Goal: Transaction & Acquisition: Book appointment/travel/reservation

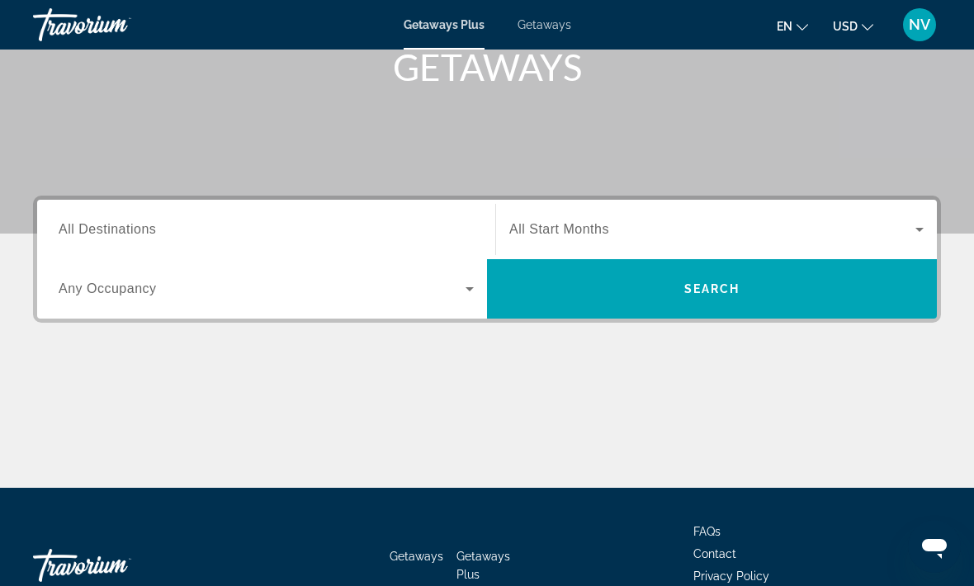
scroll to position [253, 0]
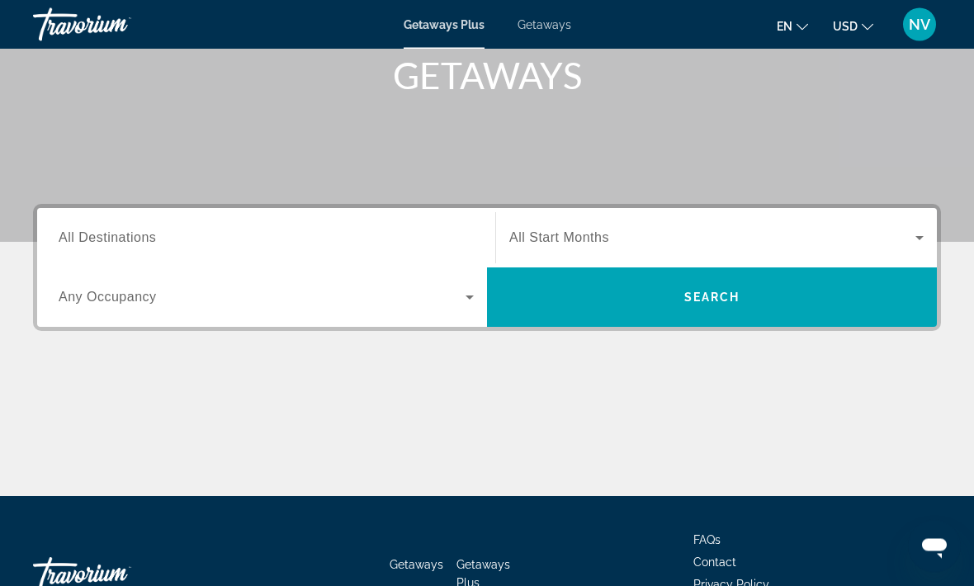
click at [121, 240] on span "All Destinations" at bounding box center [107, 238] width 97 height 14
click at [121, 240] on input "Destination All Destinations" at bounding box center [266, 239] width 415 height 20
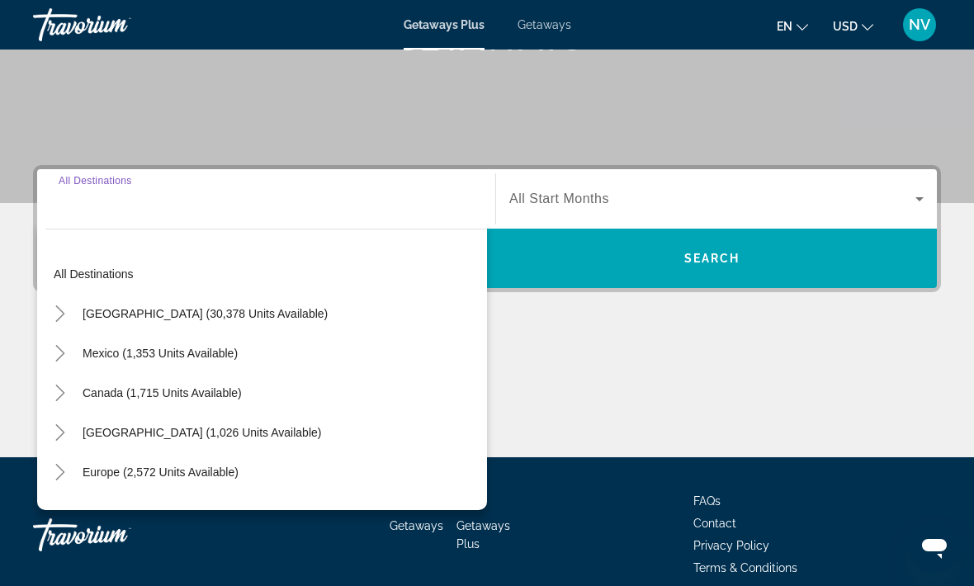
scroll to position [311, 0]
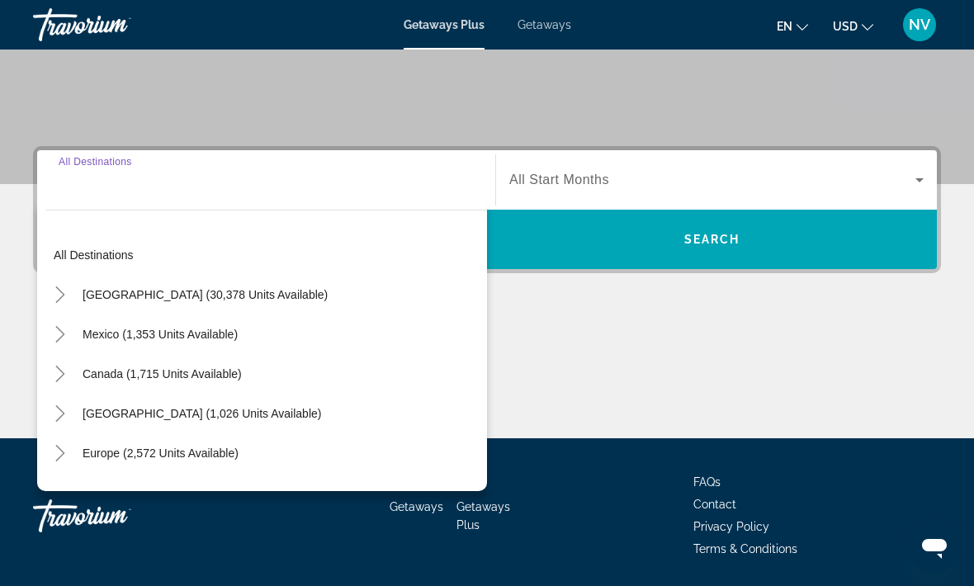
click at [141, 296] on span "United States (30,378 units available)" at bounding box center [205, 294] width 245 height 13
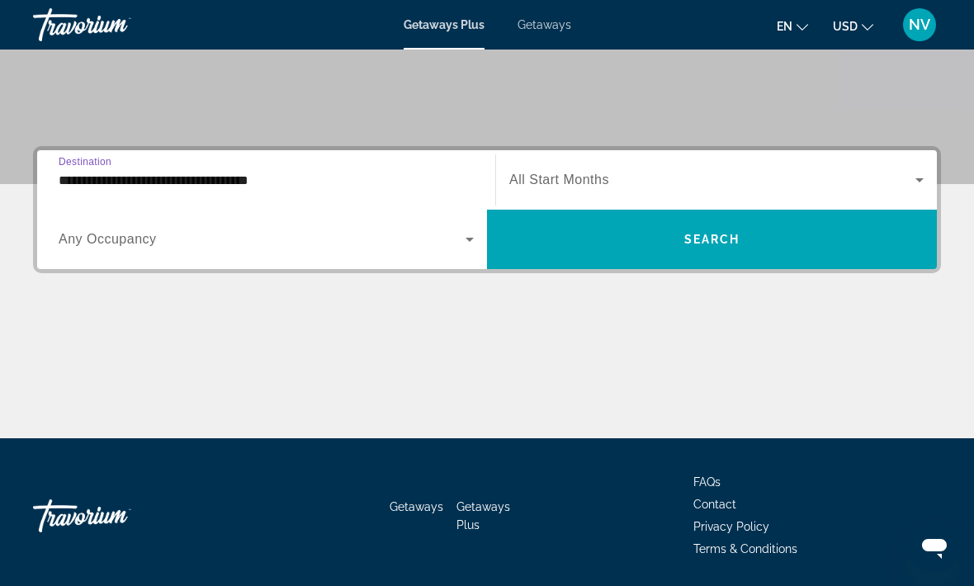
click at [123, 176] on input "**********" at bounding box center [266, 181] width 415 height 20
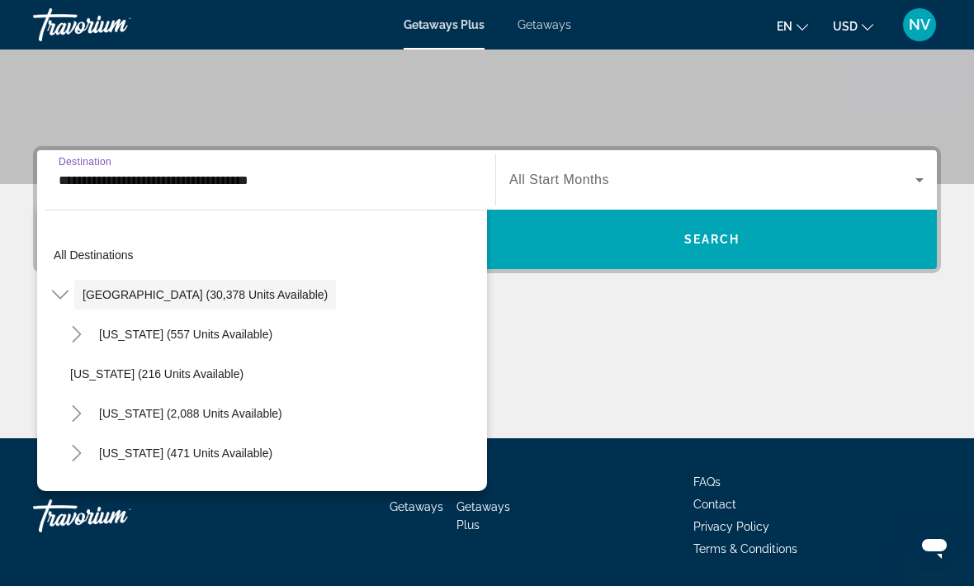
scroll to position [286, 0]
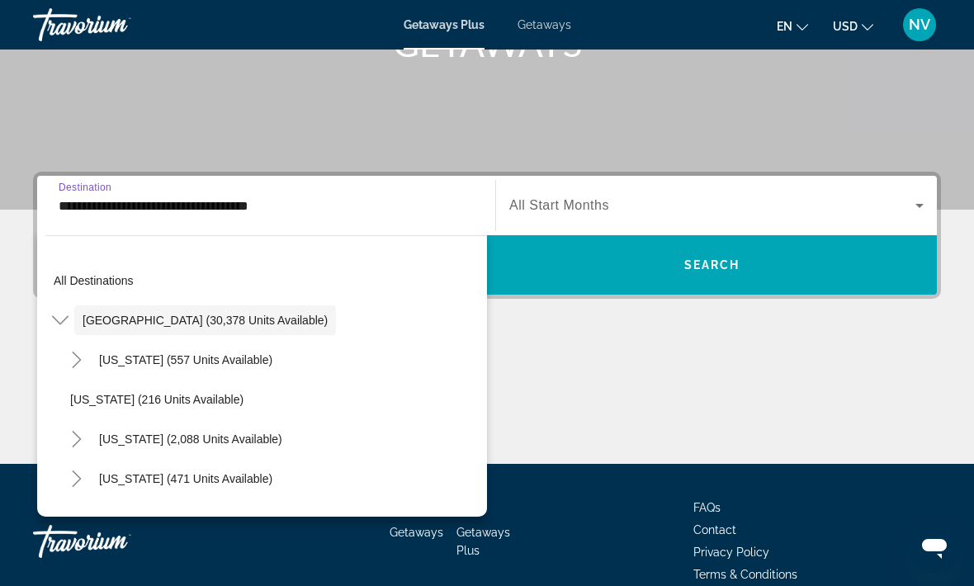
click at [145, 437] on span "California (2,088 units available)" at bounding box center [190, 438] width 183 height 13
type input "**********"
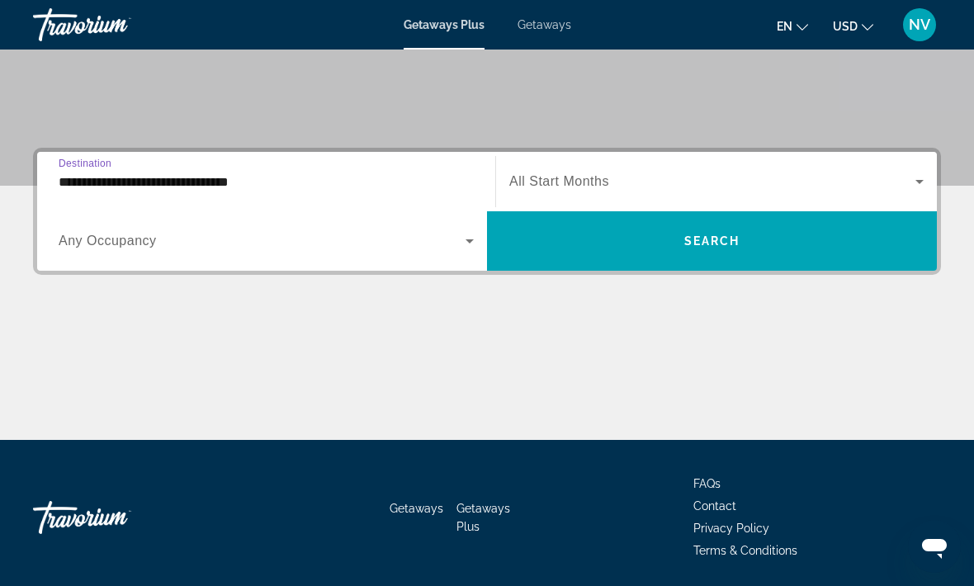
scroll to position [310, 0]
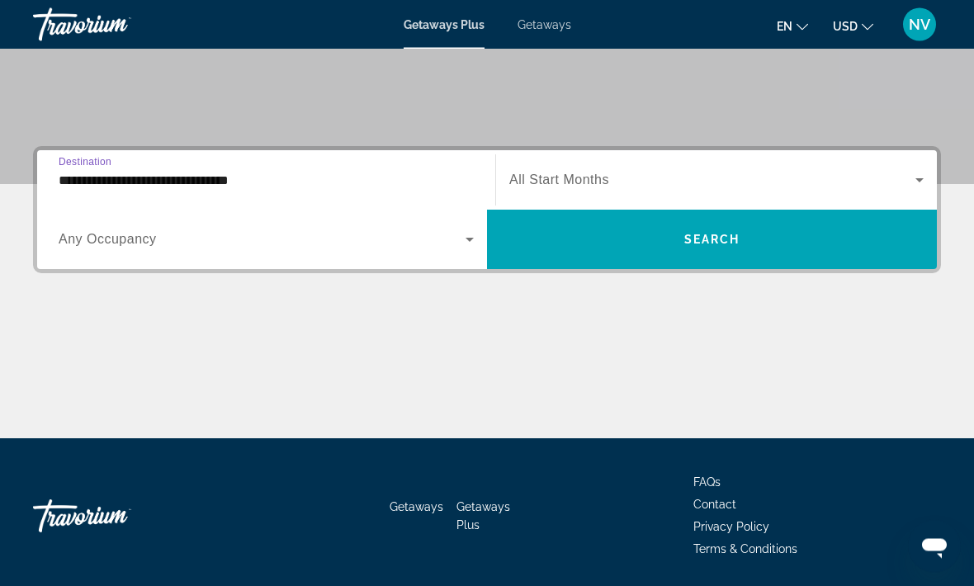
click at [643, 241] on span "Search widget" at bounding box center [712, 240] width 450 height 40
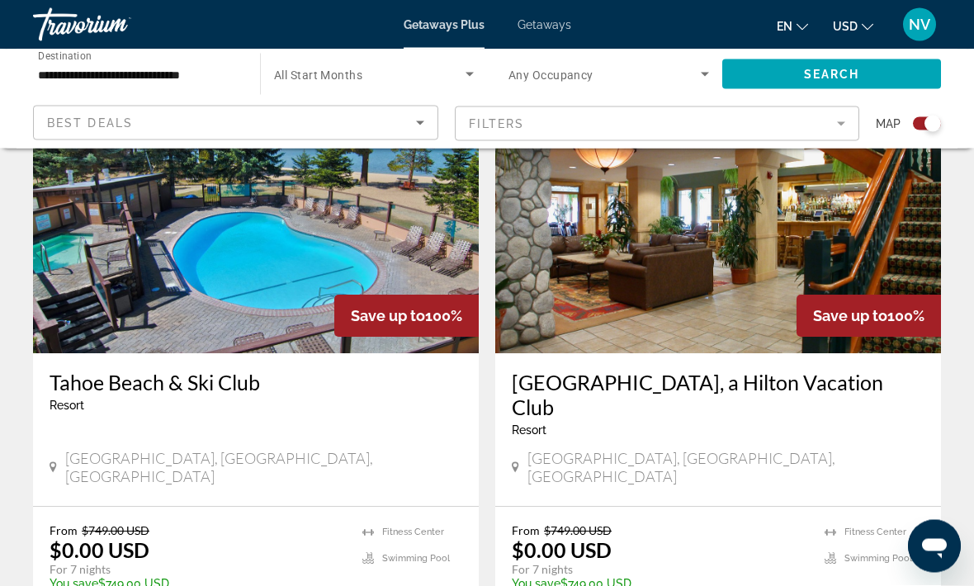
scroll to position [1233, 0]
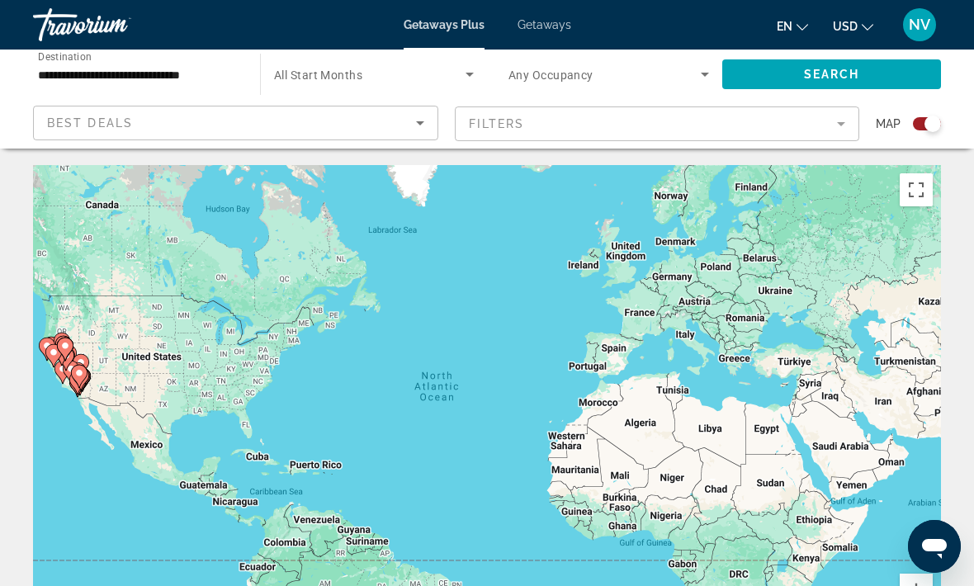
click at [469, 70] on icon "Search widget" at bounding box center [470, 74] width 20 height 20
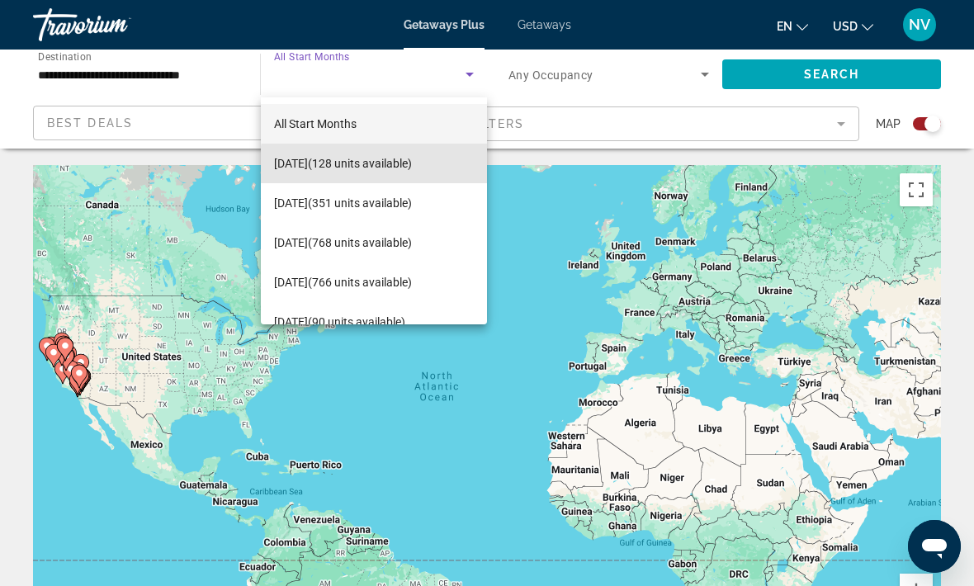
click at [412, 169] on span "September 2025 (128 units available)" at bounding box center [343, 163] width 138 height 20
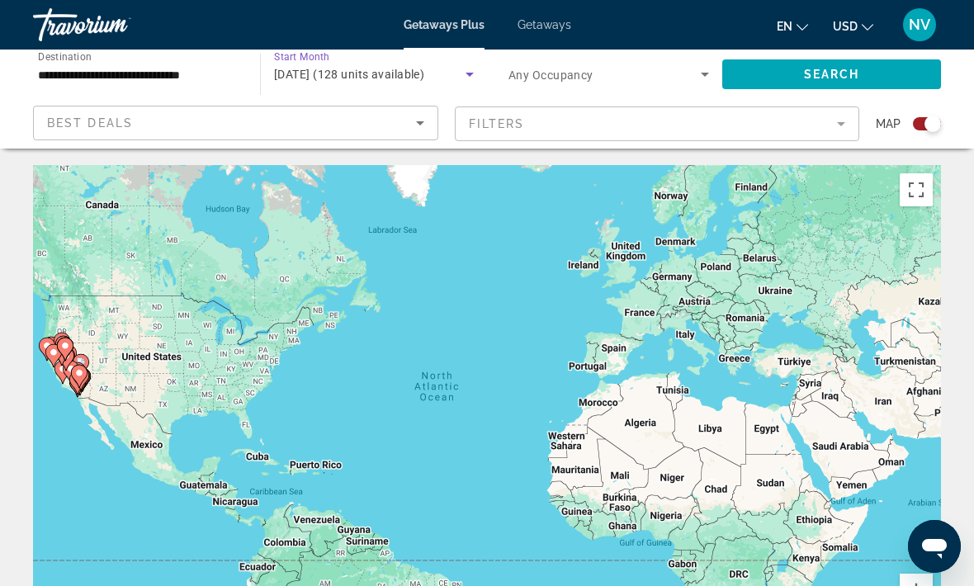
click at [698, 78] on icon "Search widget" at bounding box center [705, 74] width 20 height 20
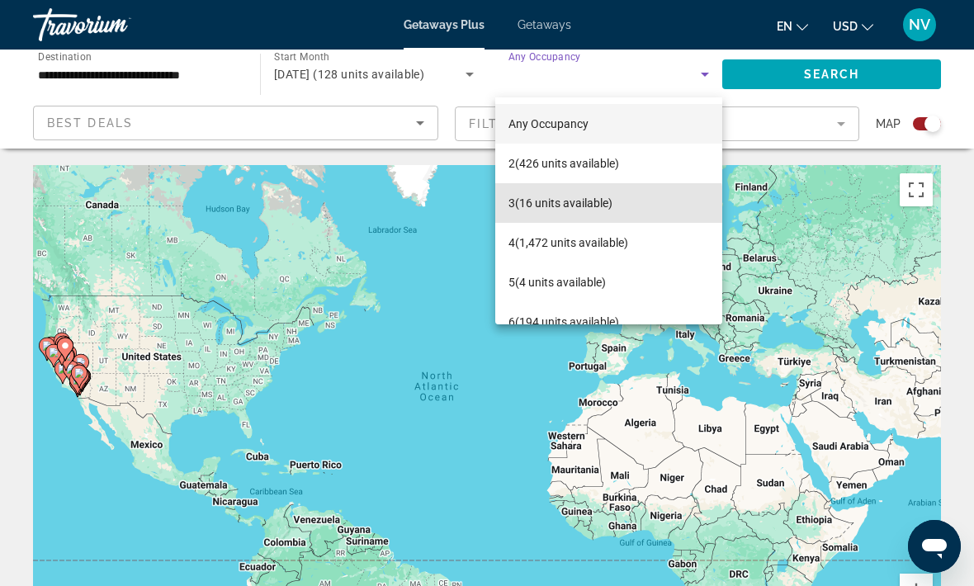
click at [589, 207] on span "3 (16 units available)" at bounding box center [560, 203] width 104 height 20
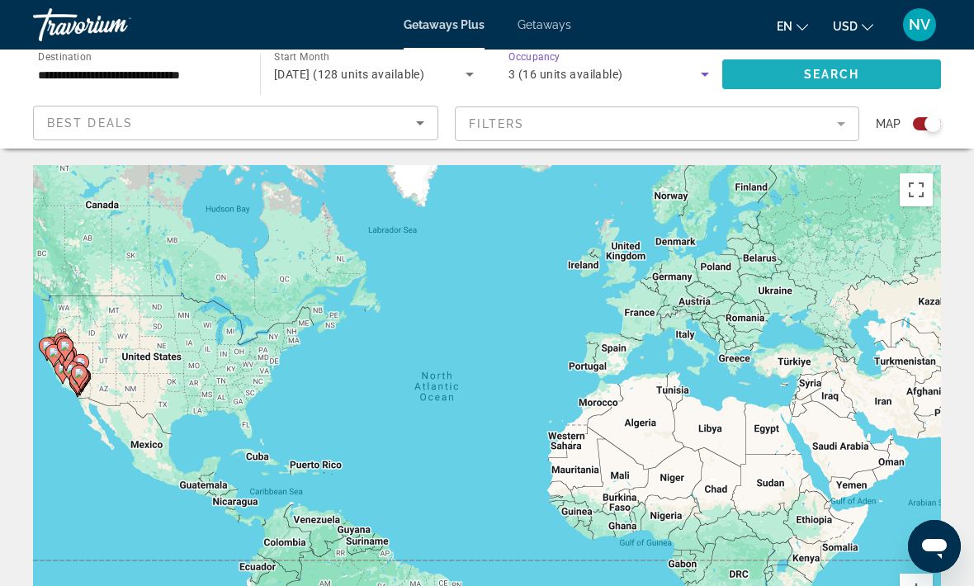
click at [841, 78] on span "Search" at bounding box center [832, 74] width 56 height 13
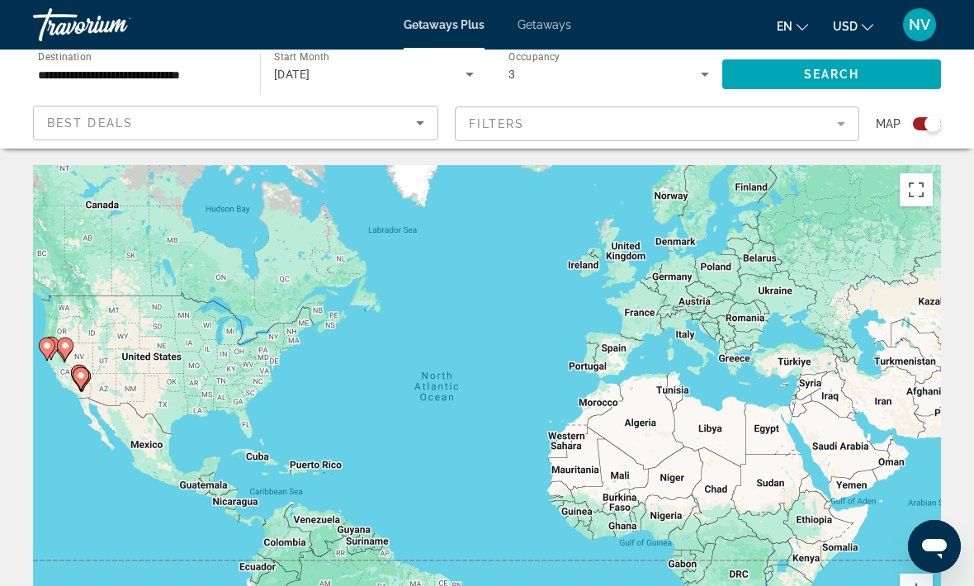
click at [754, 300] on div "To activate drag with keyboard, press Alt + Enter. Once in keyboard drag state,…" at bounding box center [487, 412] width 908 height 495
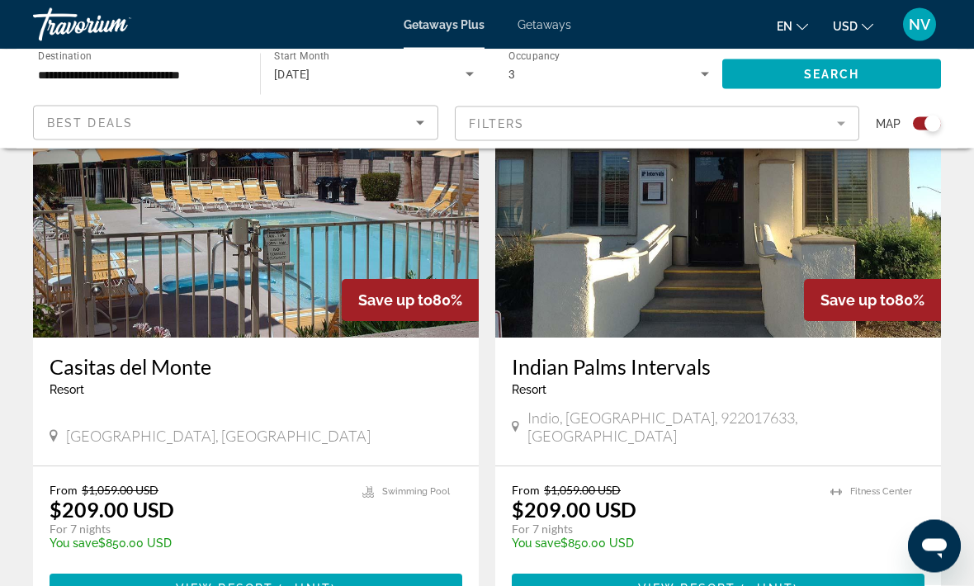
scroll to position [3541, 0]
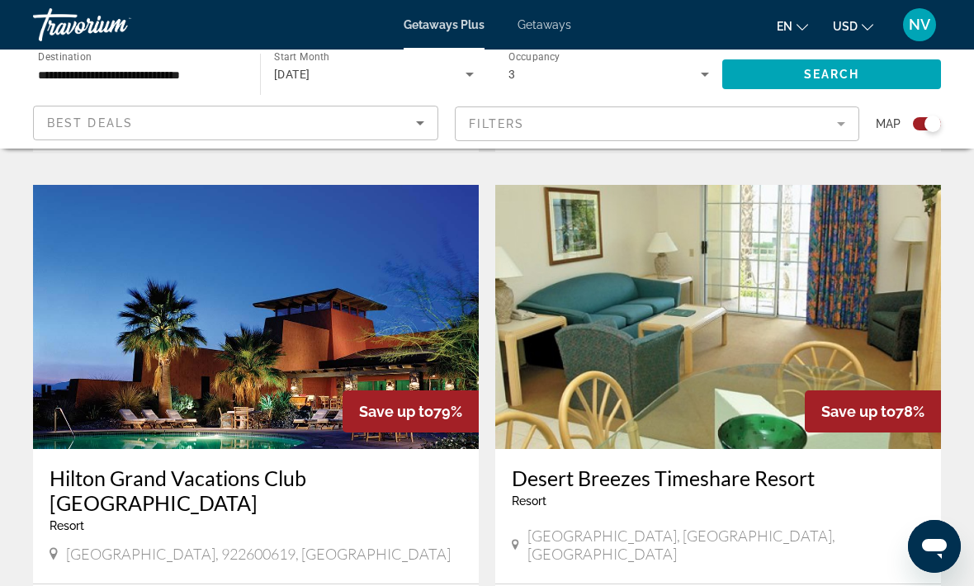
scroll to position [1678, 0]
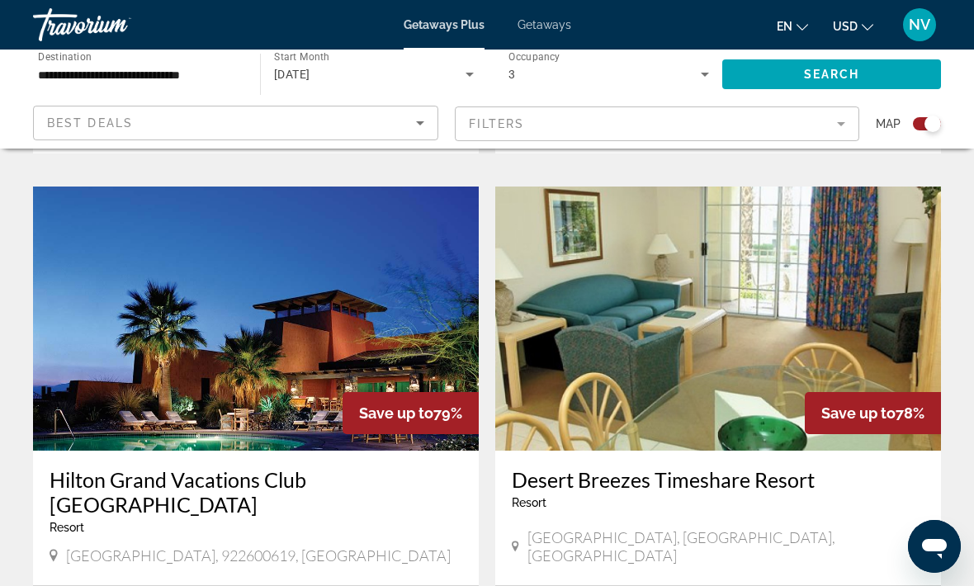
click at [545, 31] on span "Getaways" at bounding box center [544, 24] width 54 height 13
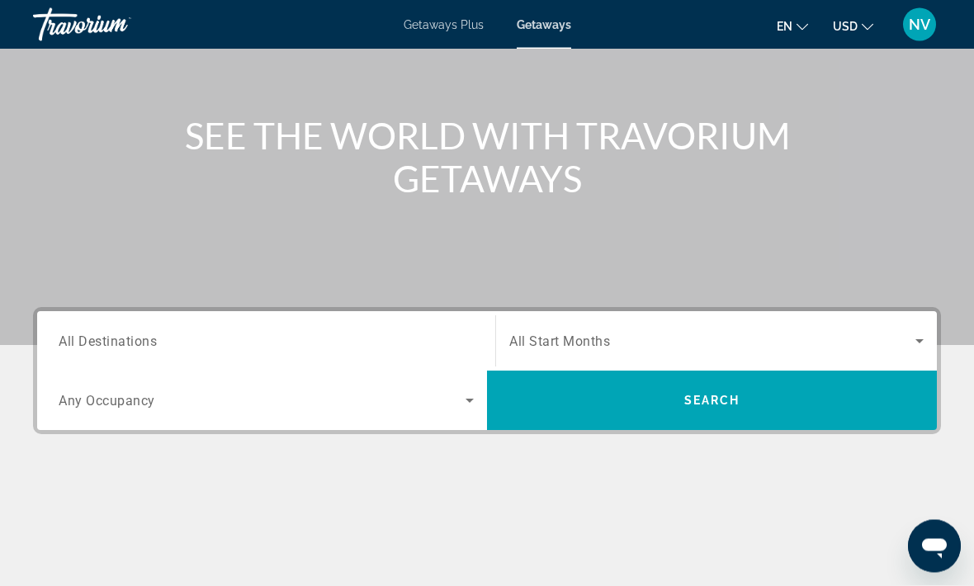
scroll to position [150, 0]
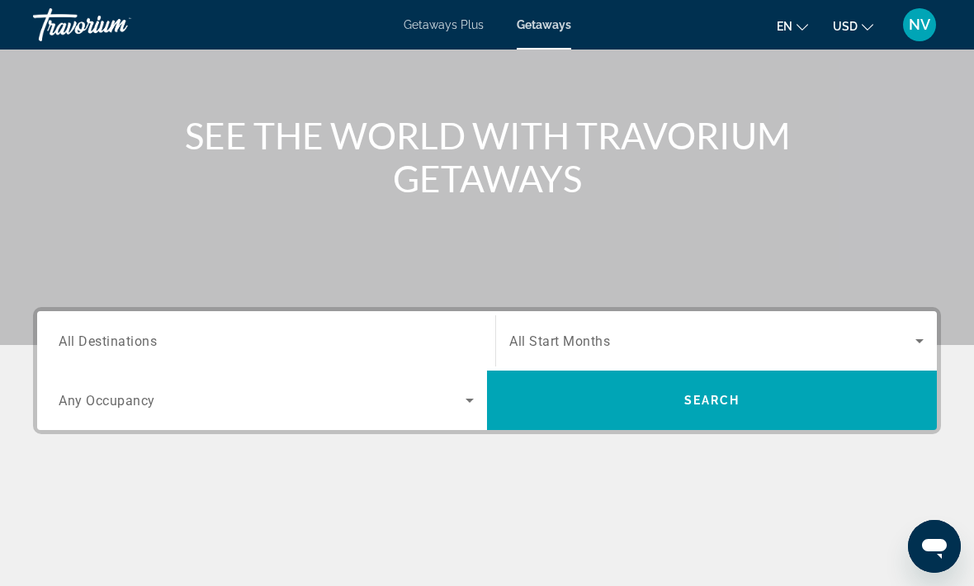
click at [920, 342] on icon "Search widget" at bounding box center [919, 341] width 8 height 4
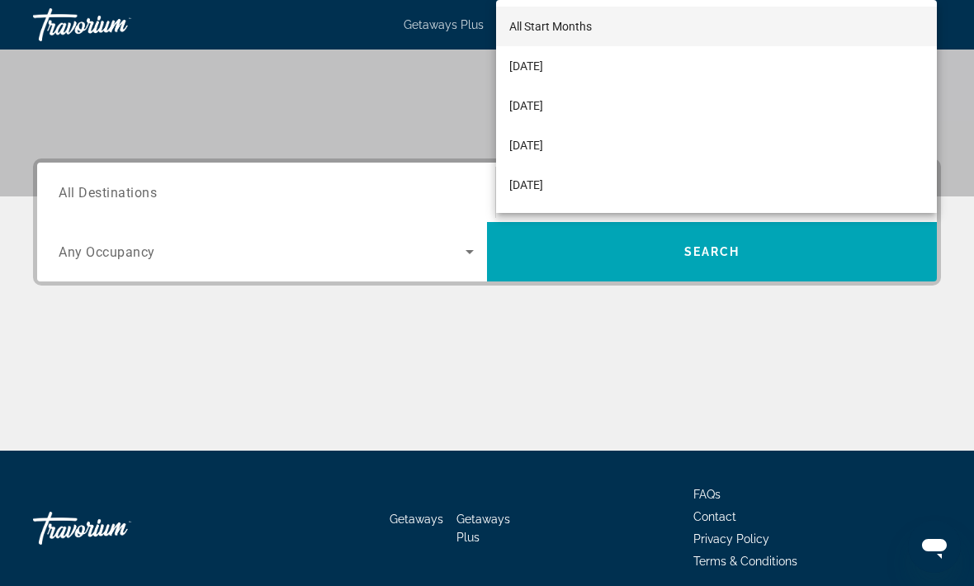
scroll to position [311, 0]
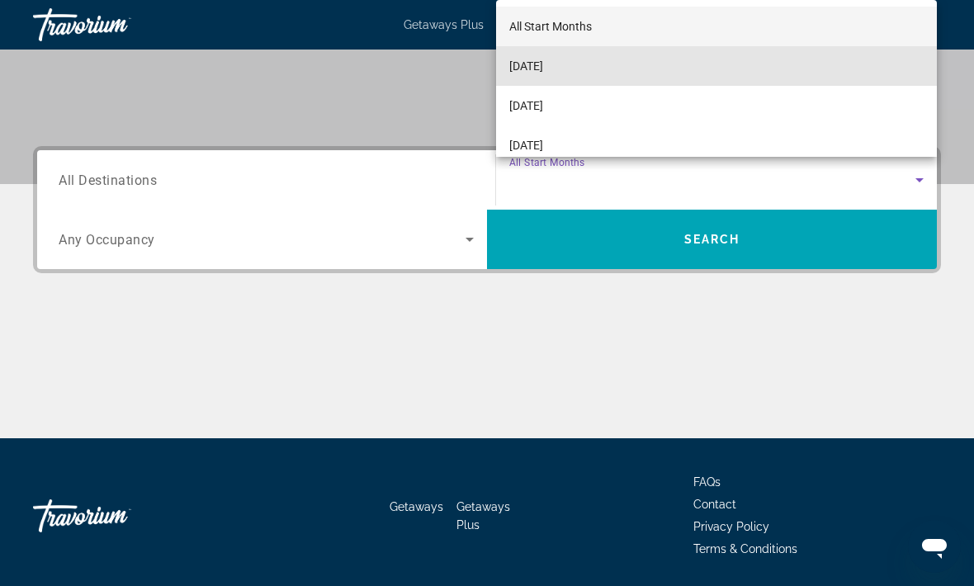
click at [543, 76] on span "September 2025" at bounding box center [526, 66] width 34 height 20
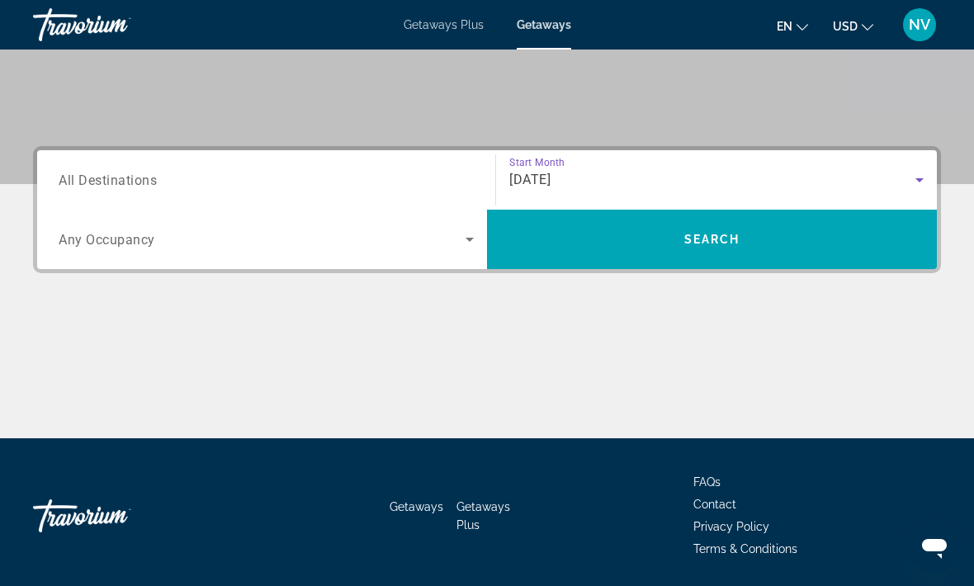
click at [109, 181] on span "All Destinations" at bounding box center [108, 180] width 98 height 16
click at [109, 181] on input "Destination All Destinations" at bounding box center [266, 181] width 415 height 20
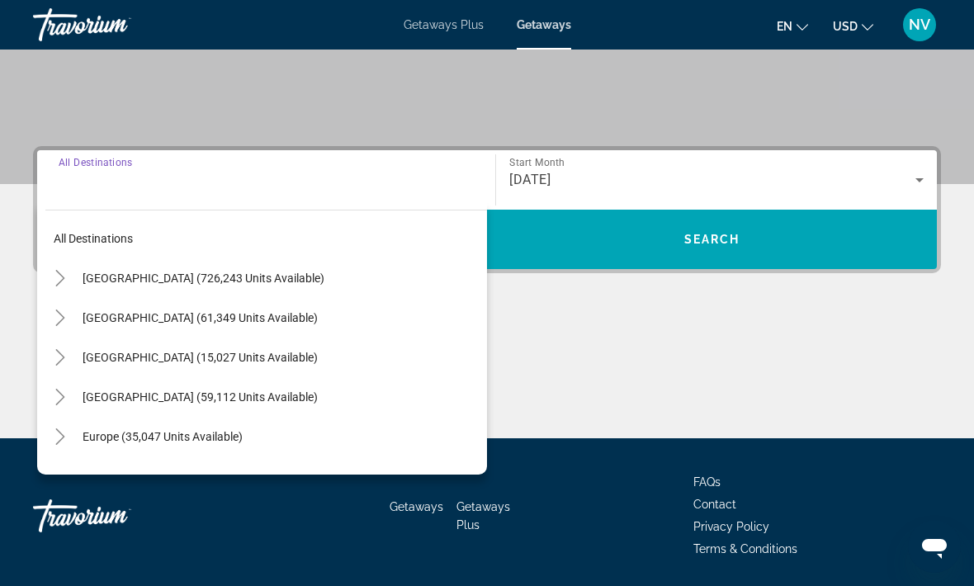
click at [203, 282] on span "[GEOGRAPHIC_DATA] (726,243 units available)" at bounding box center [204, 277] width 242 height 13
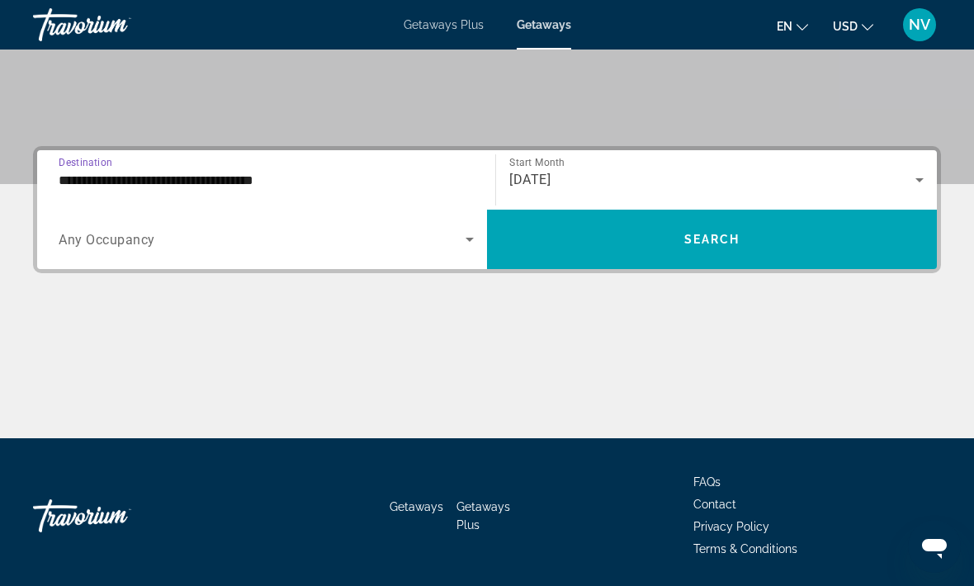
click at [172, 178] on input "**********" at bounding box center [266, 181] width 415 height 20
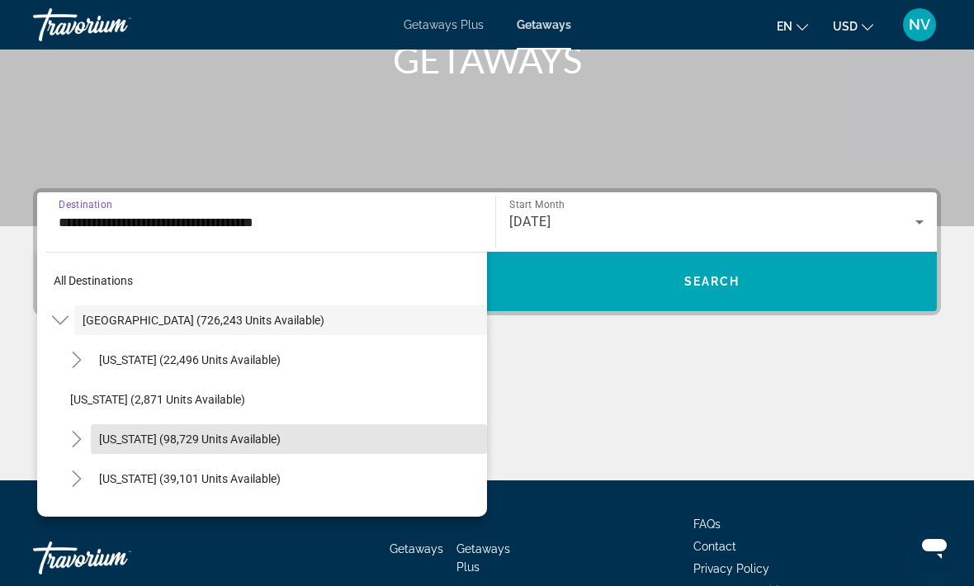
click at [143, 427] on span "Search widget" at bounding box center [289, 439] width 396 height 40
type input "**********"
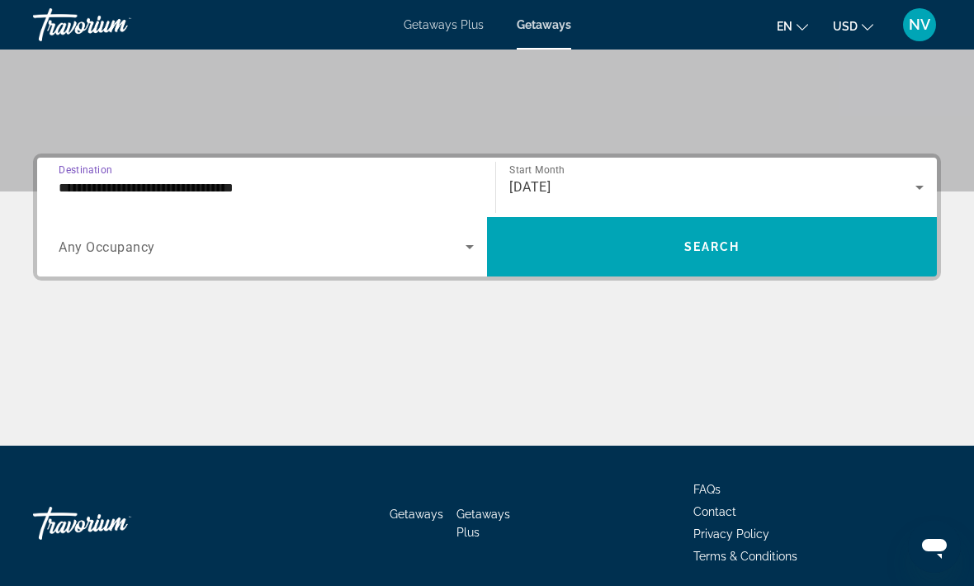
scroll to position [311, 0]
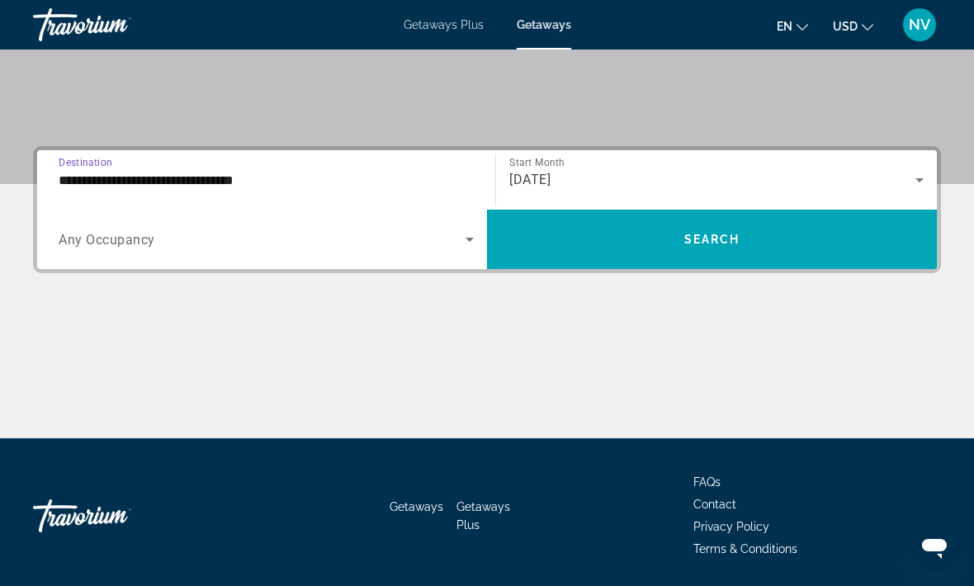
click at [625, 250] on span "Search widget" at bounding box center [712, 240] width 450 height 40
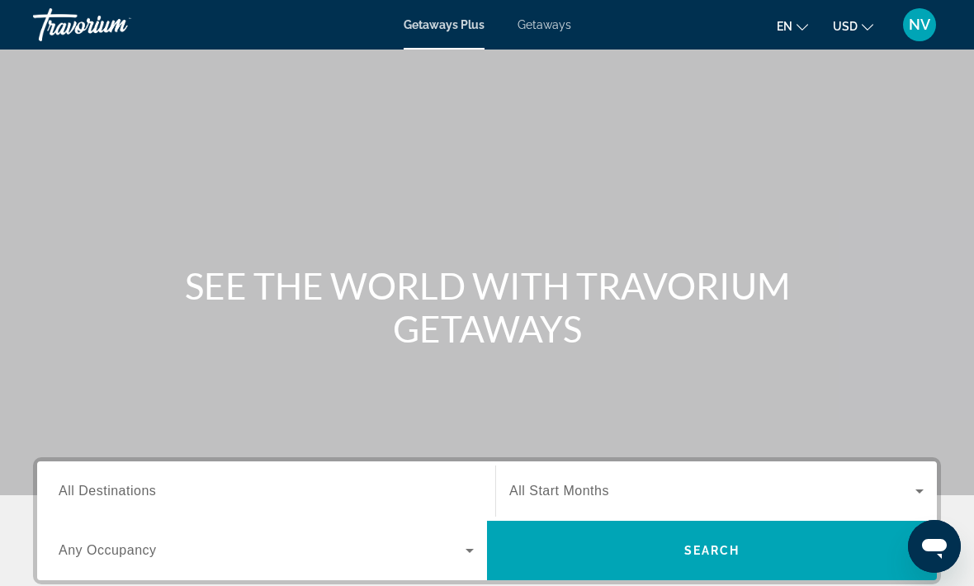
click at [546, 30] on span "Getaways" at bounding box center [544, 24] width 54 height 13
click at [139, 489] on span "All Destinations" at bounding box center [107, 491] width 97 height 14
click at [139, 489] on input "Destination All Destinations" at bounding box center [266, 492] width 415 height 20
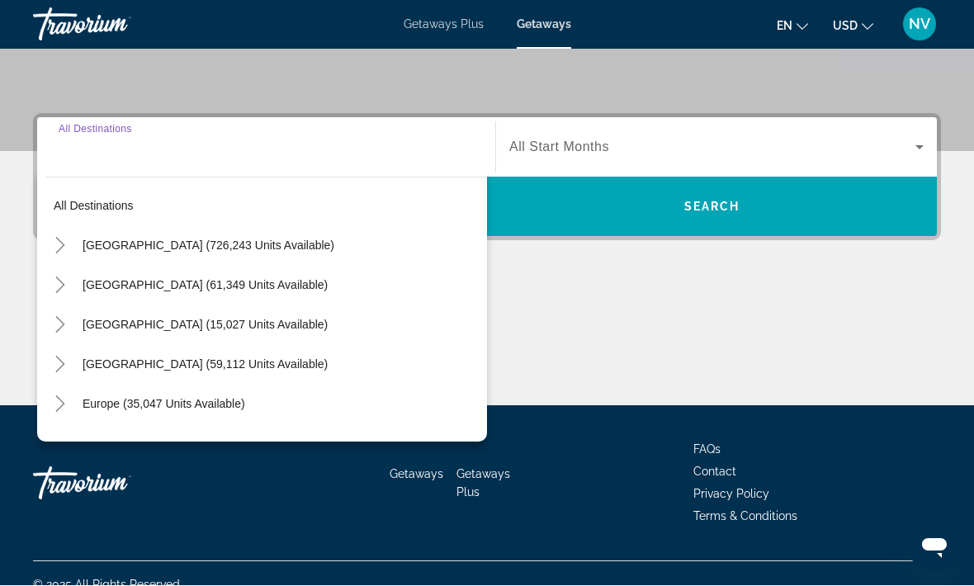
scroll to position [364, 0]
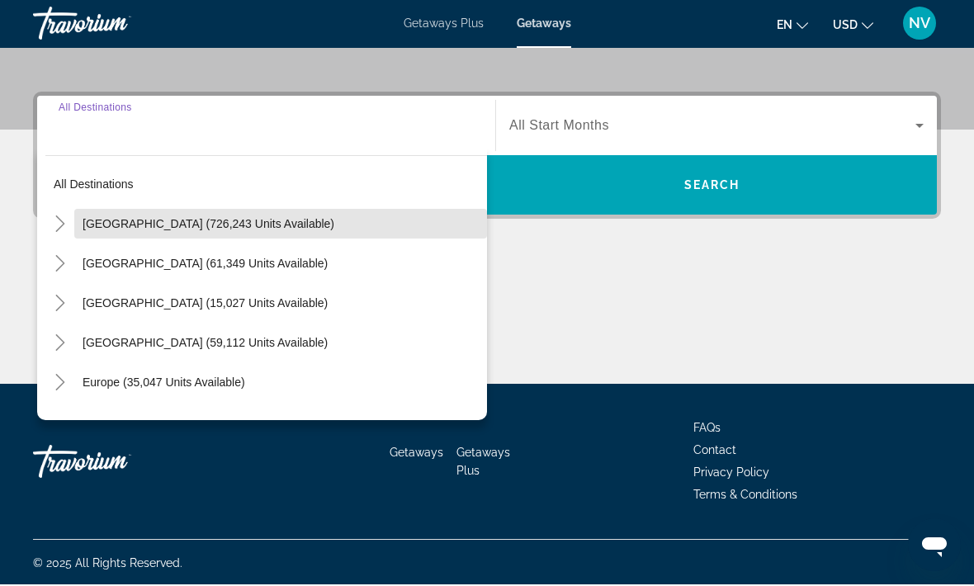
click at [160, 222] on span "[GEOGRAPHIC_DATA] (726,243 units available)" at bounding box center [209, 225] width 252 height 13
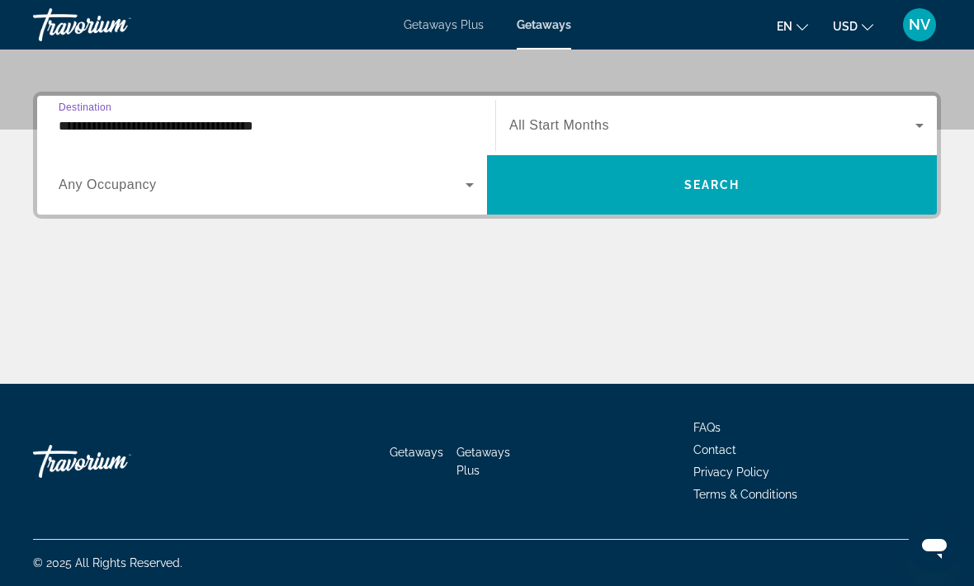
click at [131, 125] on input "**********" at bounding box center [266, 126] width 415 height 20
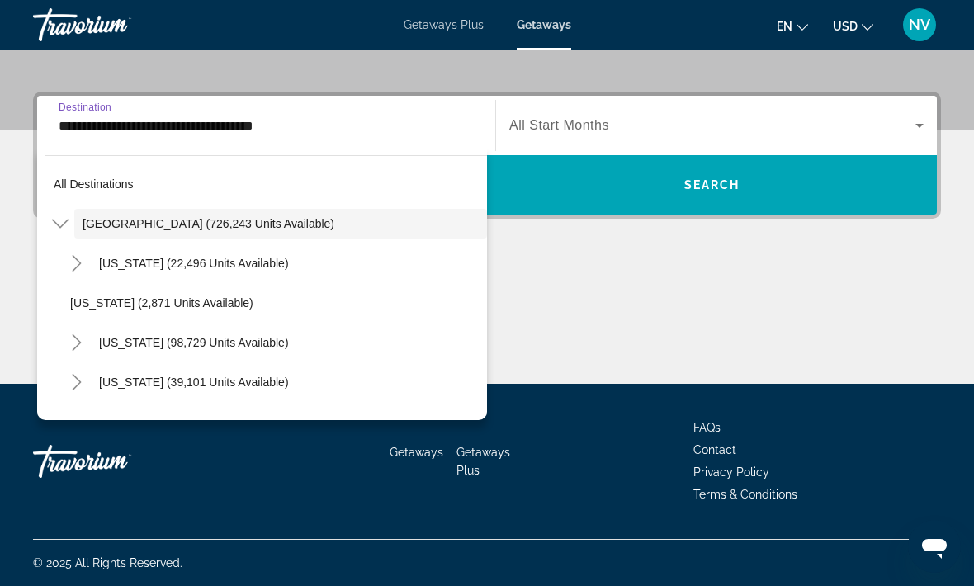
scroll to position [296, 0]
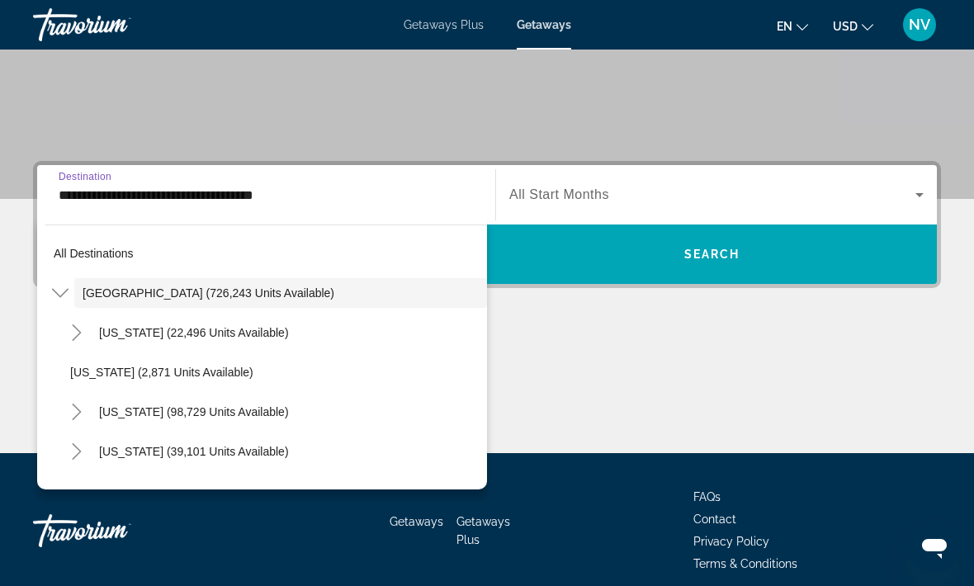
click at [142, 412] on span "[US_STATE] (98,729 units available)" at bounding box center [194, 411] width 190 height 13
type input "**********"
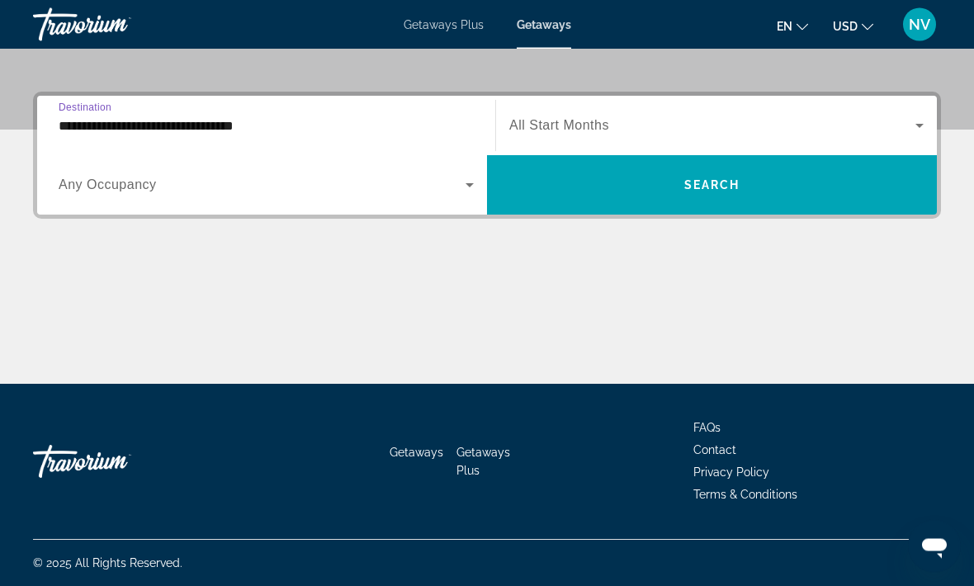
click at [734, 186] on span "Search" at bounding box center [712, 185] width 56 height 13
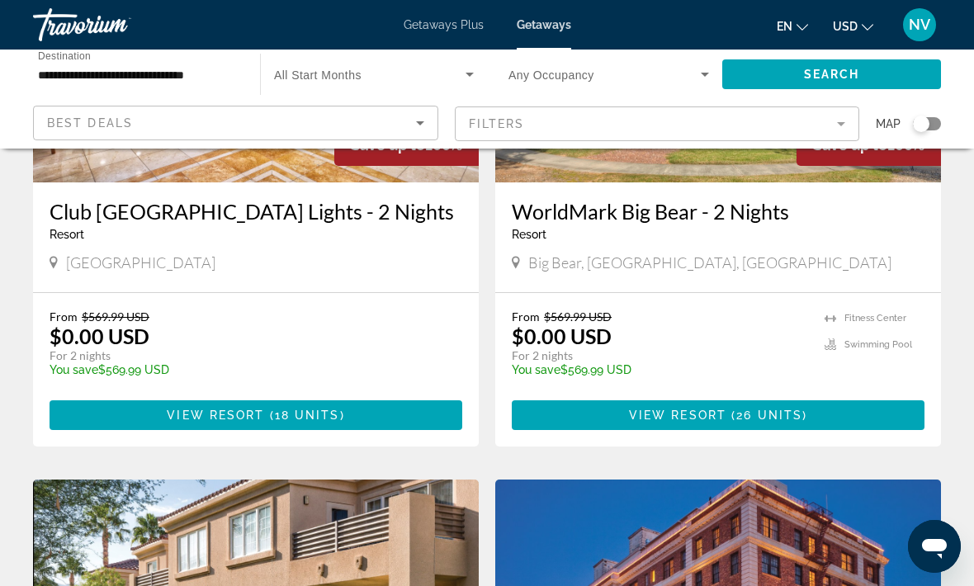
scroll to position [328, 0]
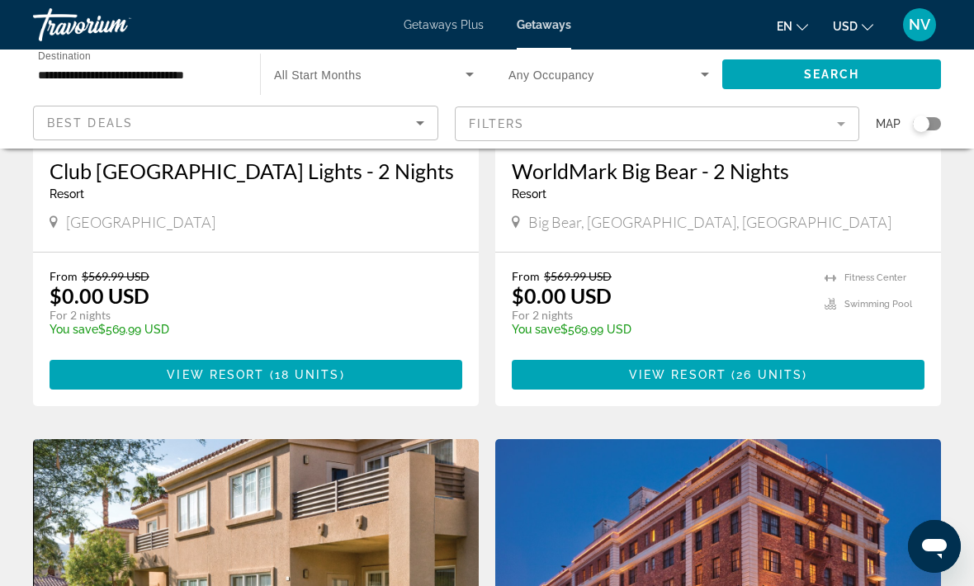
click at [347, 372] on span "Main content" at bounding box center [256, 375] width 413 height 40
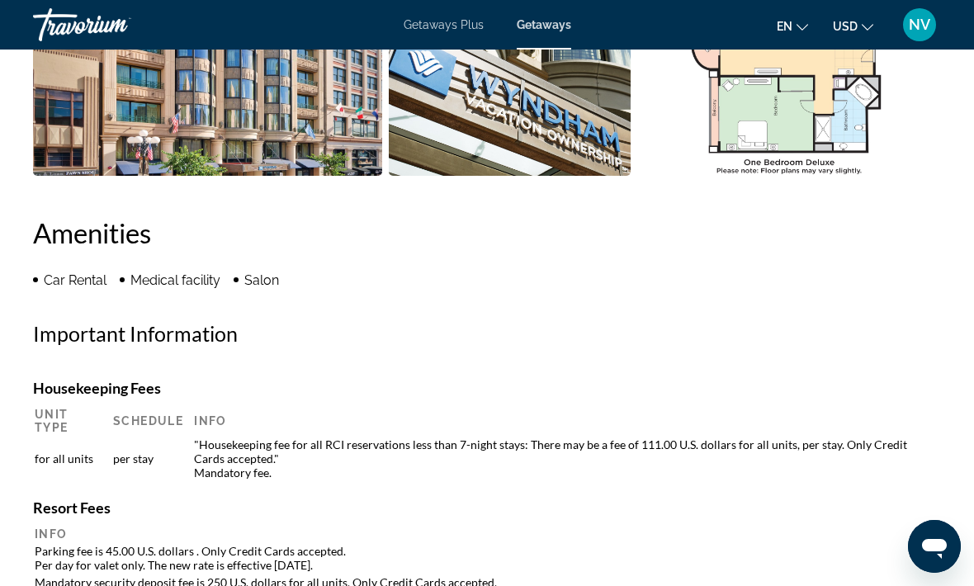
scroll to position [1428, 0]
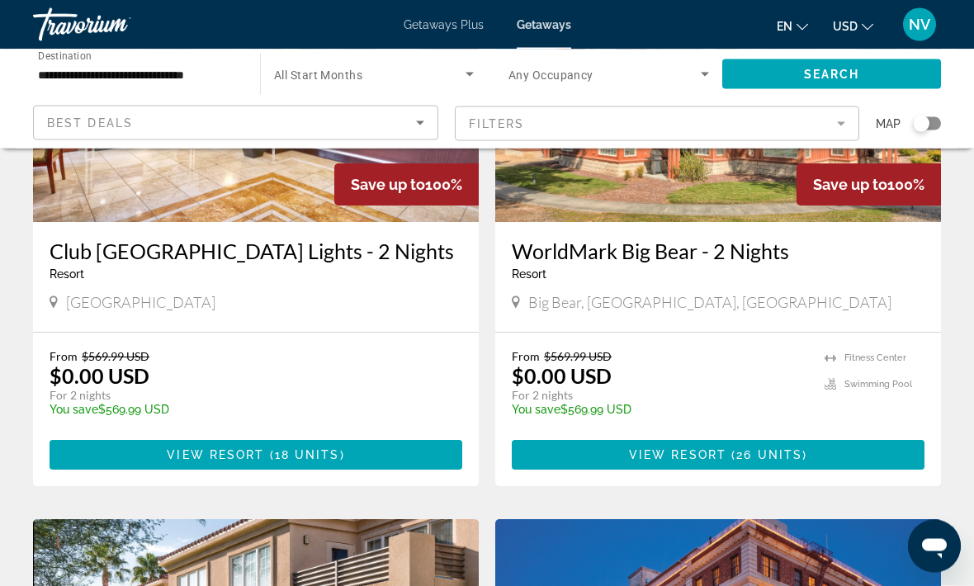
scroll to position [248, 0]
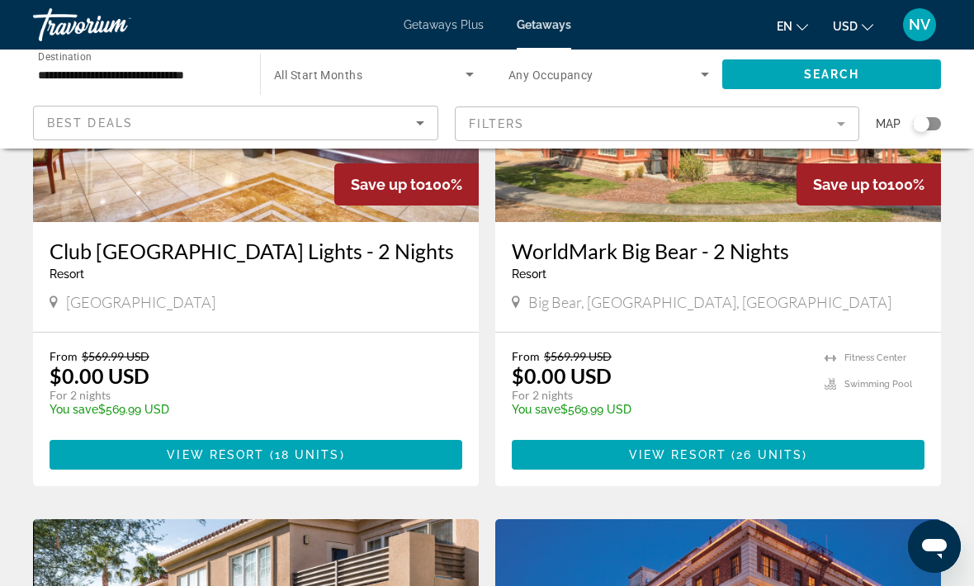
click at [744, 458] on span "26 units" at bounding box center [769, 454] width 66 height 13
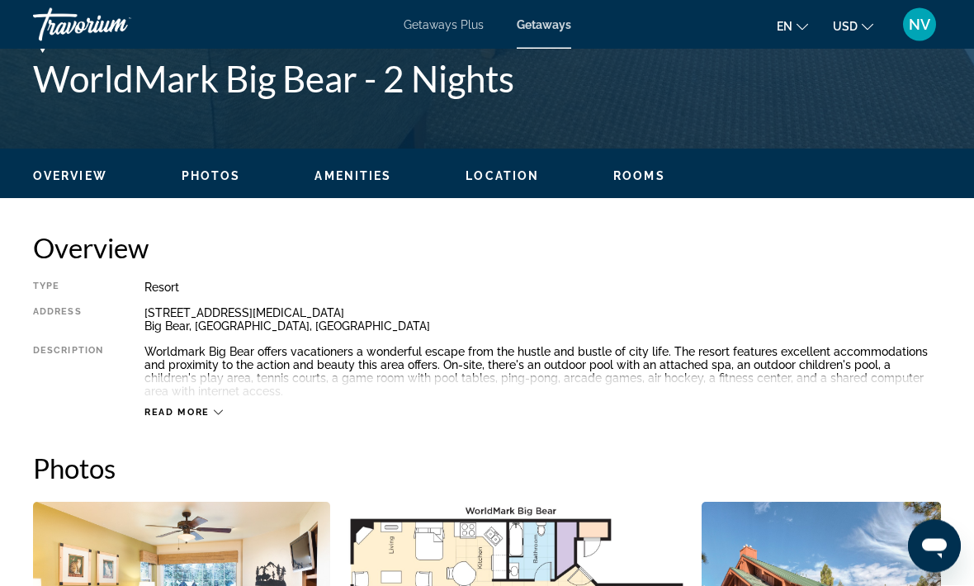
scroll to position [687, 0]
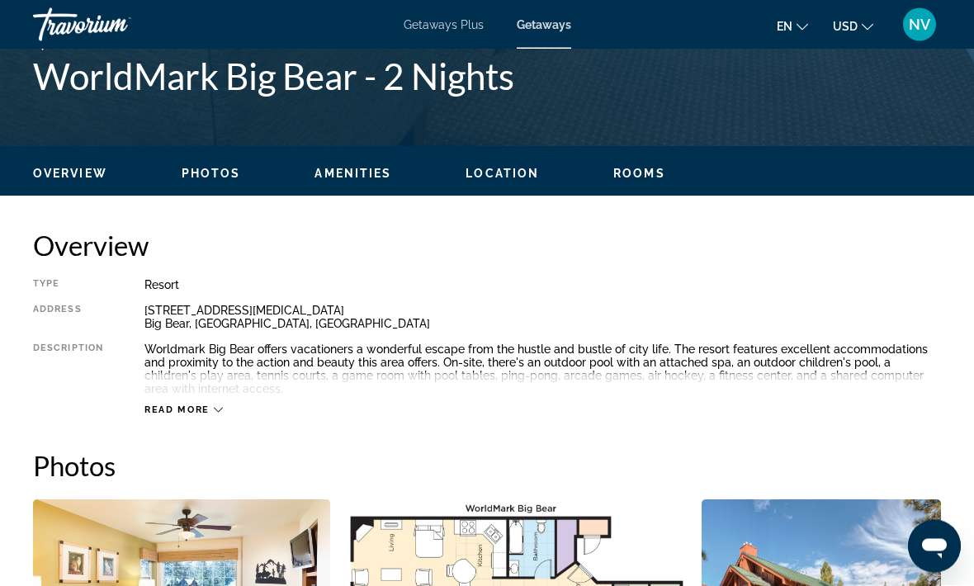
click at [201, 412] on span "Read more" at bounding box center [176, 410] width 65 height 11
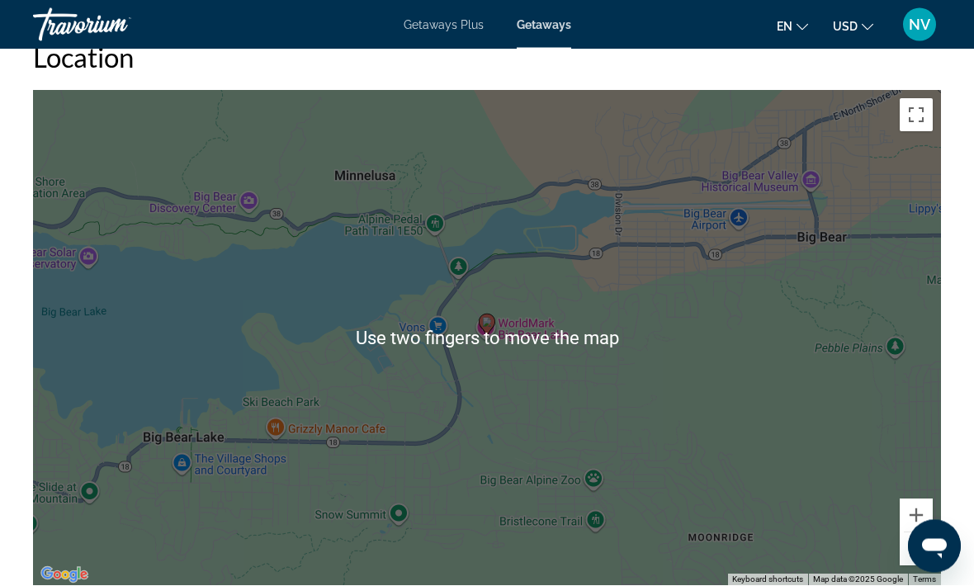
scroll to position [2736, 0]
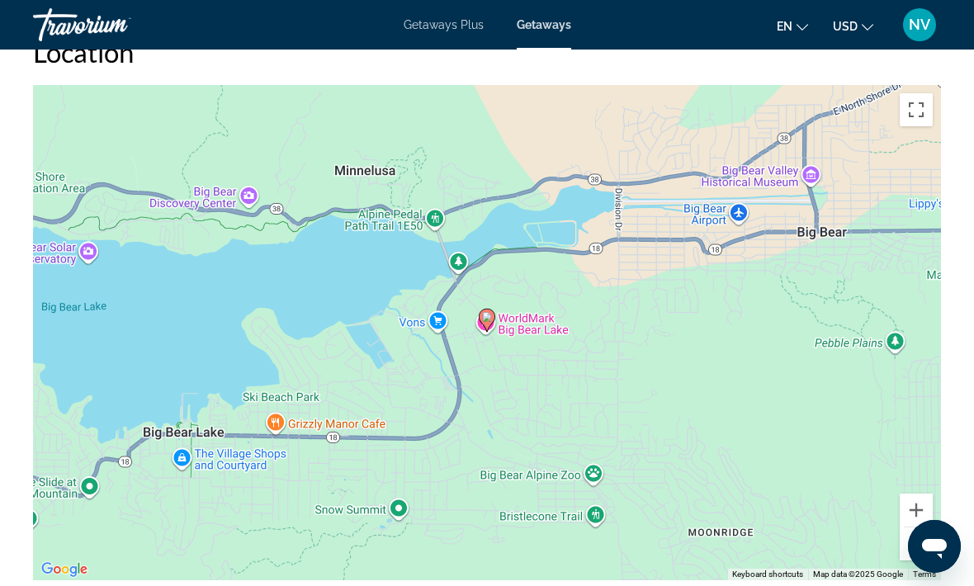
click at [914, 527] on button "Zoom out" at bounding box center [915, 543] width 33 height 33
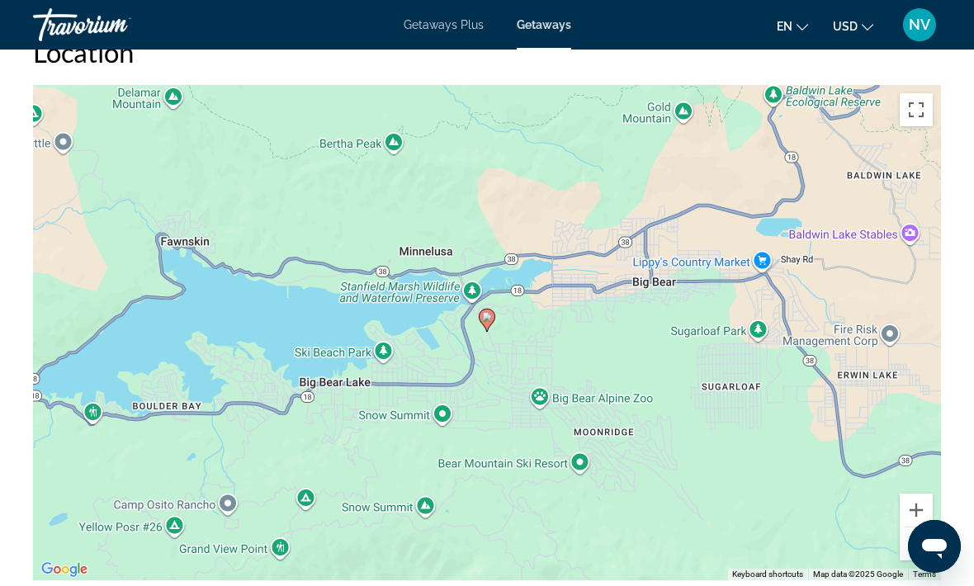
click at [907, 527] on button "Zoom out" at bounding box center [915, 543] width 33 height 33
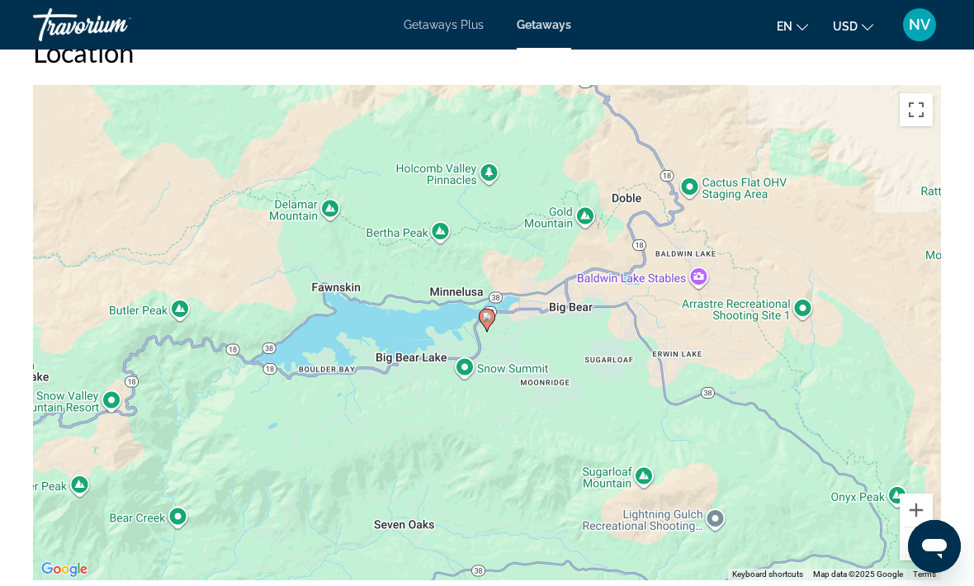
click at [911, 527] on button "Zoom out" at bounding box center [915, 543] width 33 height 33
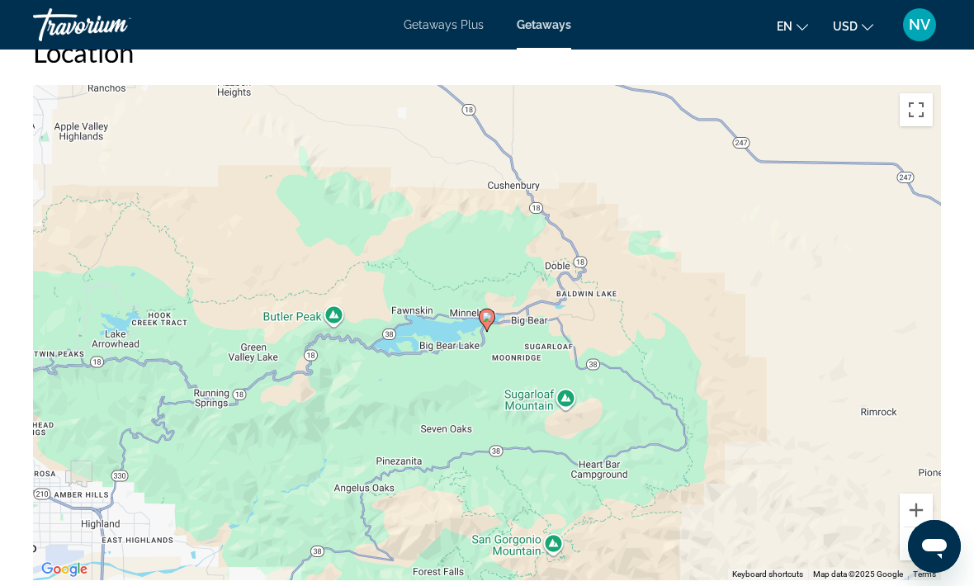
click at [913, 527] on button "Zoom out" at bounding box center [915, 543] width 33 height 33
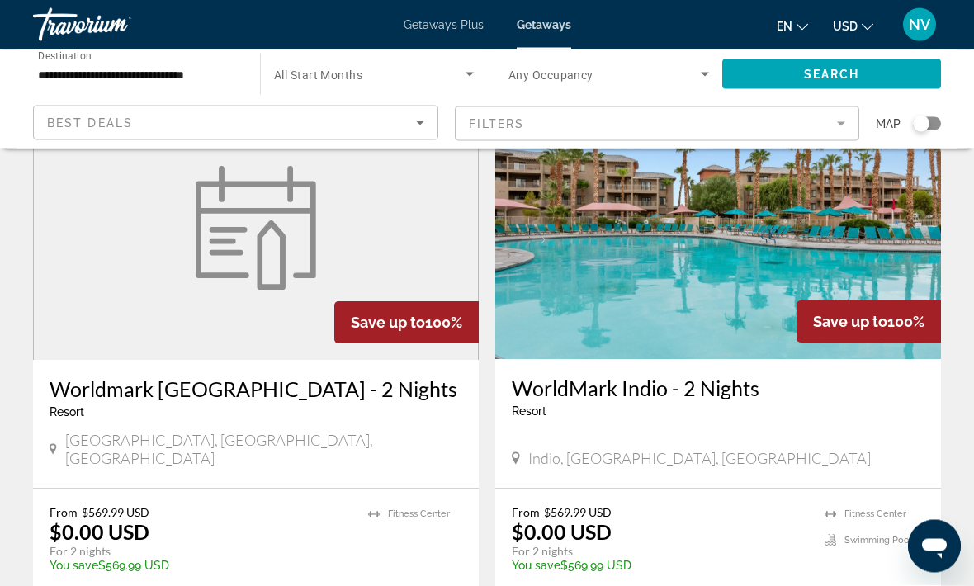
scroll to position [1277, 0]
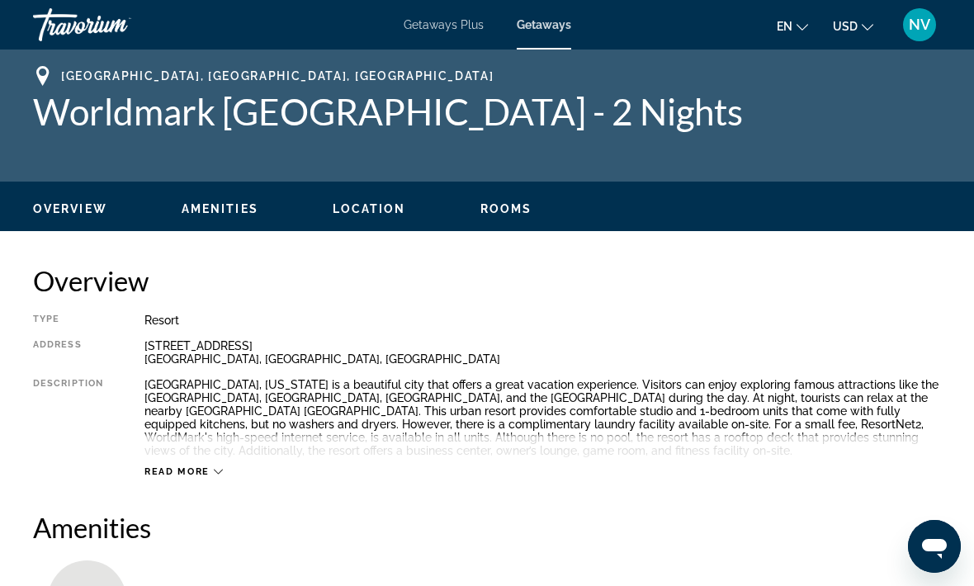
click at [197, 476] on span "Read more" at bounding box center [176, 471] width 65 height 11
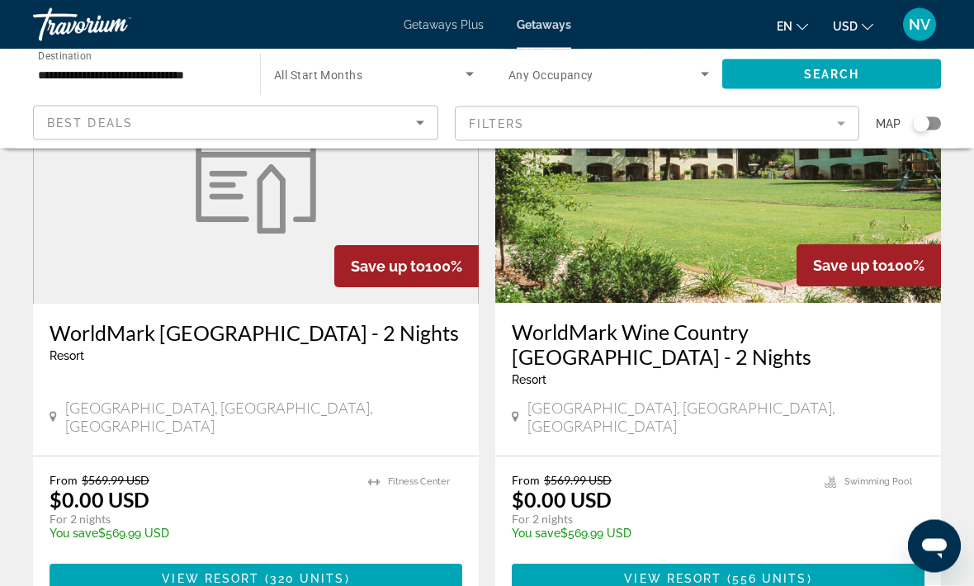
scroll to position [1913, 0]
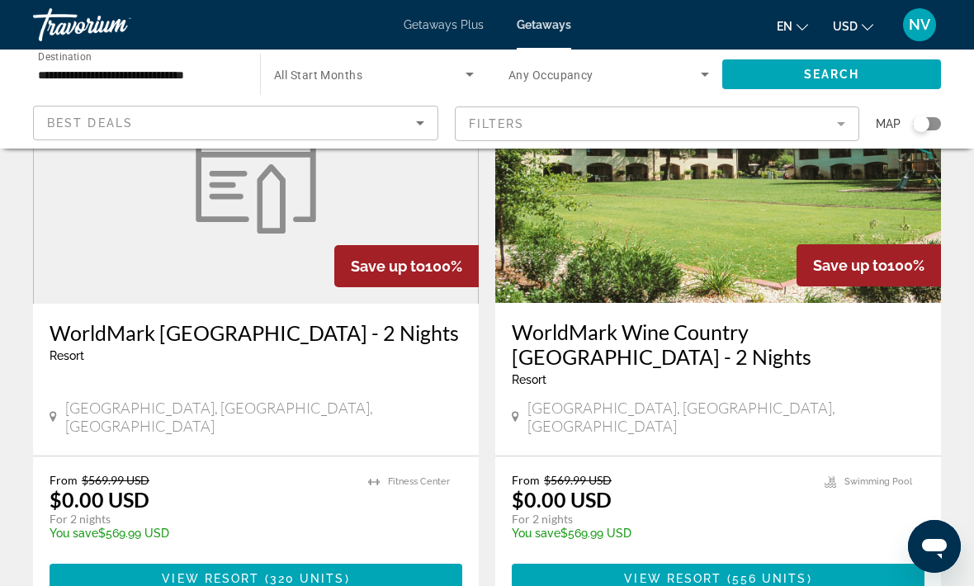
click at [355, 559] on span "Main content" at bounding box center [256, 579] width 413 height 40
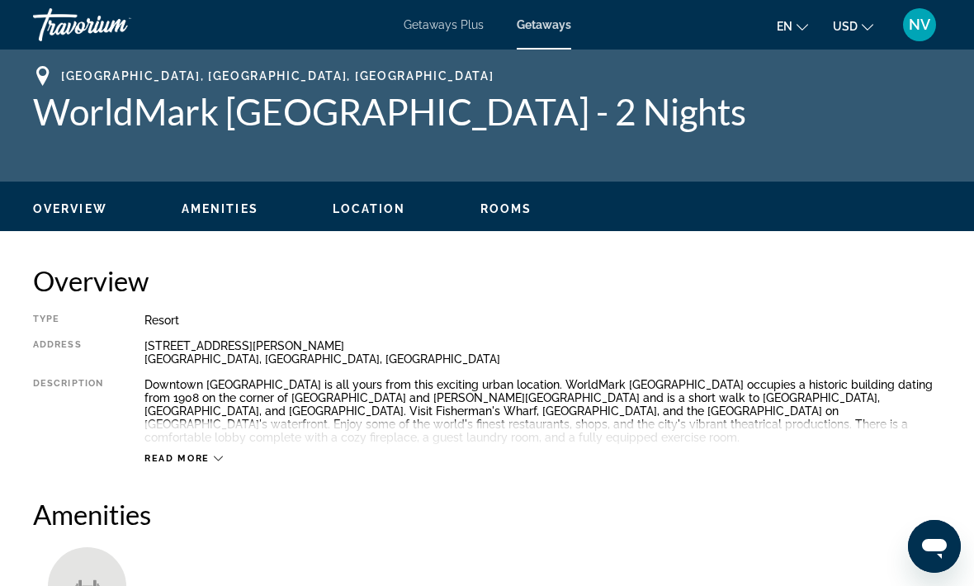
click at [203, 453] on span "Read more" at bounding box center [176, 458] width 65 height 11
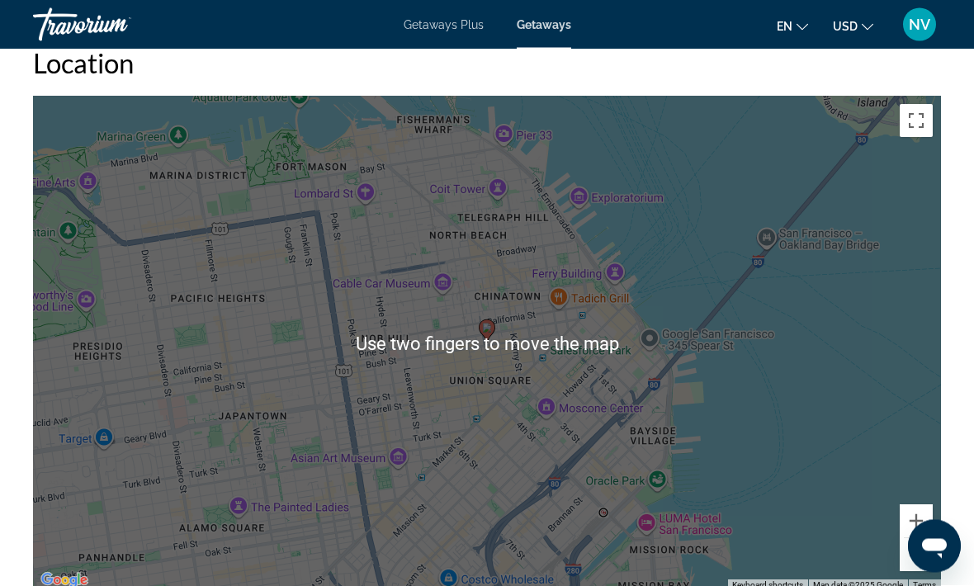
scroll to position [1718, 0]
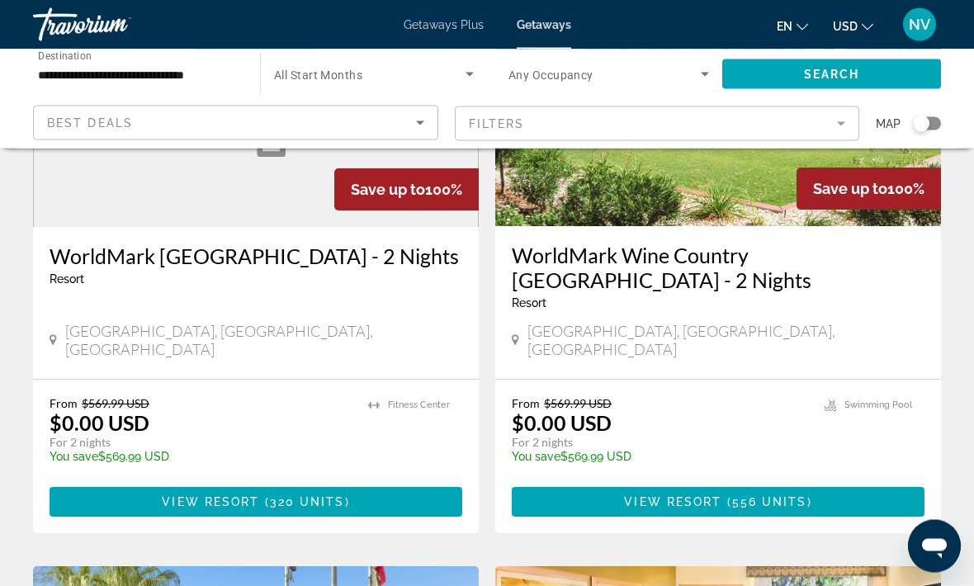
scroll to position [1990, 0]
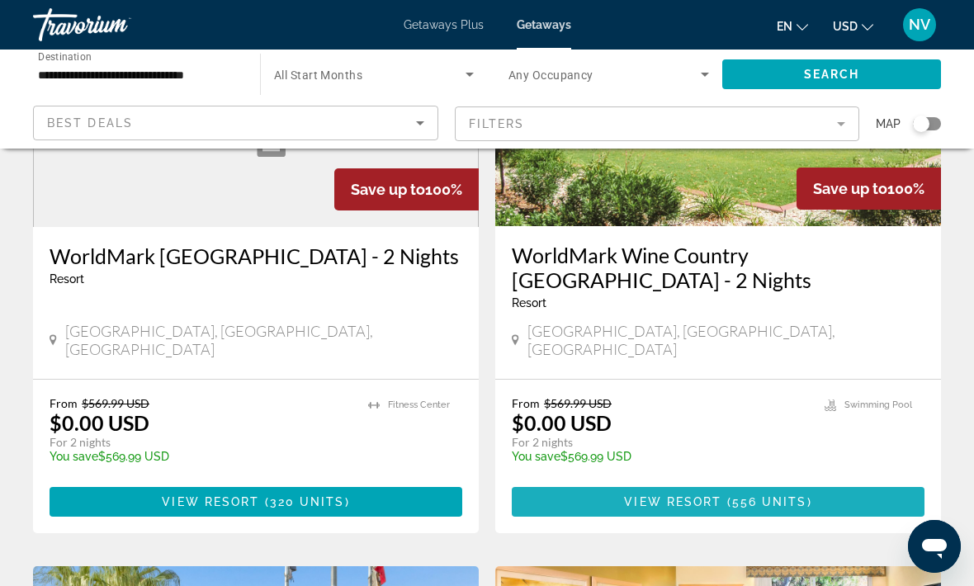
click at [748, 482] on span "Main content" at bounding box center [718, 502] width 413 height 40
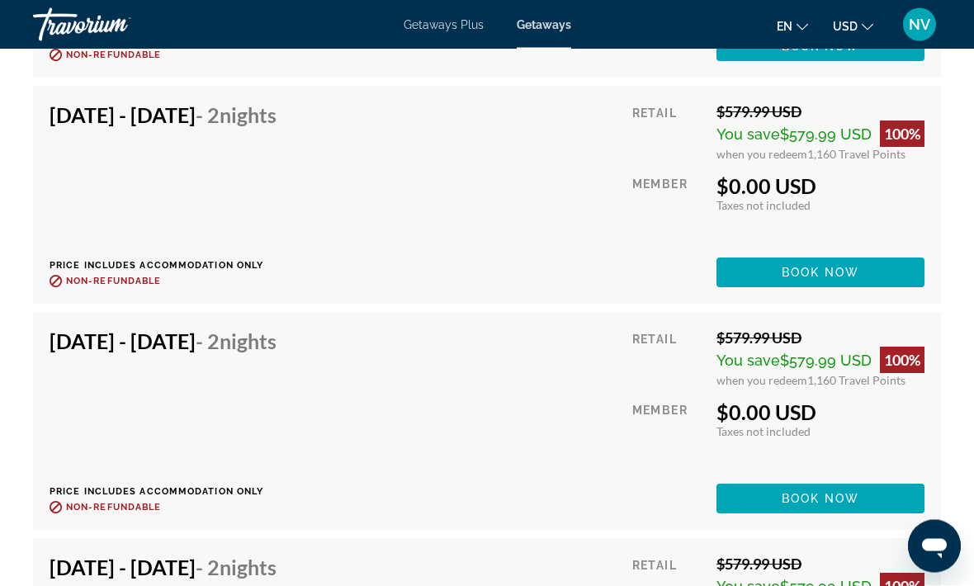
scroll to position [4242, 0]
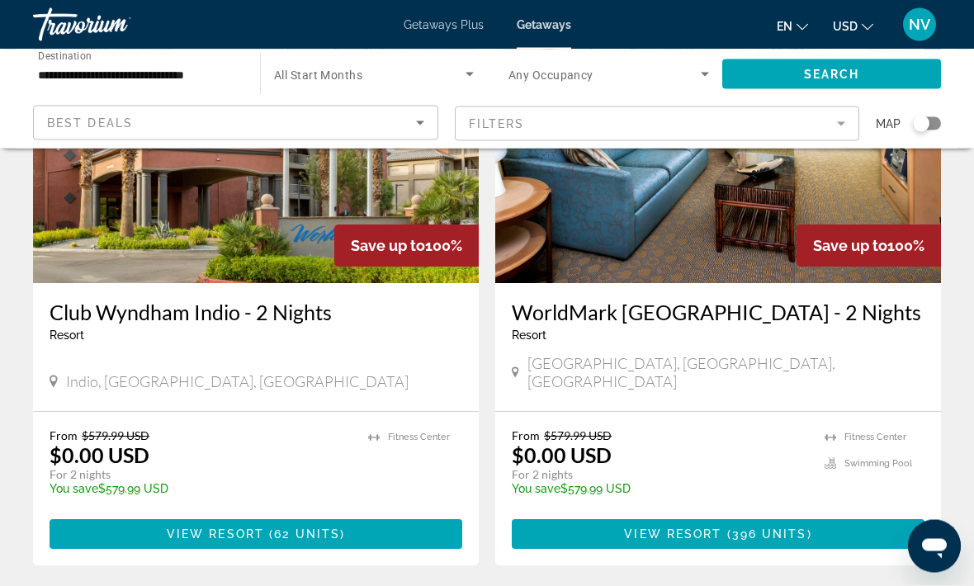
scroll to position [2548, 0]
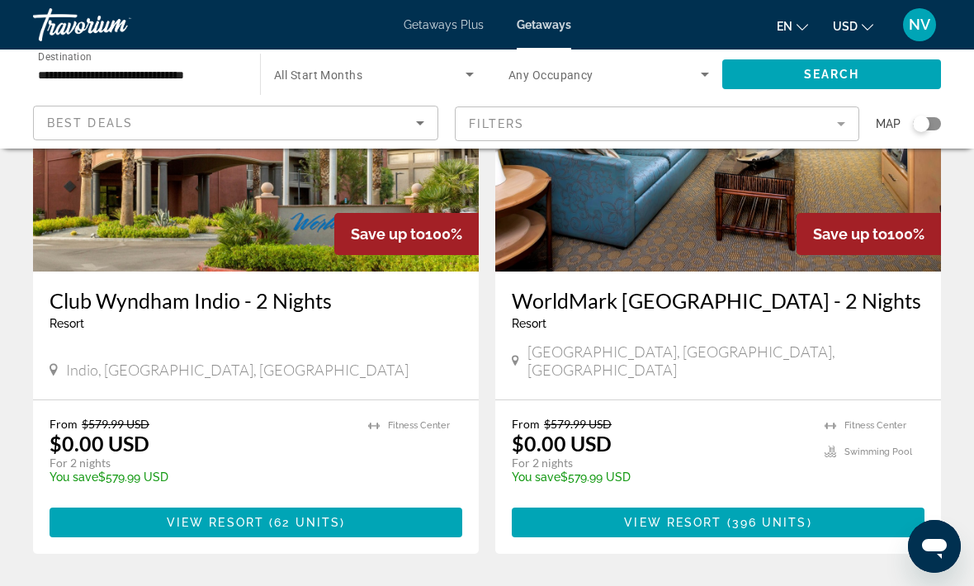
click at [796, 516] on span "396 units" at bounding box center [769, 522] width 75 height 13
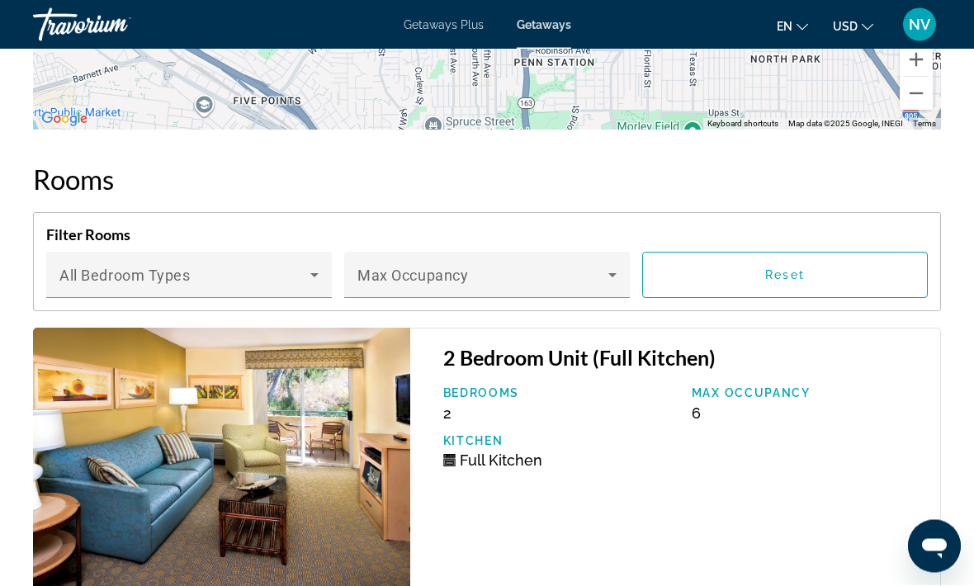
scroll to position [3460, 0]
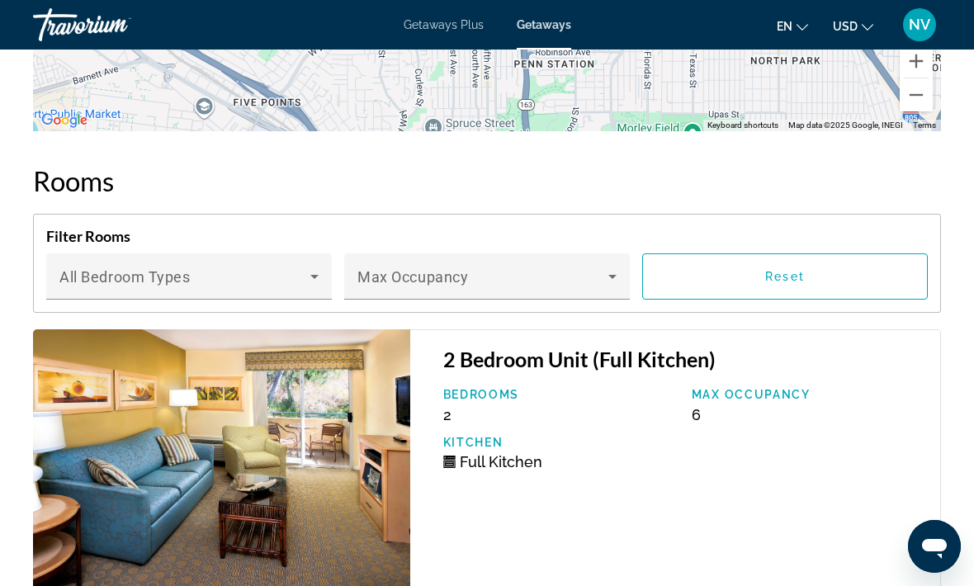
click at [314, 267] on icon "Main content" at bounding box center [314, 277] width 20 height 20
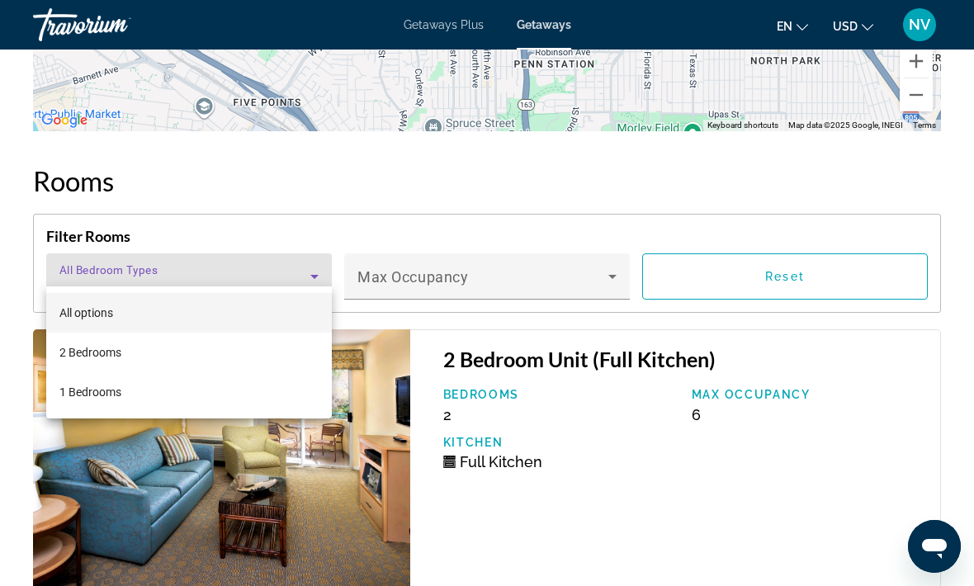
click at [283, 395] on mat-option "1 Bedrooms" at bounding box center [189, 392] width 286 height 40
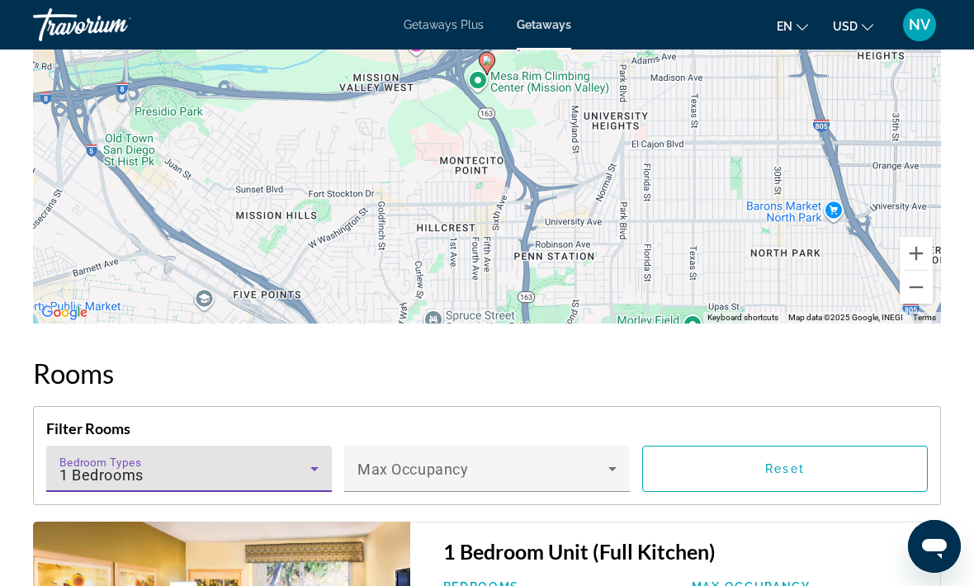
scroll to position [3267, 0]
click at [311, 460] on icon "Main content" at bounding box center [314, 470] width 20 height 20
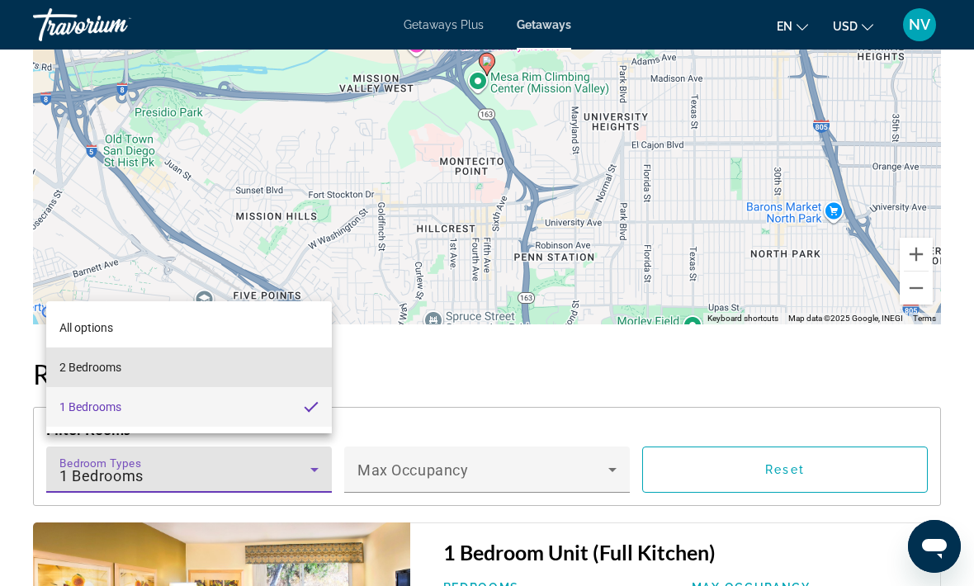
click at [301, 356] on mat-option "2 Bedrooms" at bounding box center [189, 367] width 286 height 40
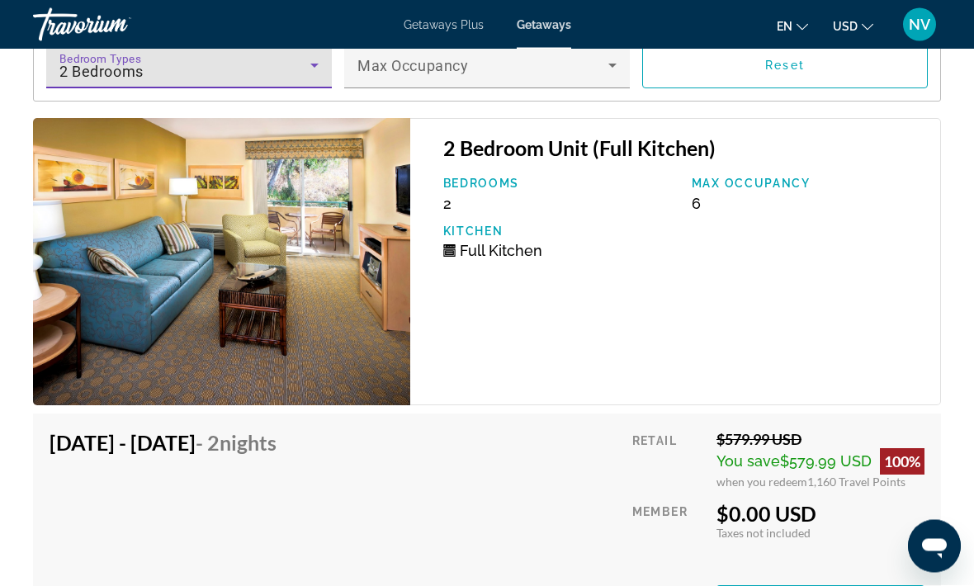
scroll to position [3672, 0]
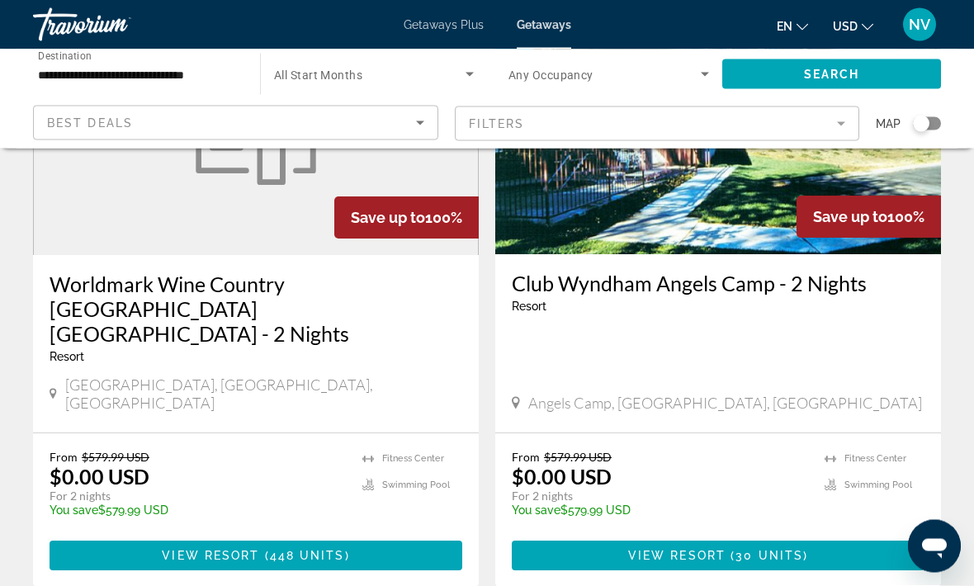
scroll to position [3145, 0]
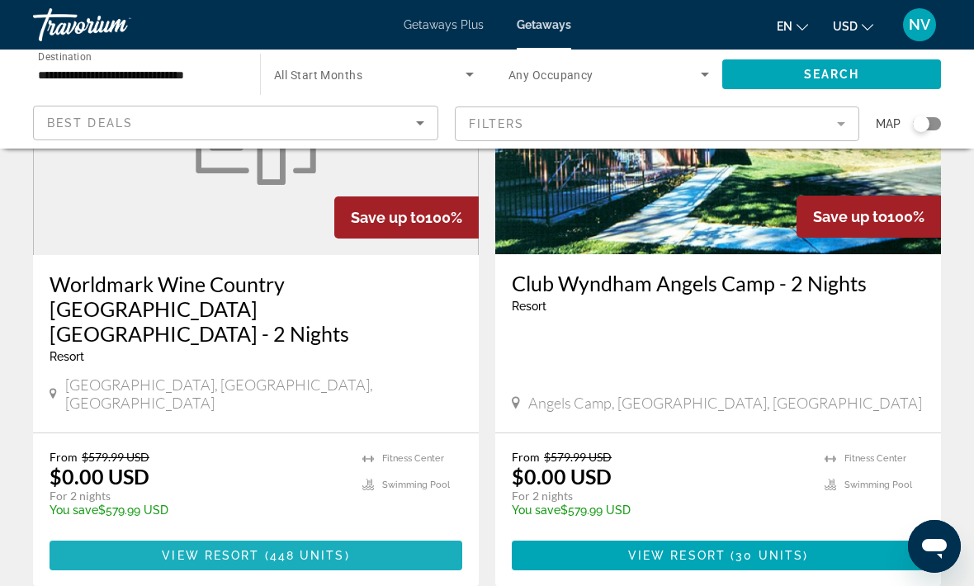
click at [328, 549] on span "448 units" at bounding box center [307, 555] width 75 height 13
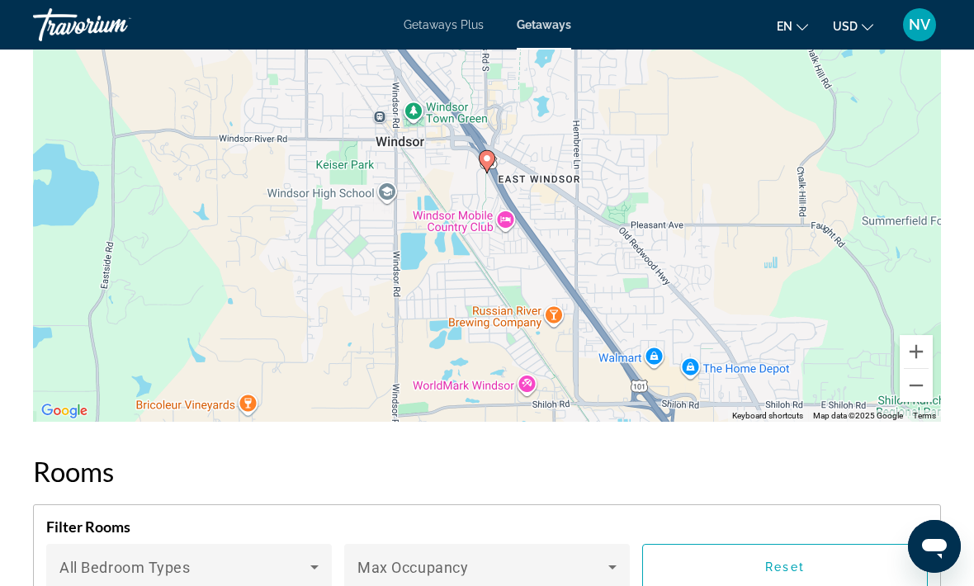
scroll to position [1911, 0]
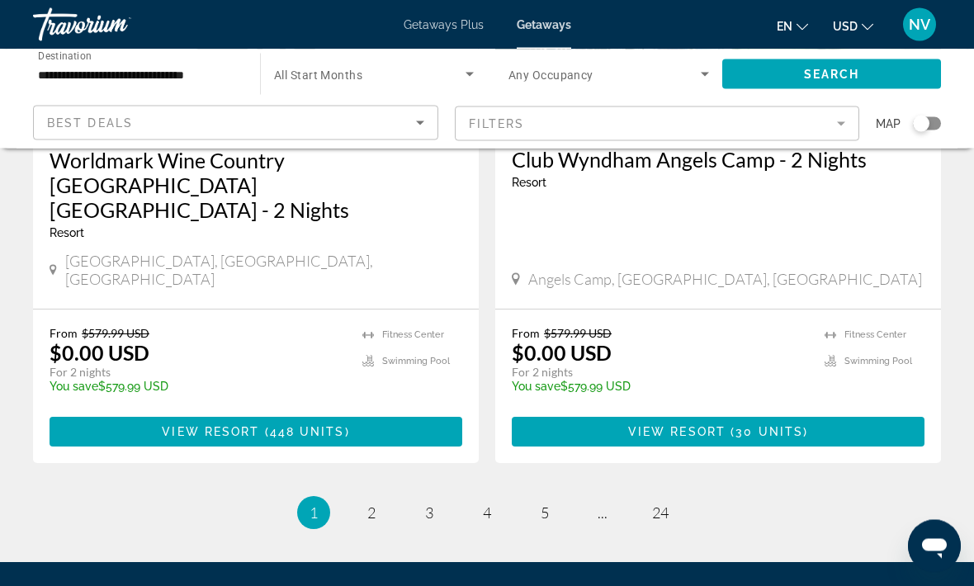
scroll to position [3278, 0]
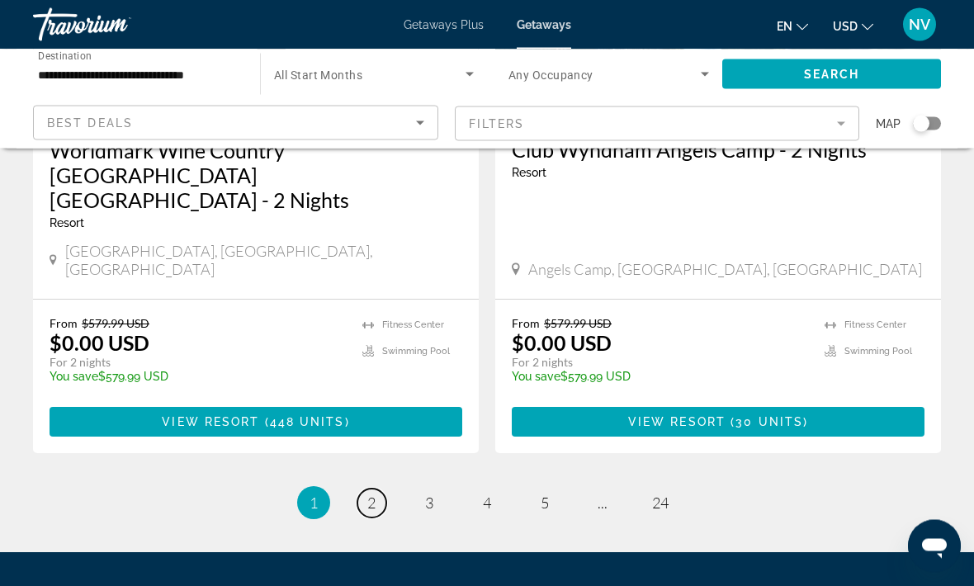
click at [369, 494] on span "2" at bounding box center [371, 503] width 8 height 18
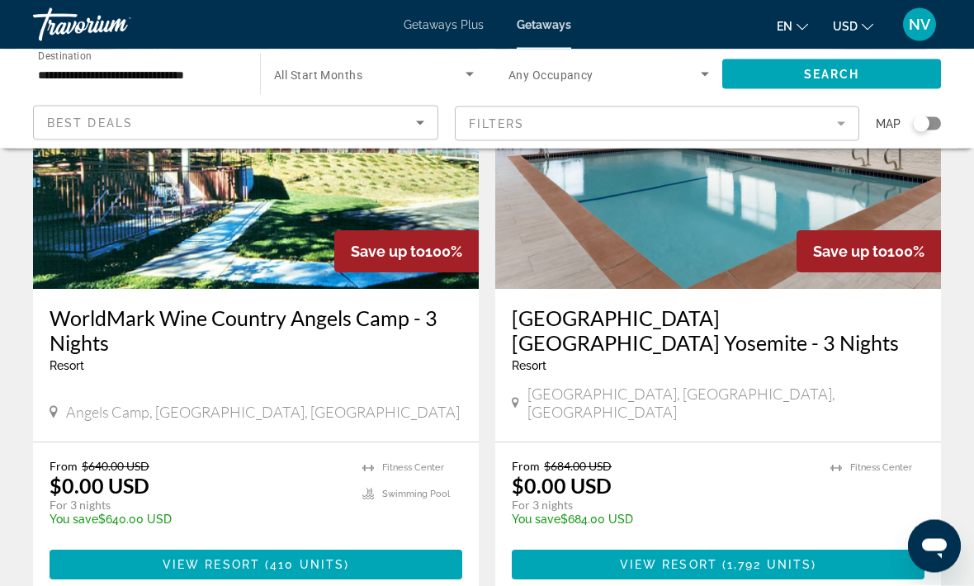
scroll to position [2580, 0]
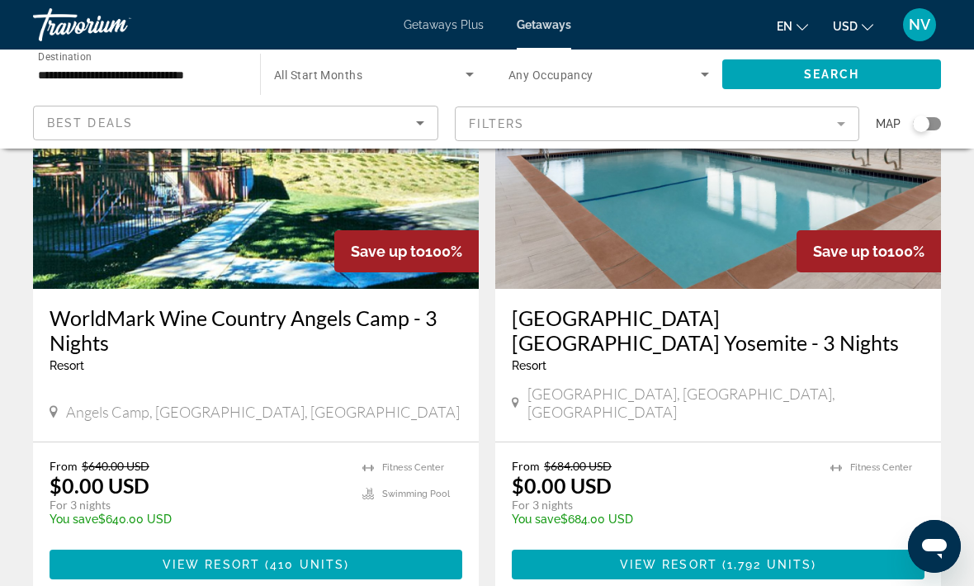
click at [744, 558] on span "1,792 units" at bounding box center [769, 564] width 84 height 13
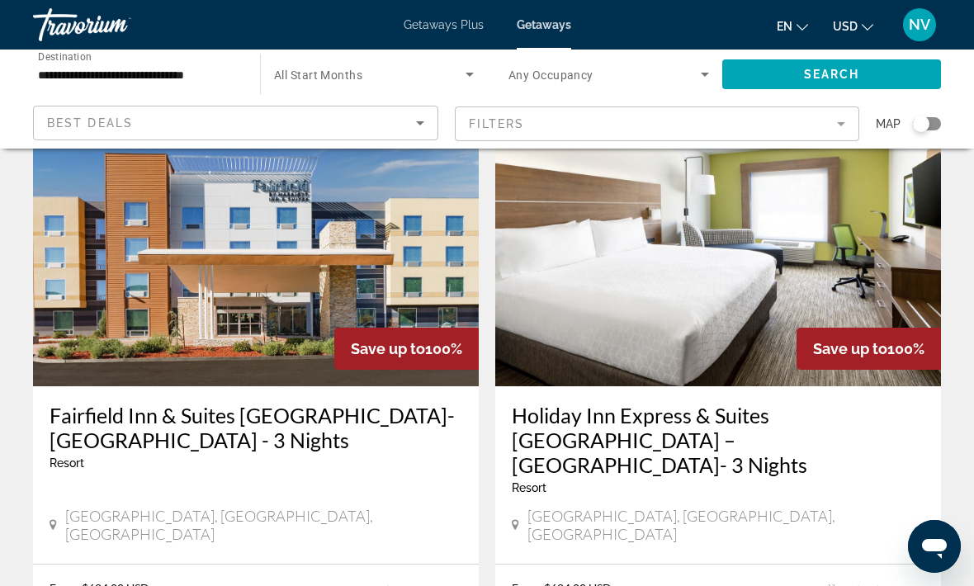
scroll to position [3091, 0]
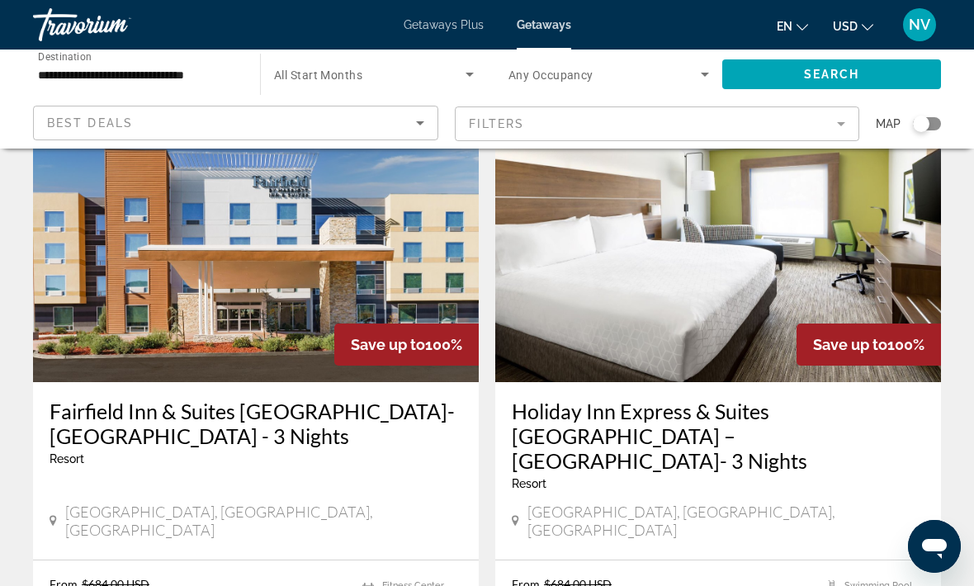
click at [387, 452] on div "Resort - This is an adults only resort" at bounding box center [256, 458] width 413 height 13
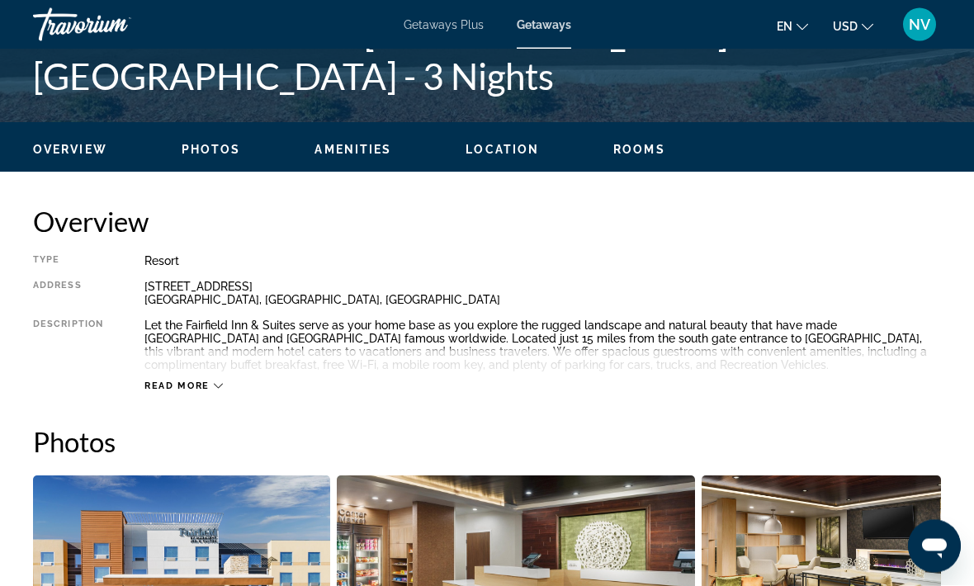
scroll to position [711, 0]
click at [197, 389] on span "Read more" at bounding box center [176, 385] width 65 height 11
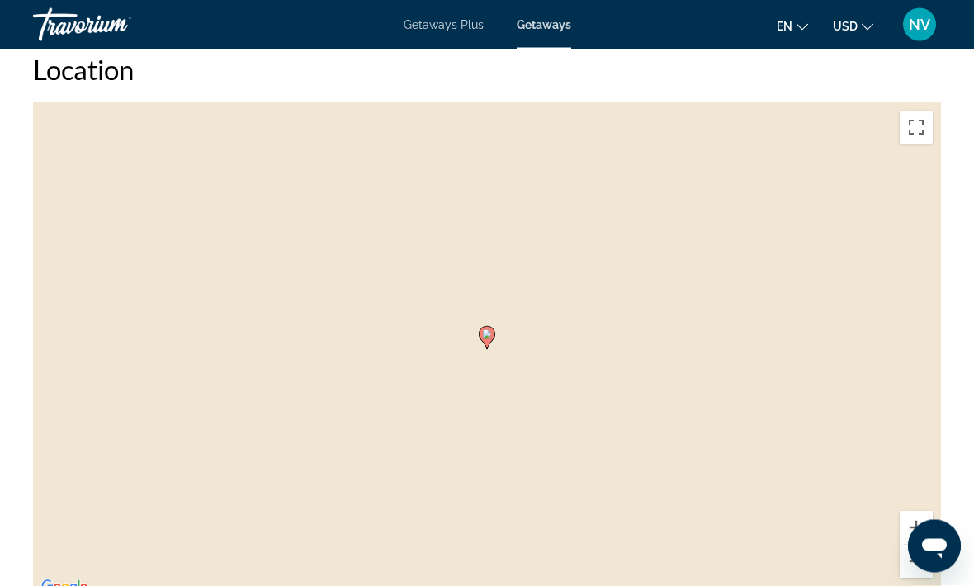
scroll to position [2108, 0]
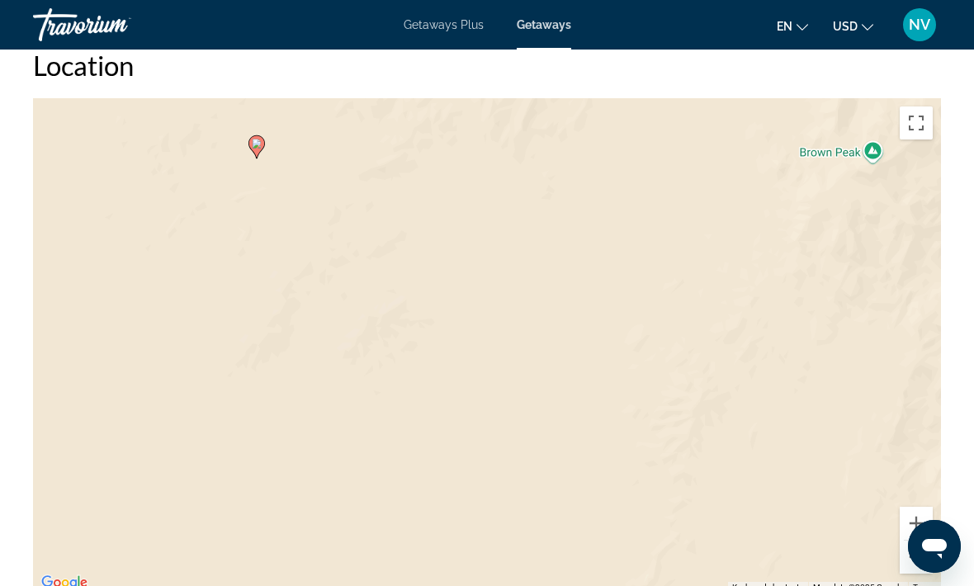
click at [529, 376] on div "To activate drag with keyboard, press Alt + Enter. Once in keyboard drag state,…" at bounding box center [487, 345] width 908 height 495
click at [921, 553] on button "Zoom out" at bounding box center [915, 557] width 33 height 33
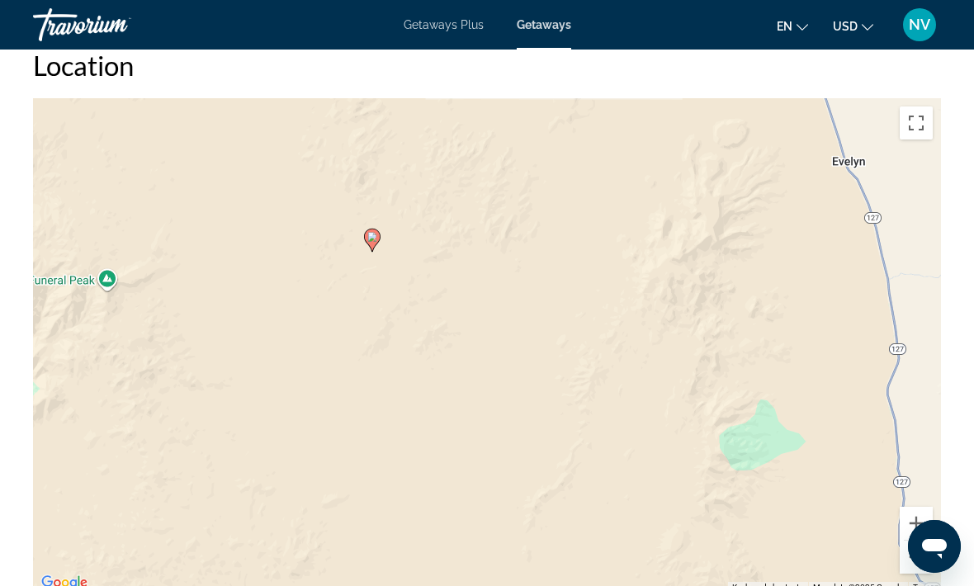
click at [913, 546] on button "Zoom out" at bounding box center [915, 557] width 33 height 33
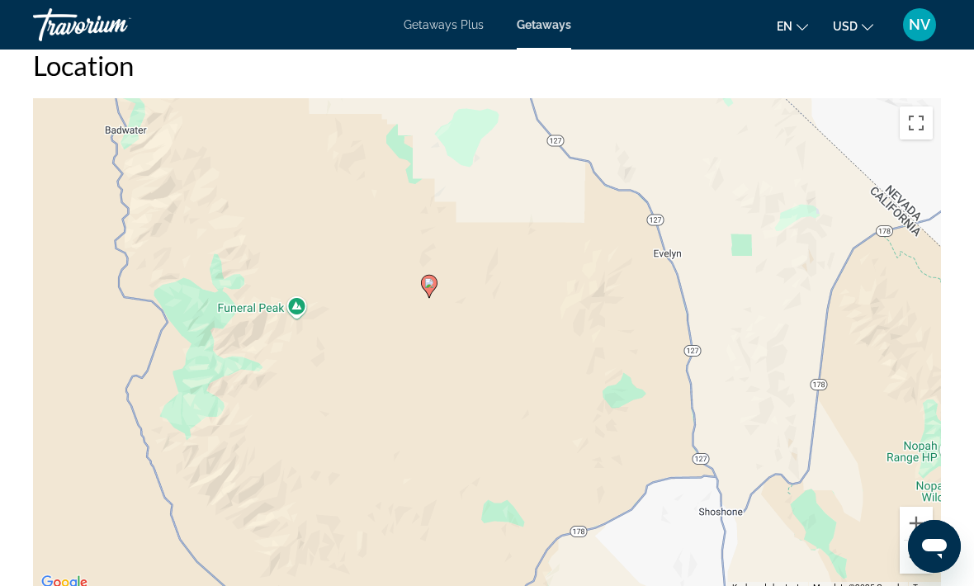
click at [911, 551] on button "Zoom out" at bounding box center [915, 557] width 33 height 33
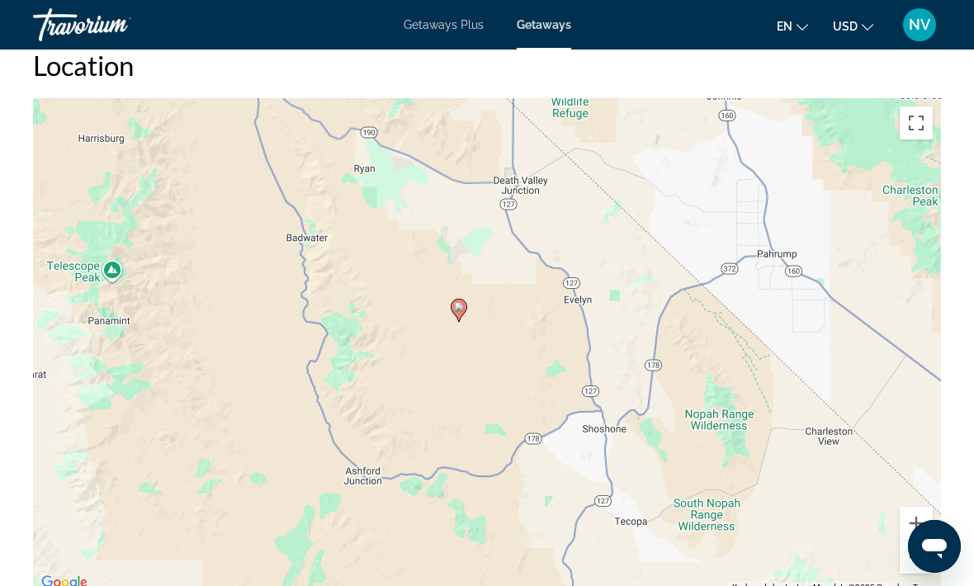
click at [912, 559] on button "Zoom out" at bounding box center [915, 557] width 33 height 33
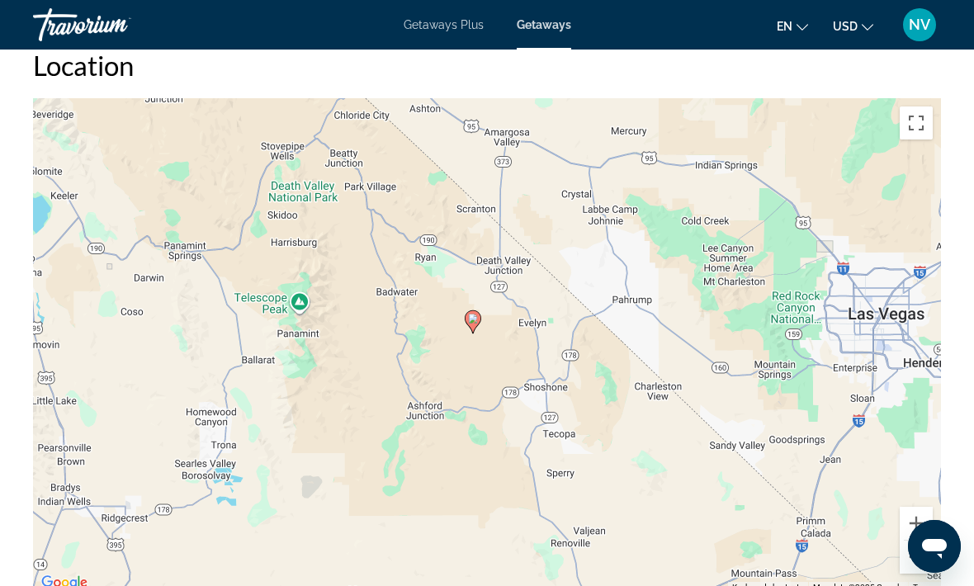
click at [911, 556] on button "Zoom out" at bounding box center [915, 557] width 33 height 33
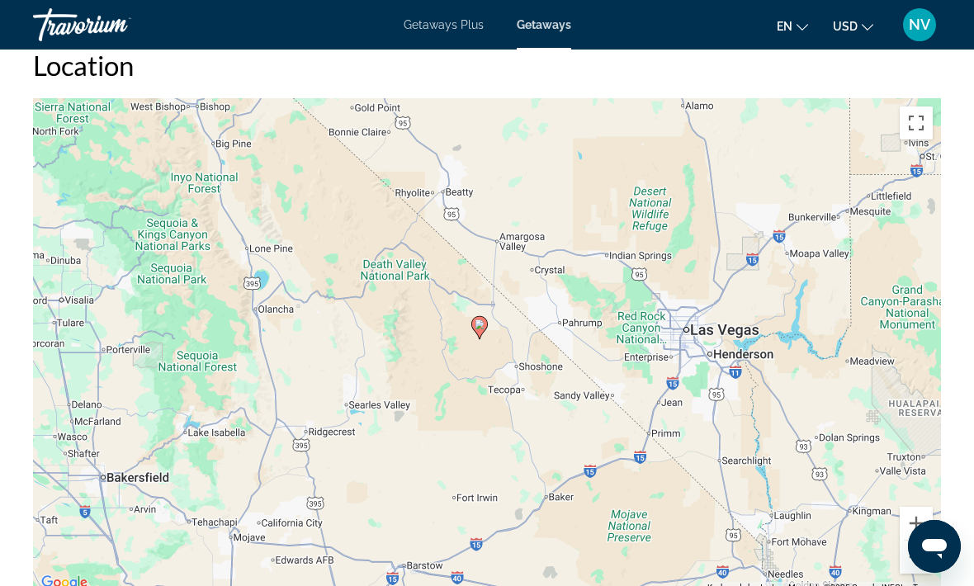
click at [909, 550] on button "Zoom out" at bounding box center [915, 557] width 33 height 33
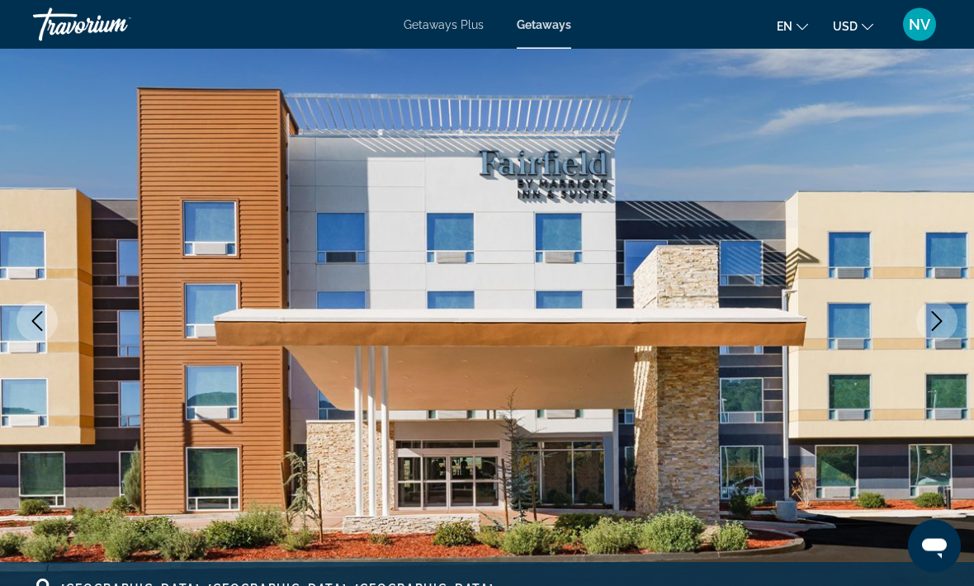
scroll to position [0, 0]
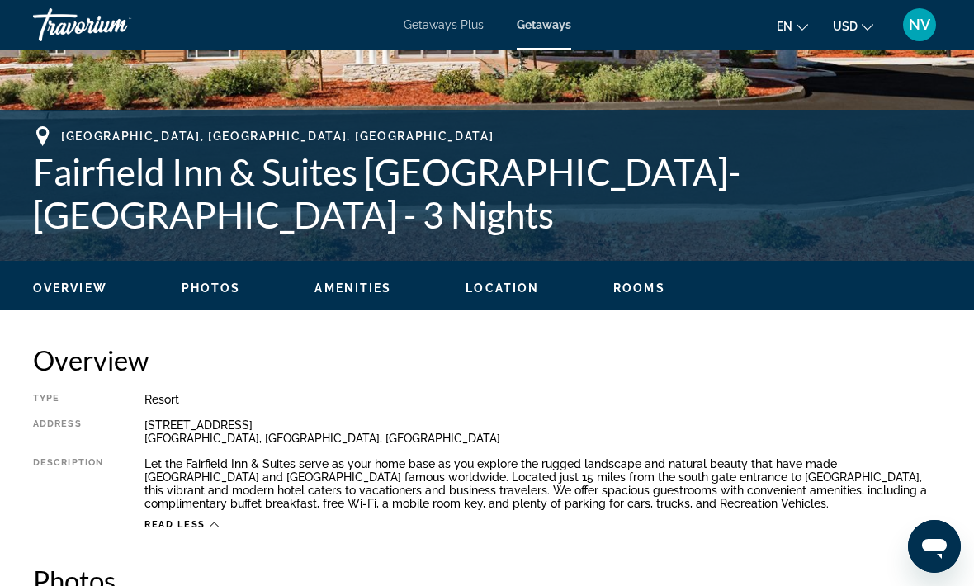
click at [504, 290] on span "Location" at bounding box center [501, 287] width 73 height 13
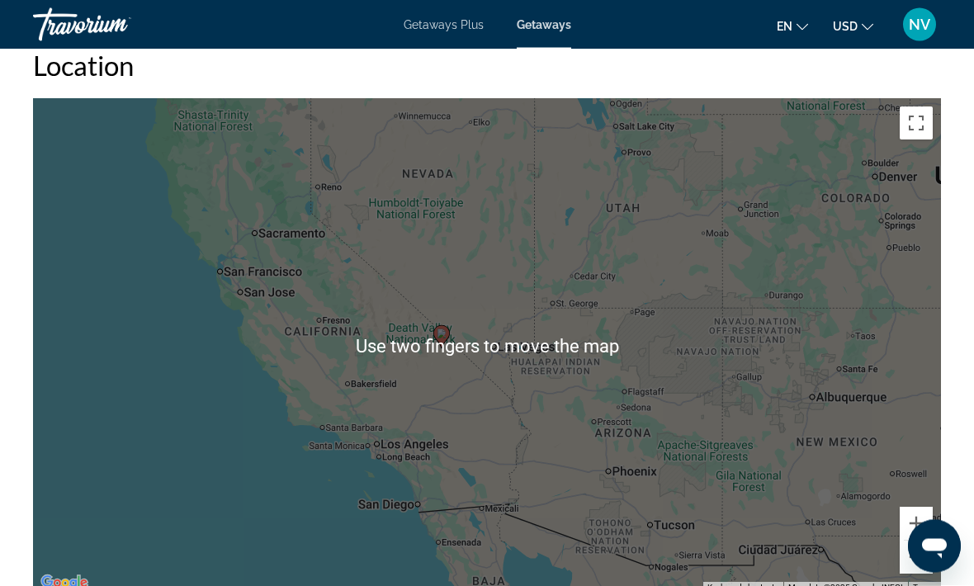
scroll to position [2109, 0]
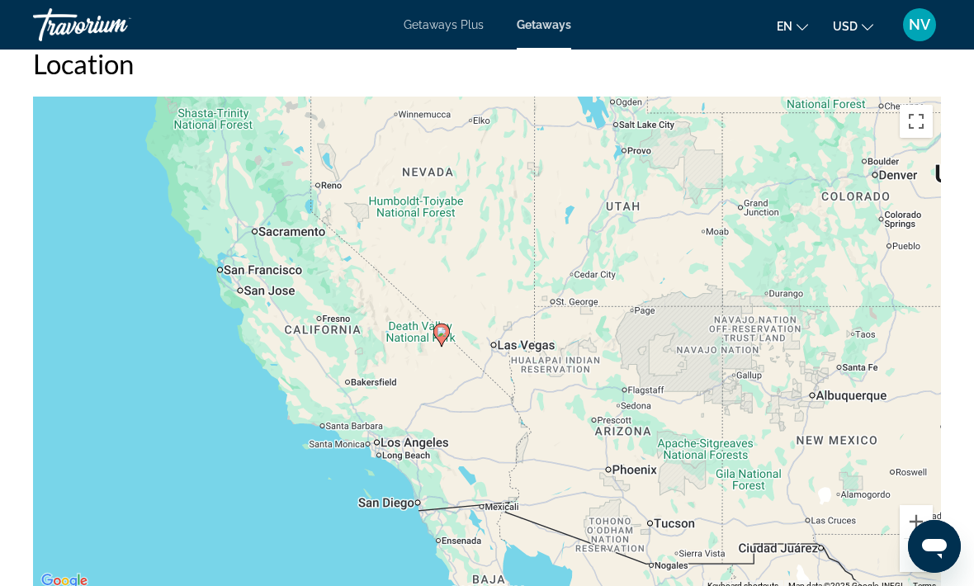
click at [912, 555] on button "Zoom out" at bounding box center [915, 555] width 33 height 33
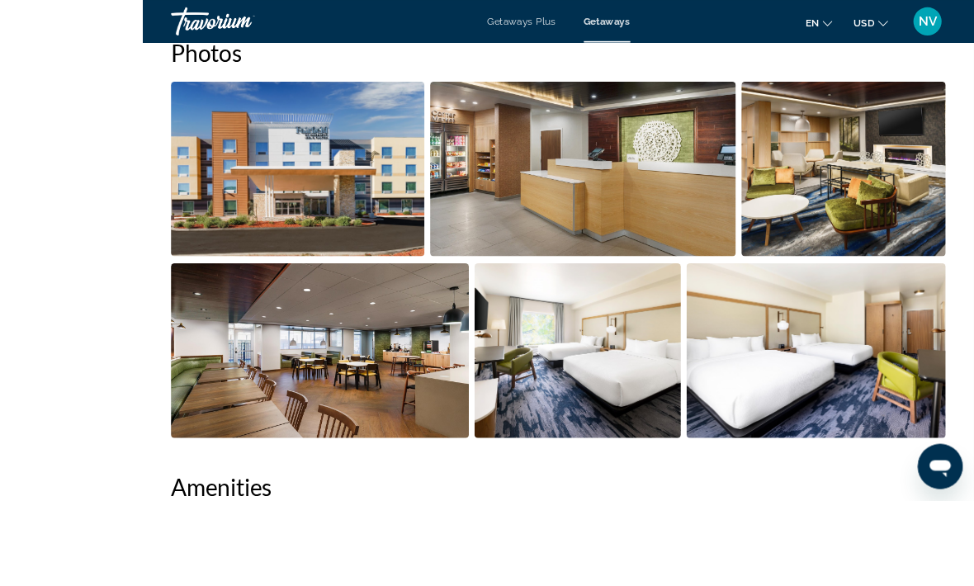
scroll to position [1268, 0]
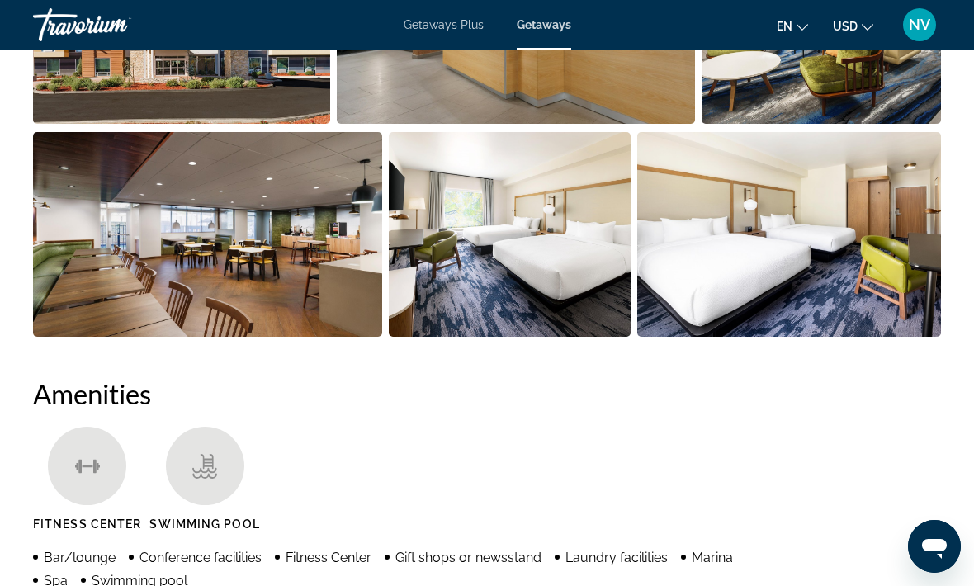
click at [574, 473] on ul "Fitness Center Swimming Pool" at bounding box center [487, 485] width 908 height 116
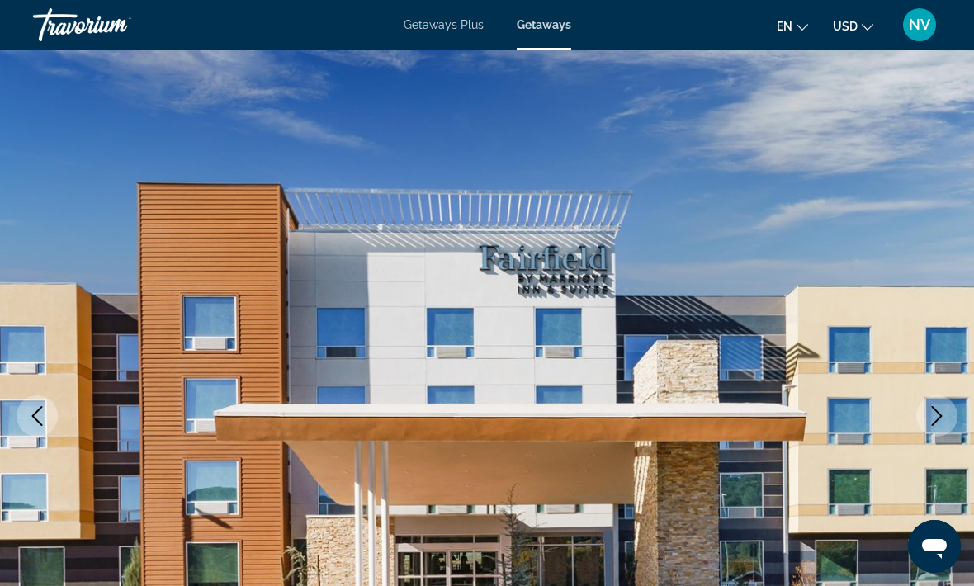
scroll to position [0, 0]
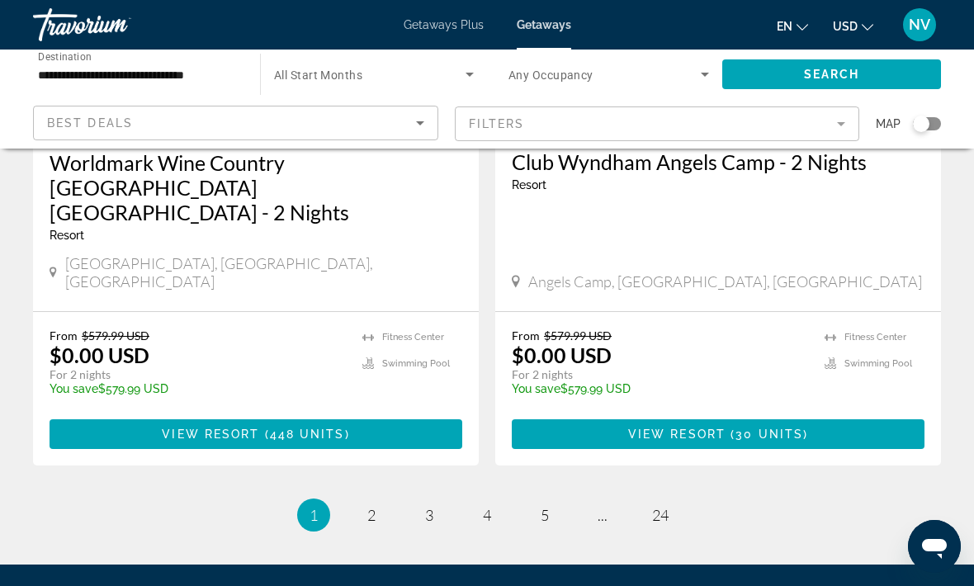
scroll to position [3278, 0]
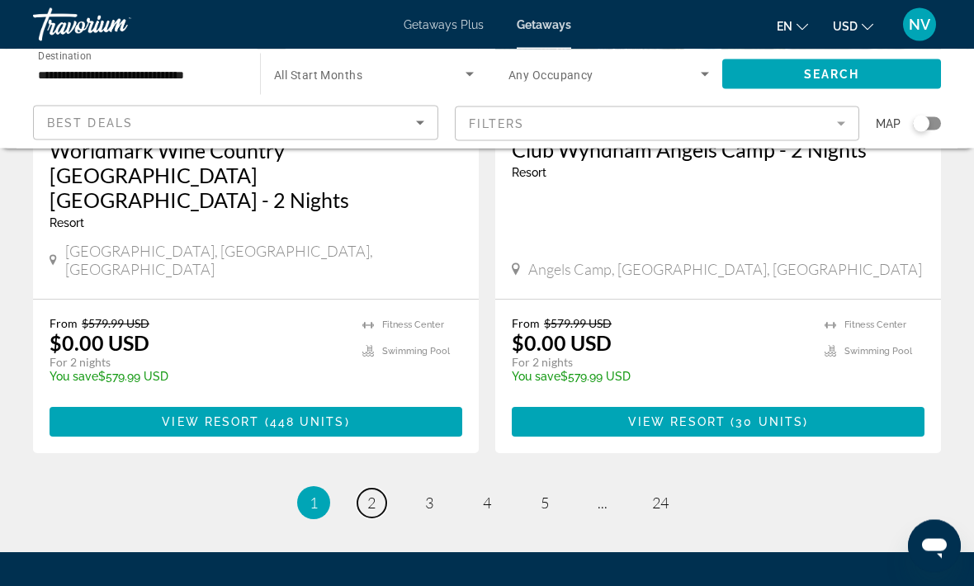
click at [380, 489] on link "page 2" at bounding box center [371, 503] width 29 height 29
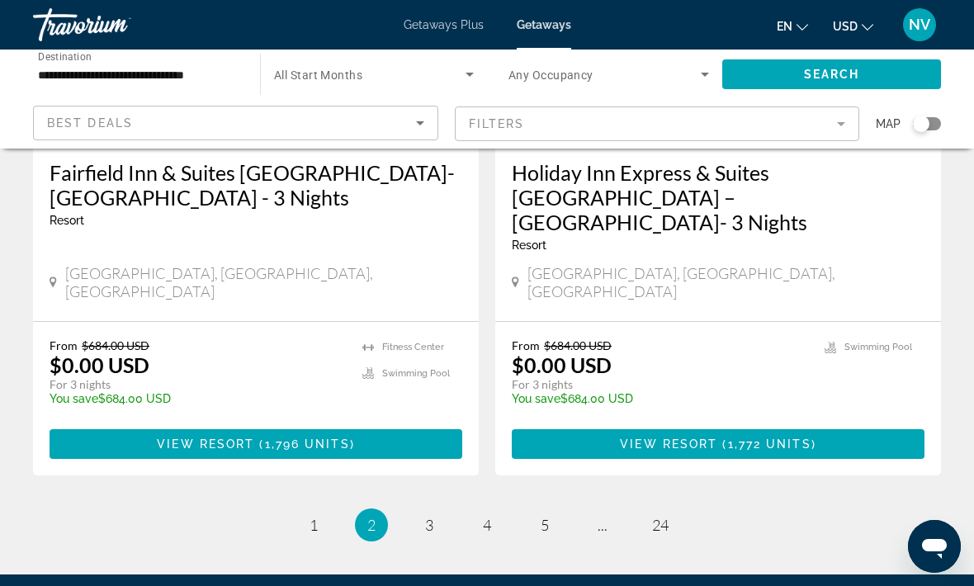
scroll to position [3351, 0]
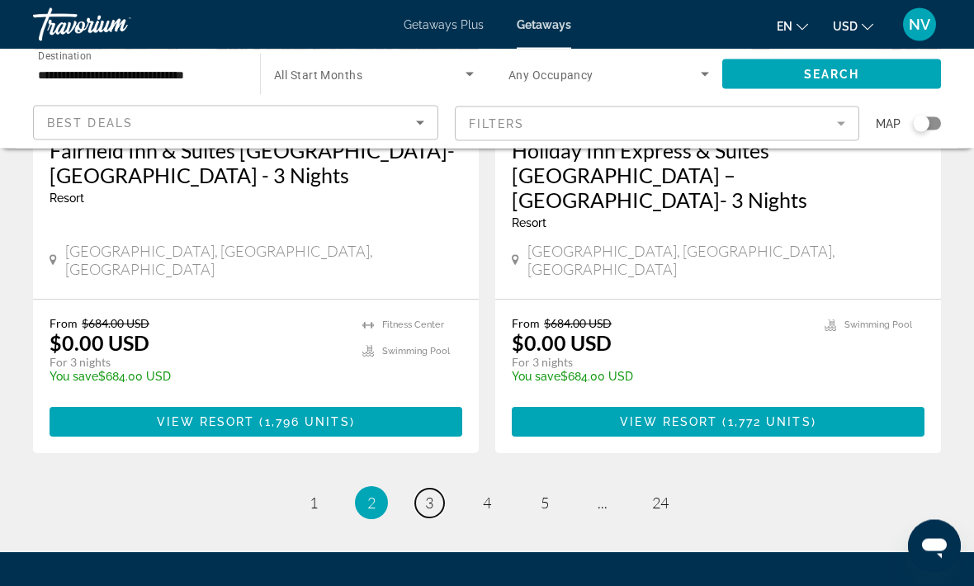
click at [437, 489] on link "page 3" at bounding box center [429, 503] width 29 height 29
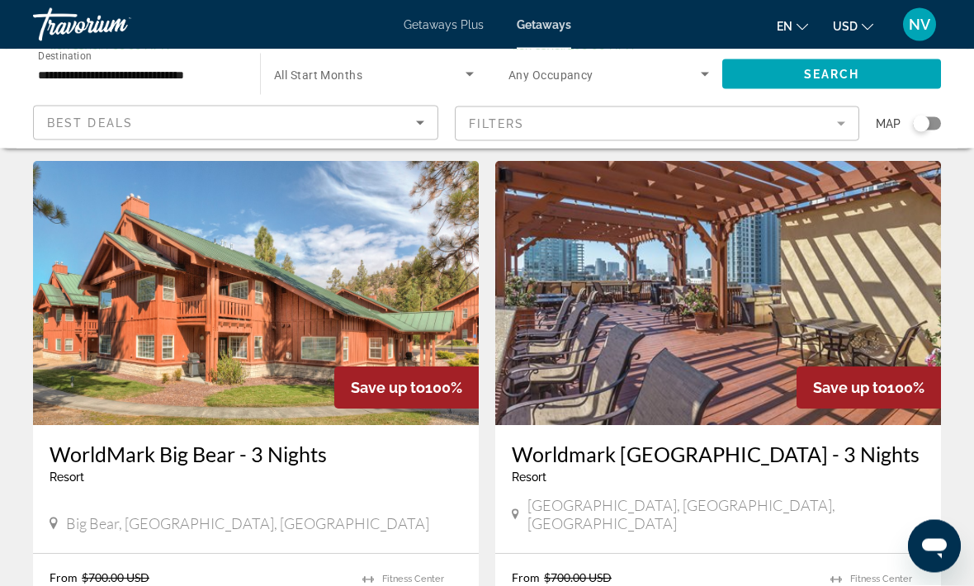
scroll to position [2413, 0]
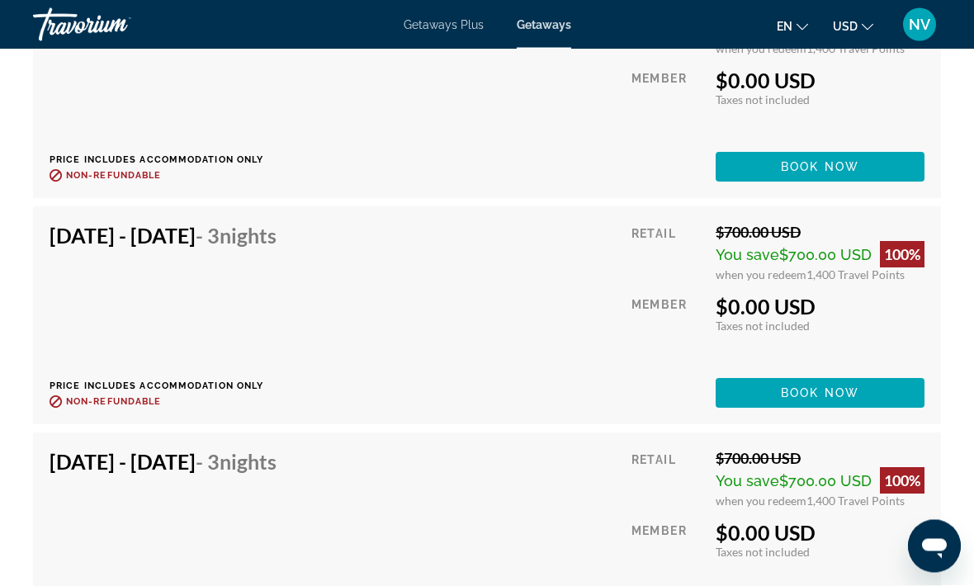
scroll to position [4271, 0]
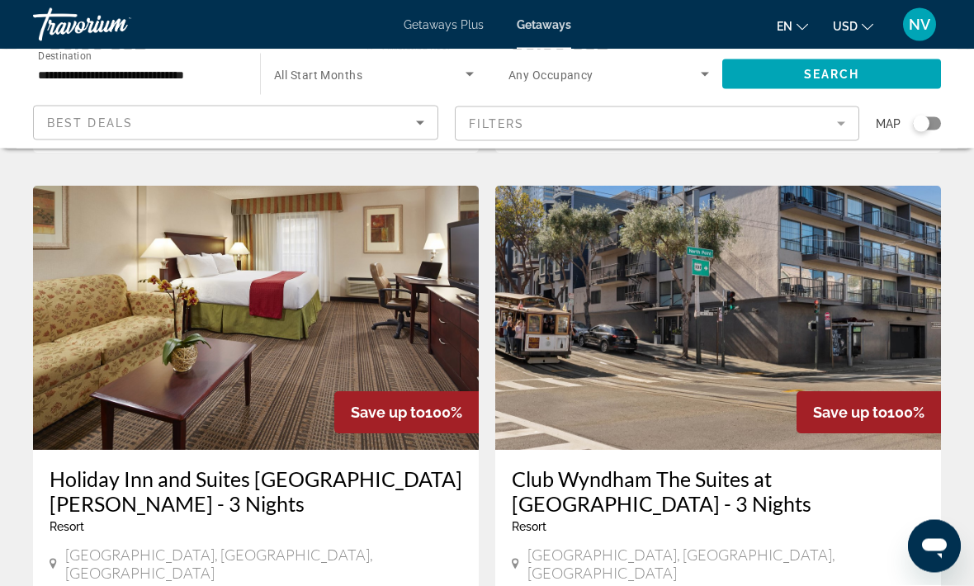
scroll to position [2967, 0]
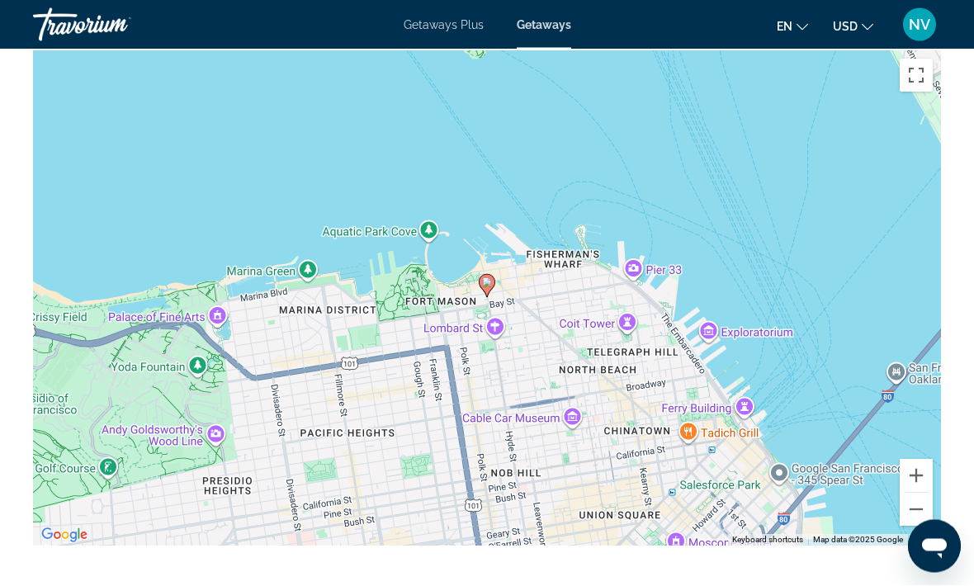
scroll to position [2429, 0]
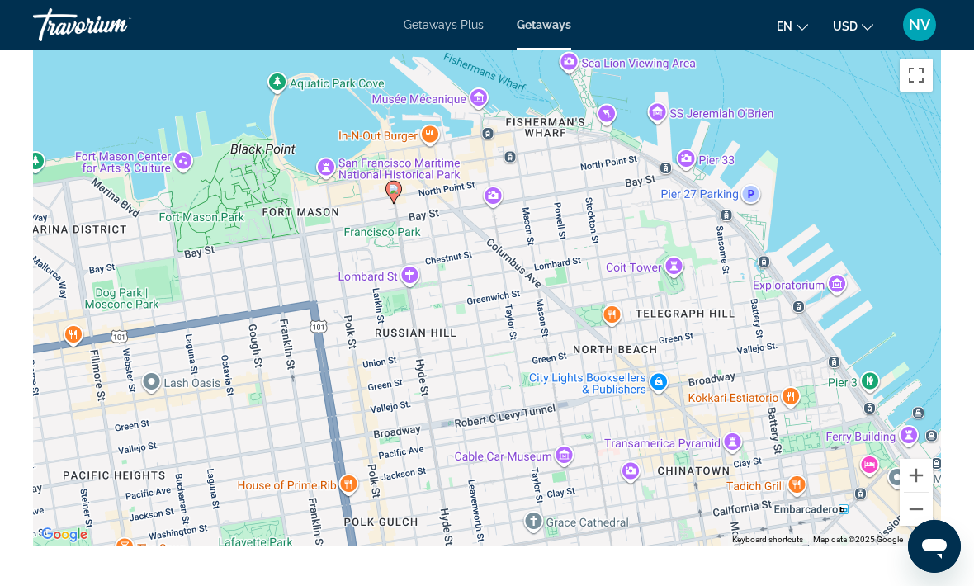
click at [910, 508] on button "Zoom out" at bounding box center [915, 509] width 33 height 33
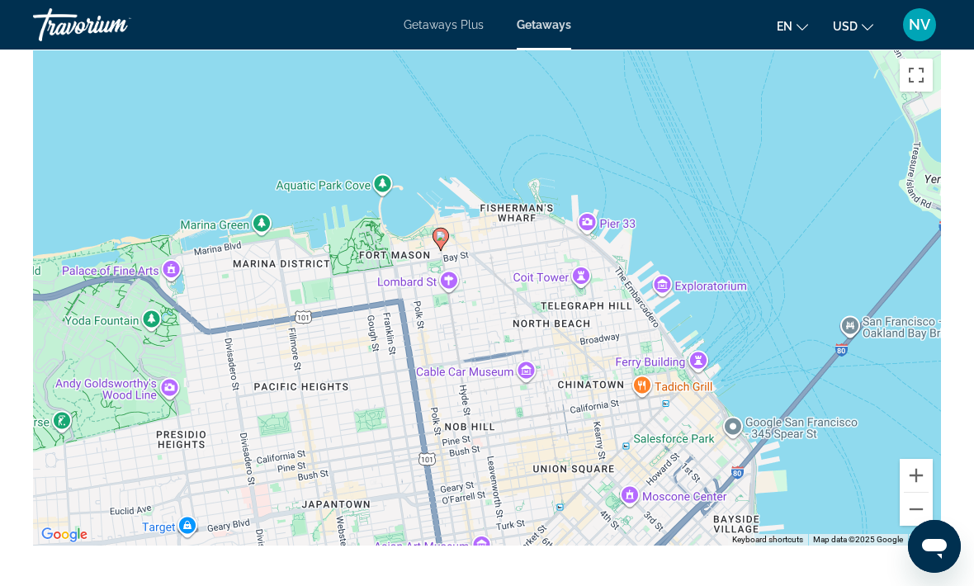
click at [910, 507] on button "Zoom out" at bounding box center [915, 509] width 33 height 33
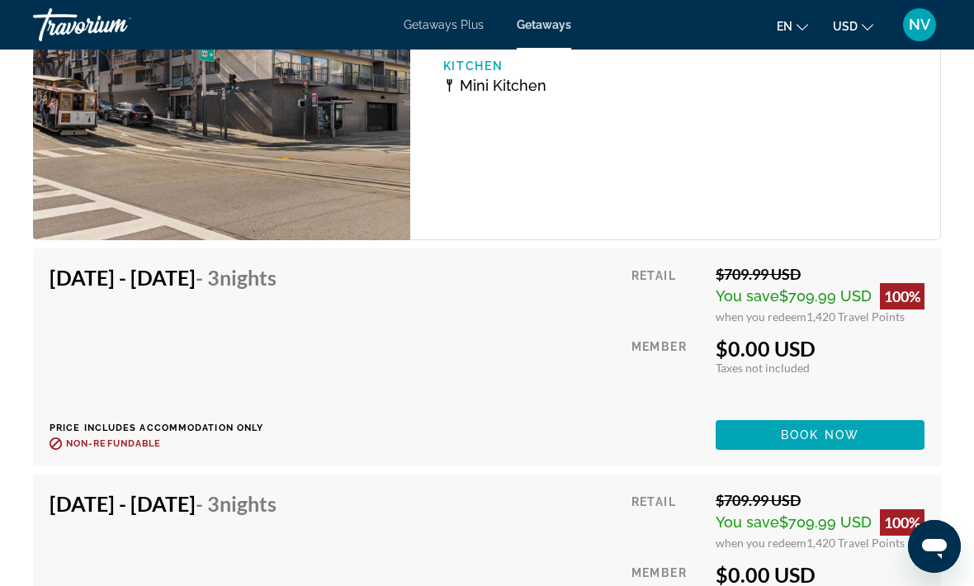
scroll to position [3110, 0]
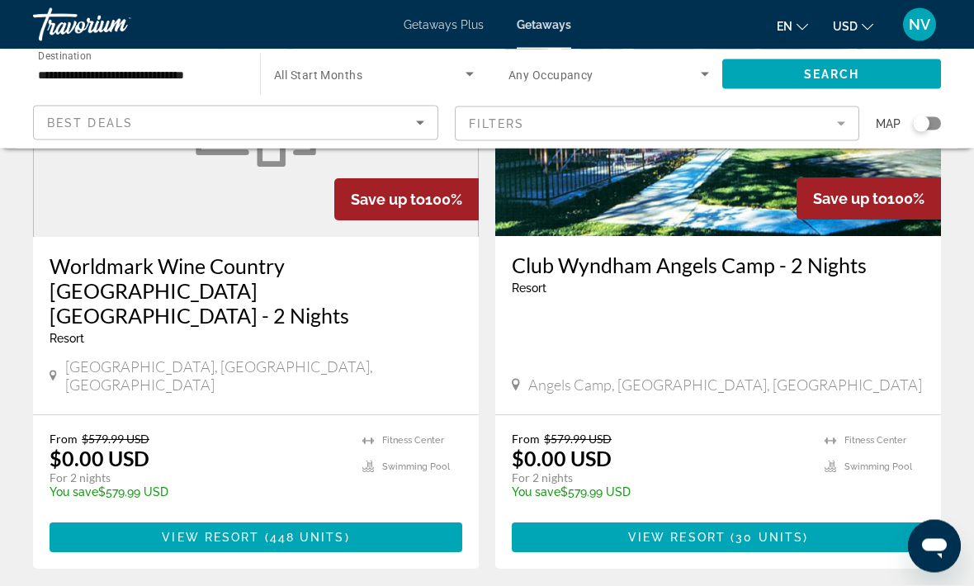
scroll to position [3163, 0]
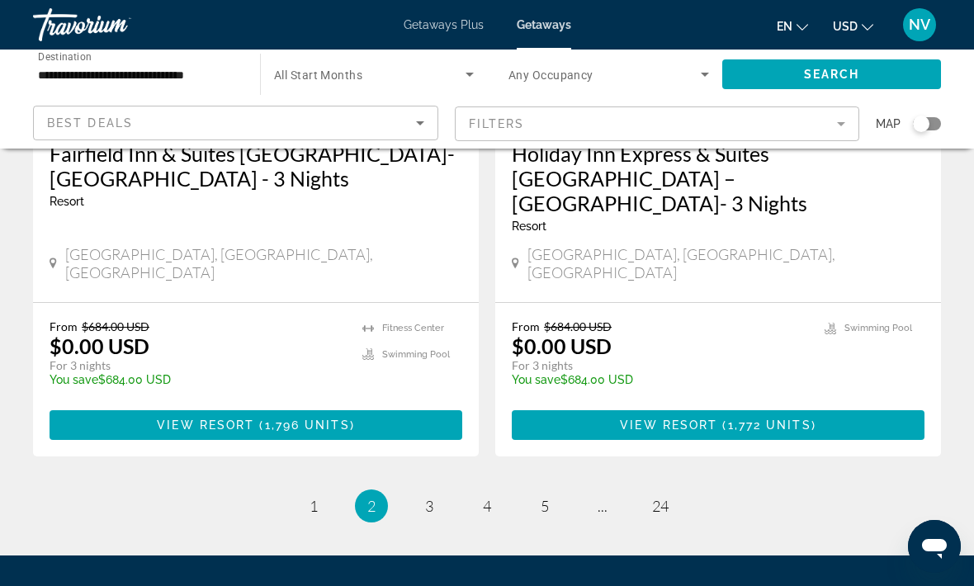
scroll to position [3351, 0]
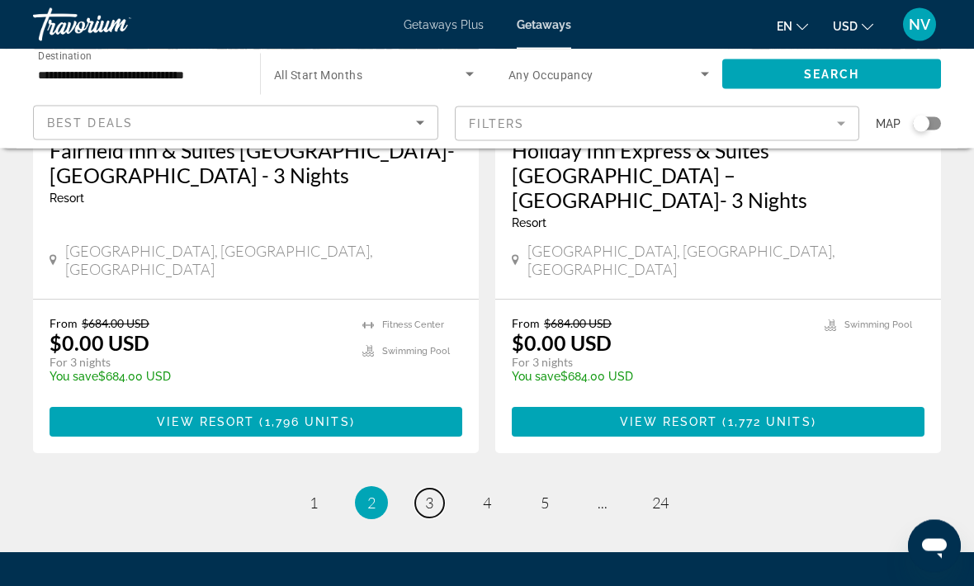
click at [423, 489] on link "page 3" at bounding box center [429, 503] width 29 height 29
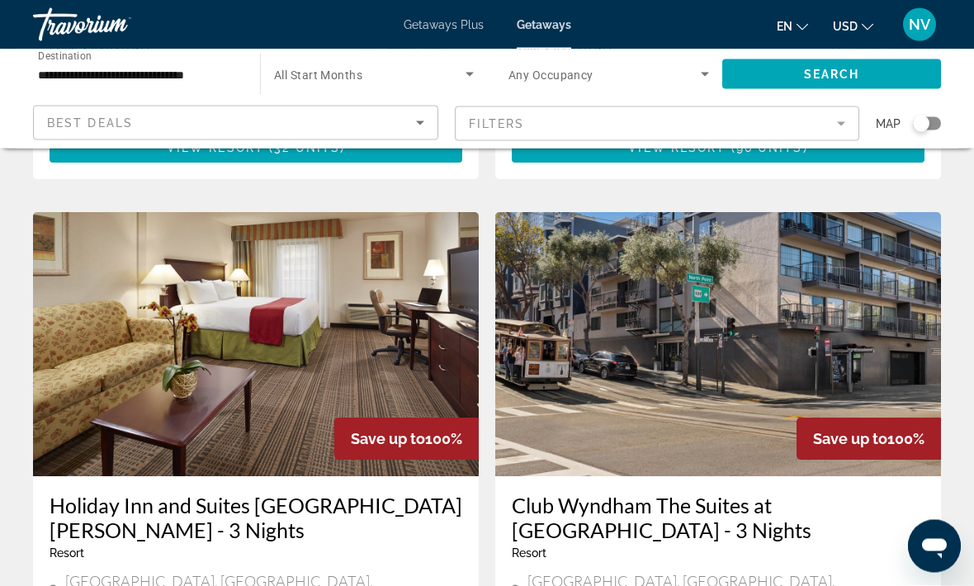
scroll to position [2940, 0]
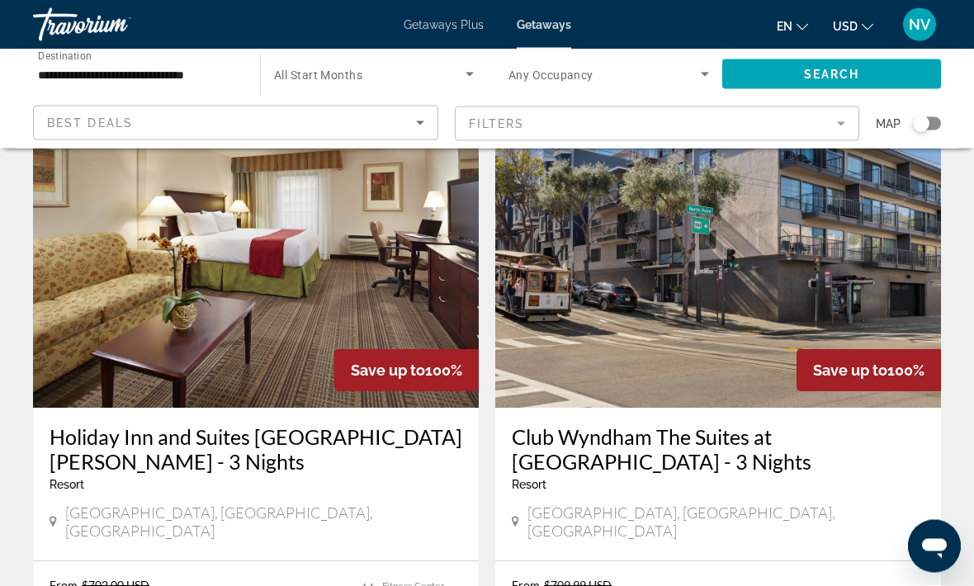
scroll to position [3011, 0]
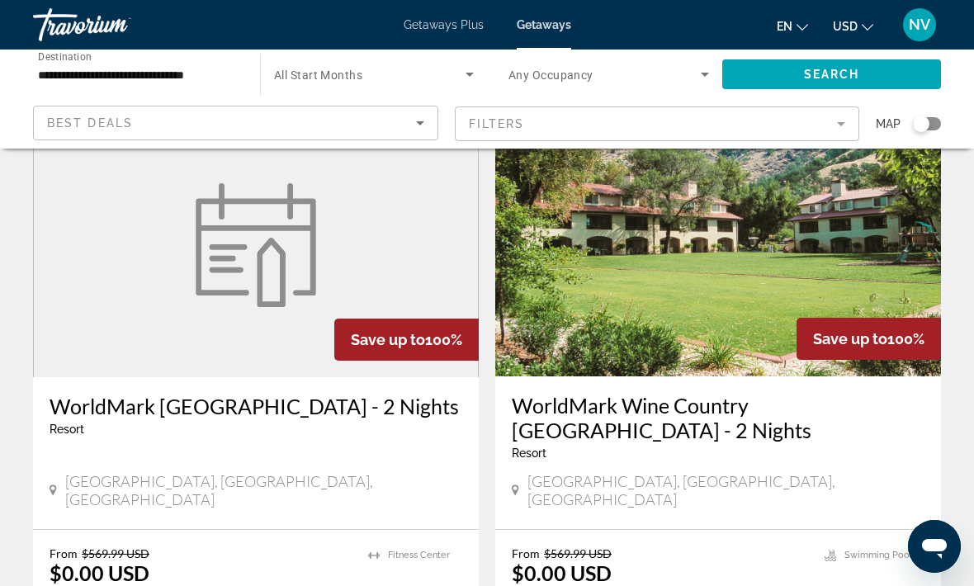
scroll to position [1835, 0]
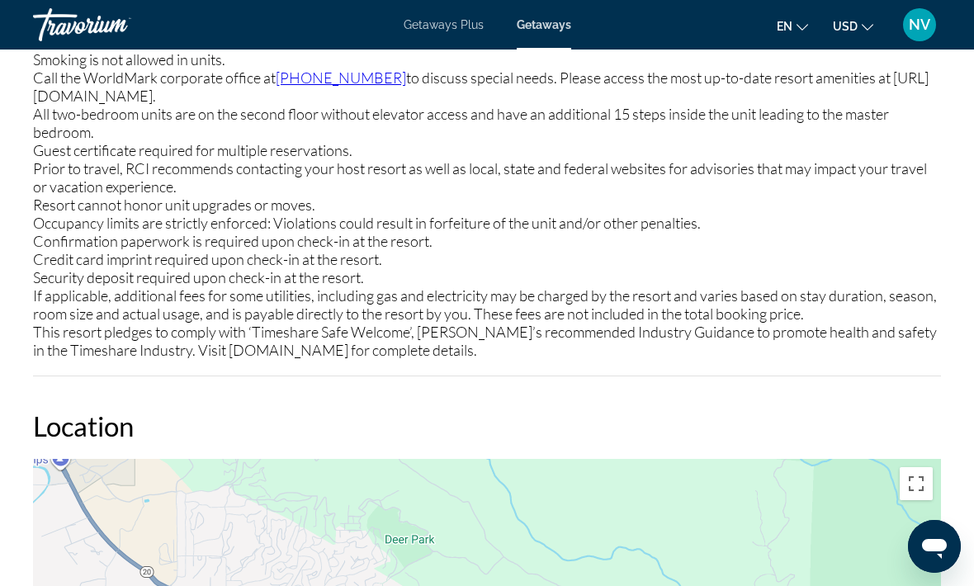
scroll to position [2405, 0]
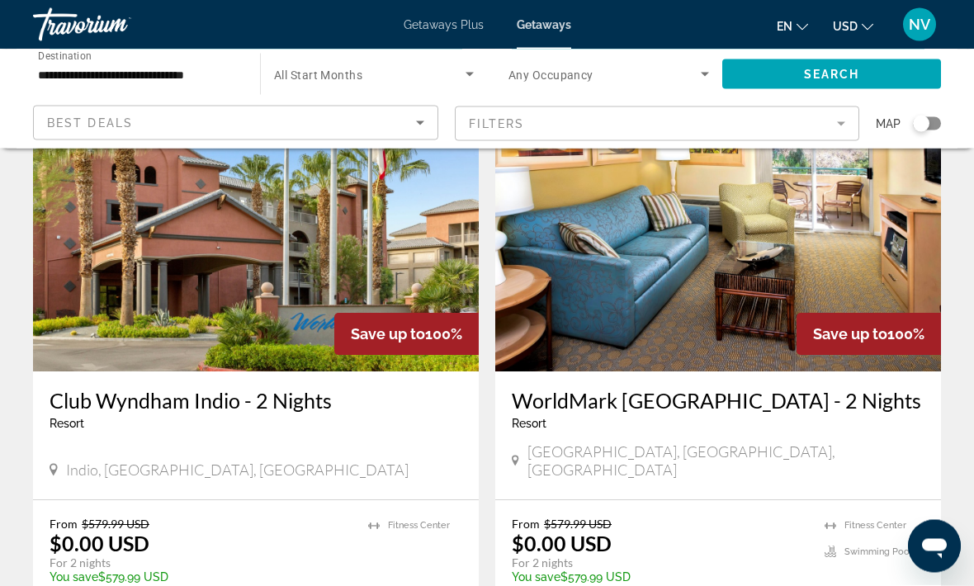
scroll to position [2448, 0]
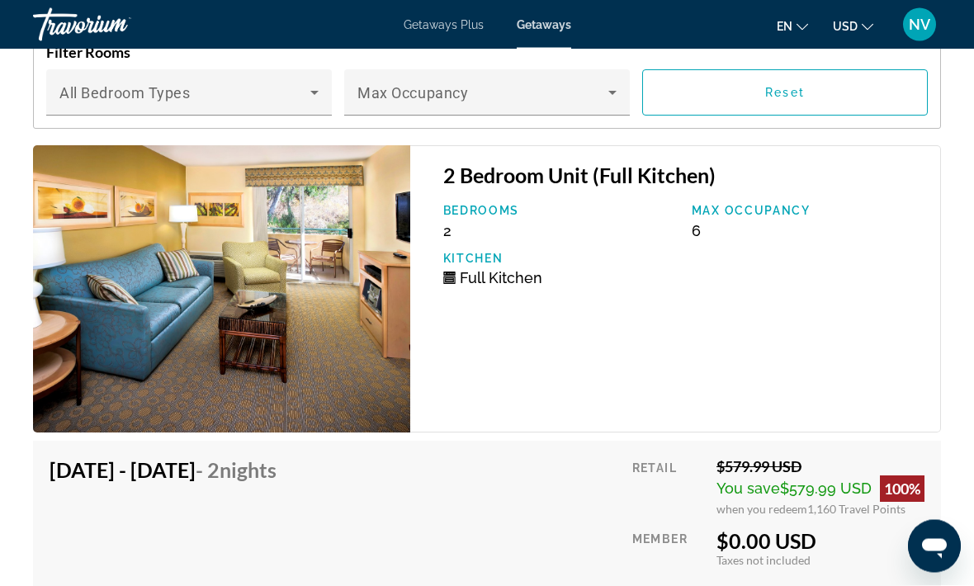
scroll to position [3671, 0]
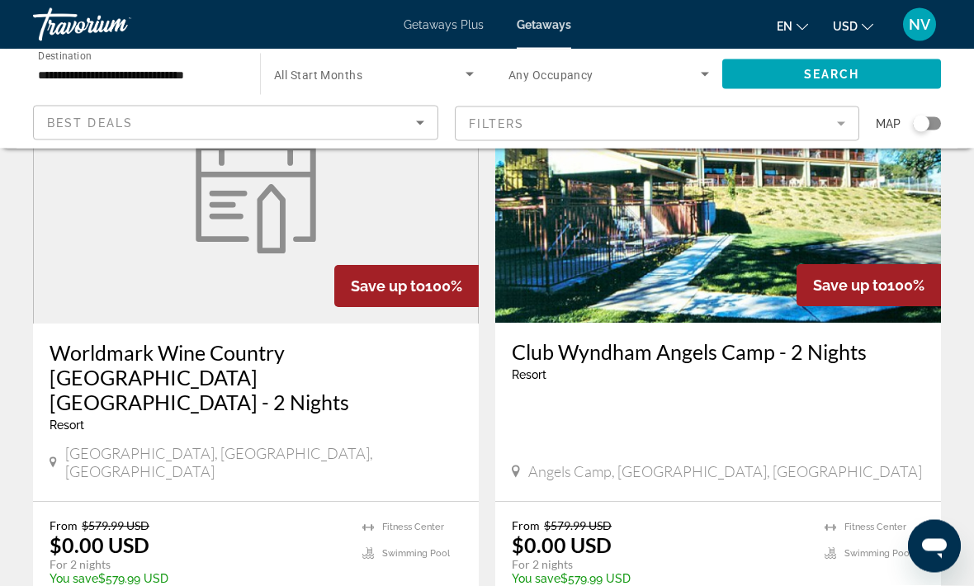
scroll to position [3078, 0]
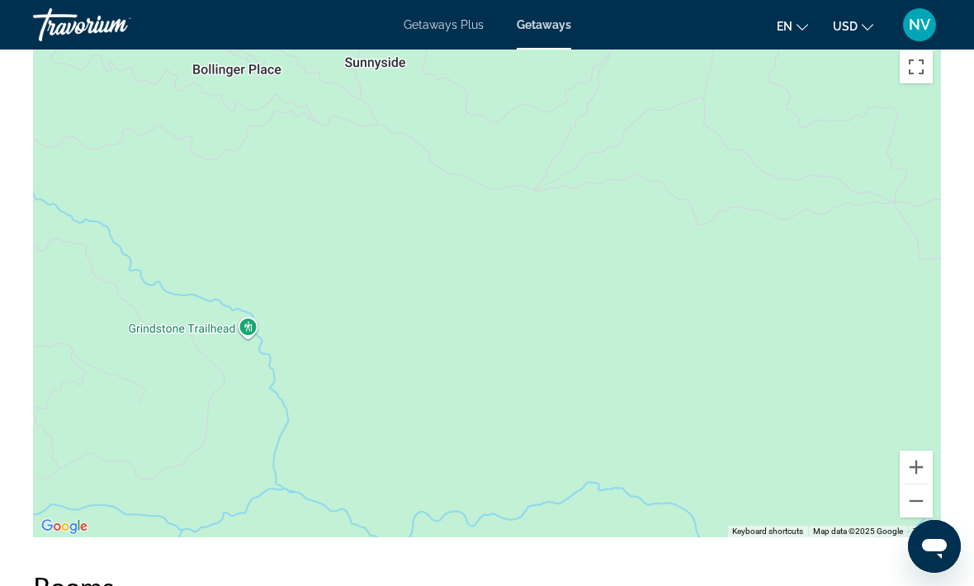
scroll to position [1798, 0]
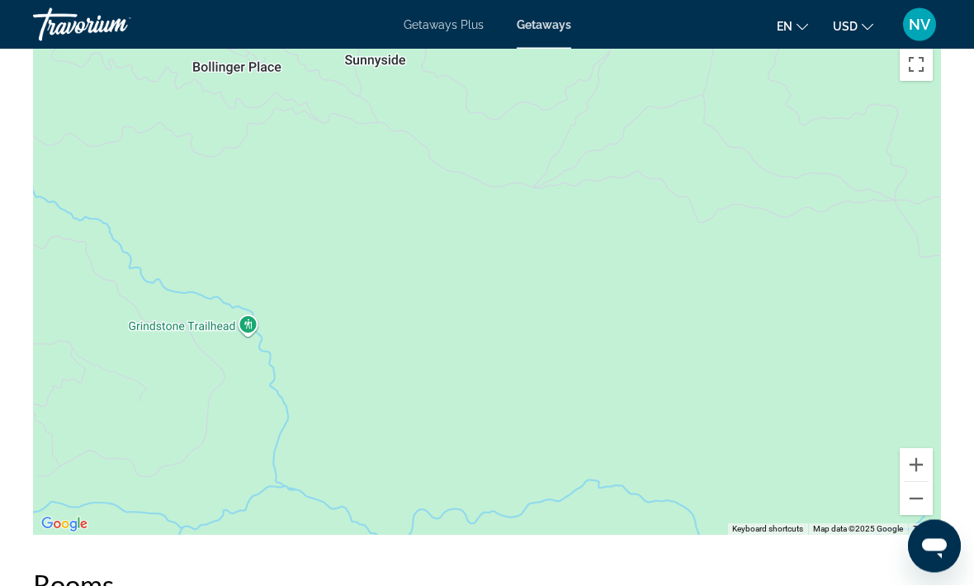
click at [920, 497] on button "Zoom out" at bounding box center [915, 499] width 33 height 33
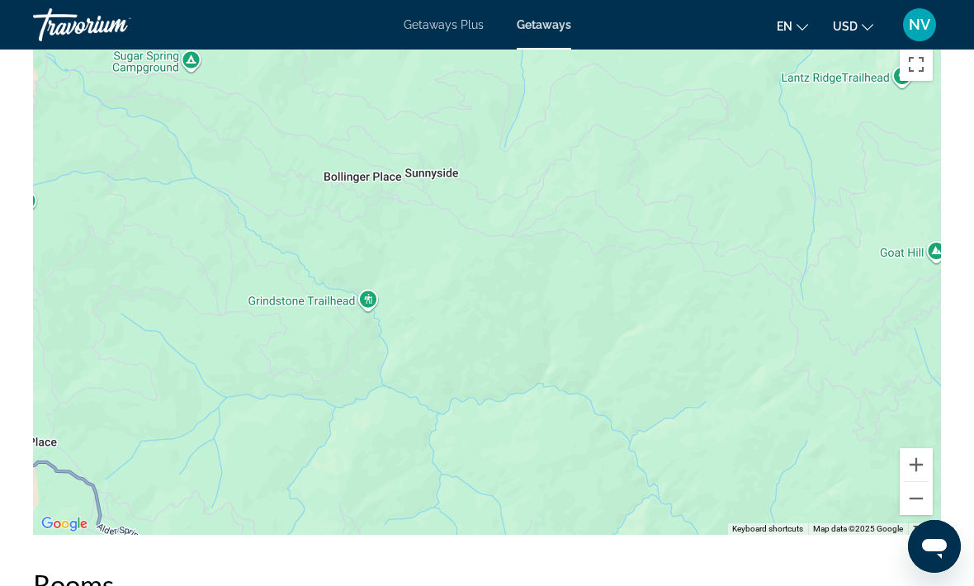
click at [913, 498] on button "Zoom out" at bounding box center [915, 498] width 33 height 33
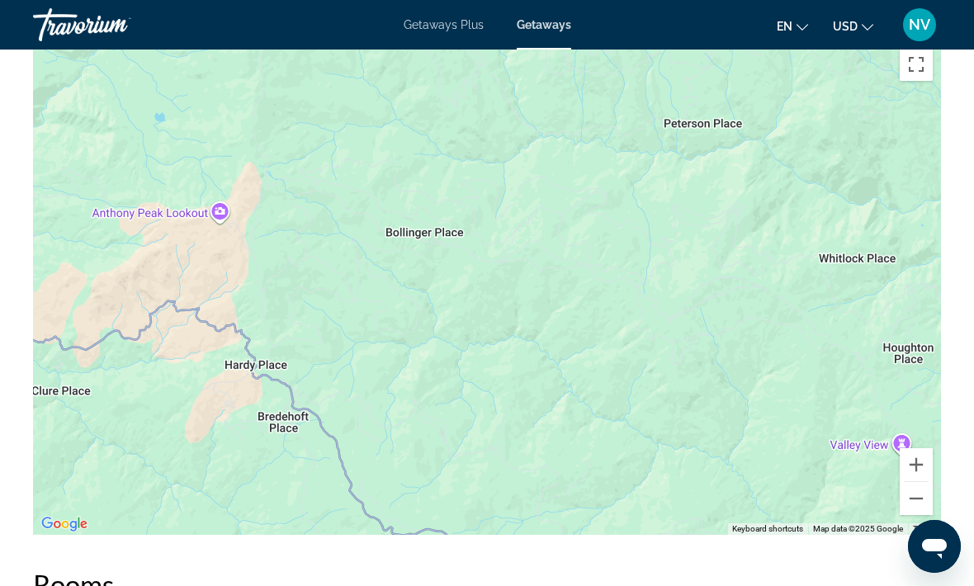
click at [909, 502] on button "Zoom out" at bounding box center [915, 498] width 33 height 33
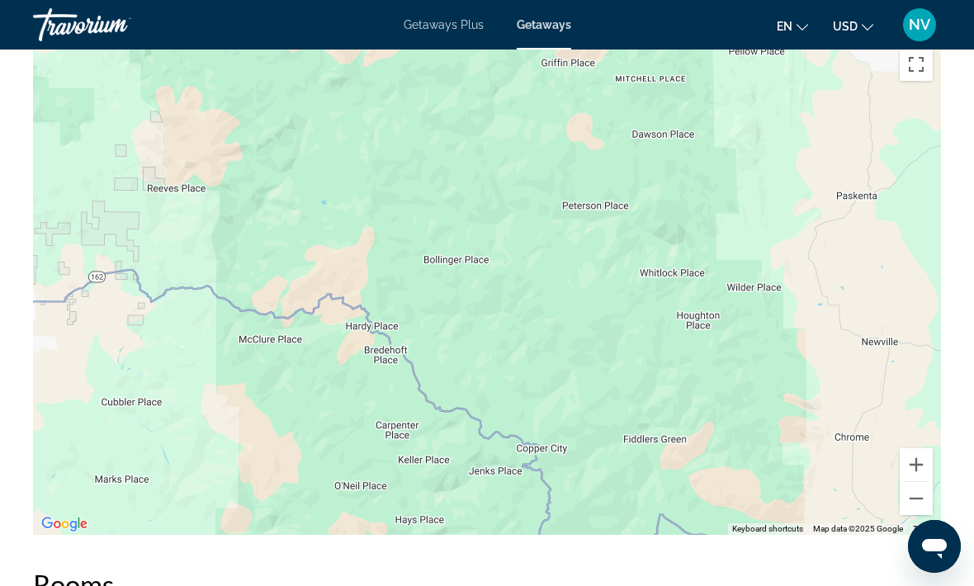
click at [909, 503] on button "Zoom out" at bounding box center [915, 498] width 33 height 33
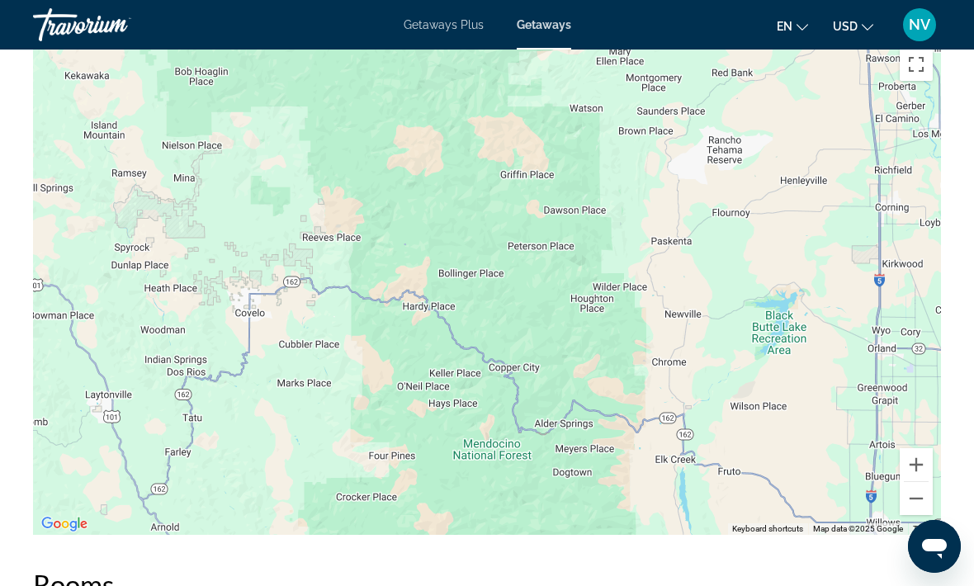
click at [914, 499] on button "Zoom out" at bounding box center [915, 498] width 33 height 33
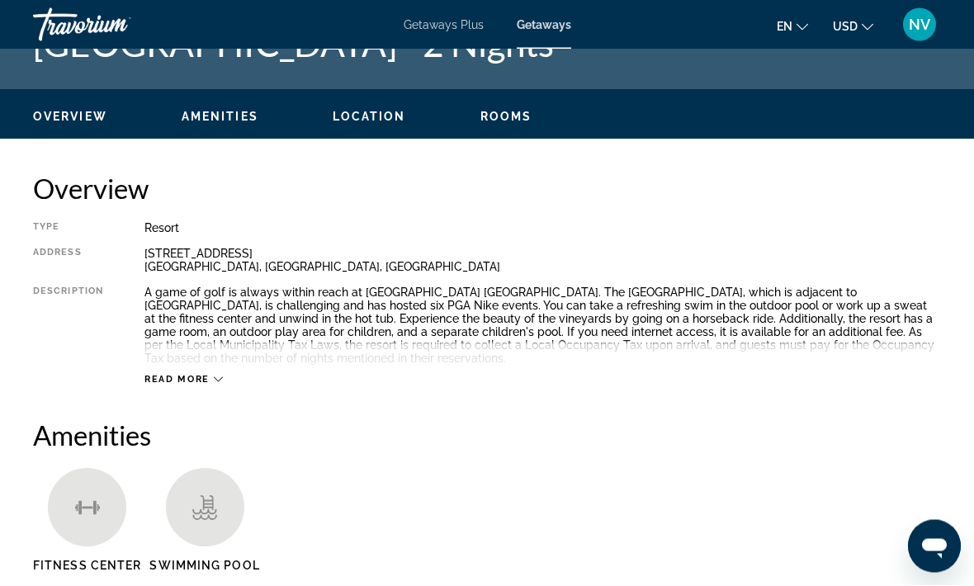
scroll to position [0, 0]
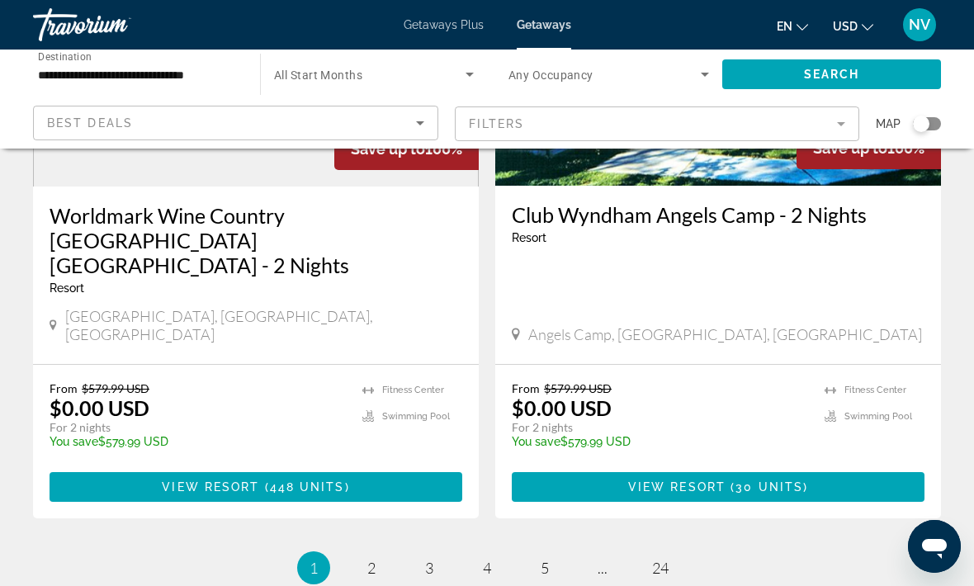
scroll to position [3214, 0]
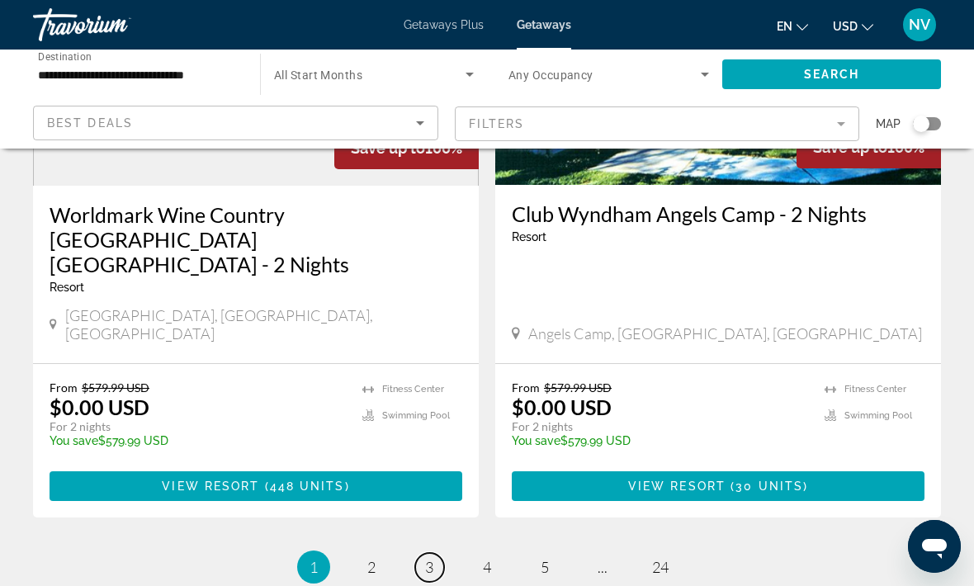
click at [428, 558] on span "3" at bounding box center [429, 567] width 8 height 18
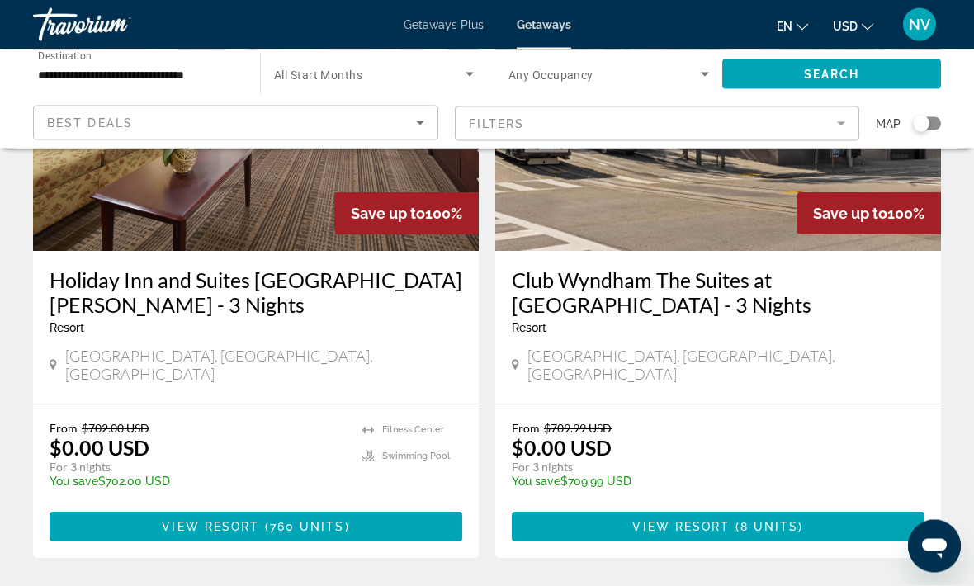
scroll to position [3172, 0]
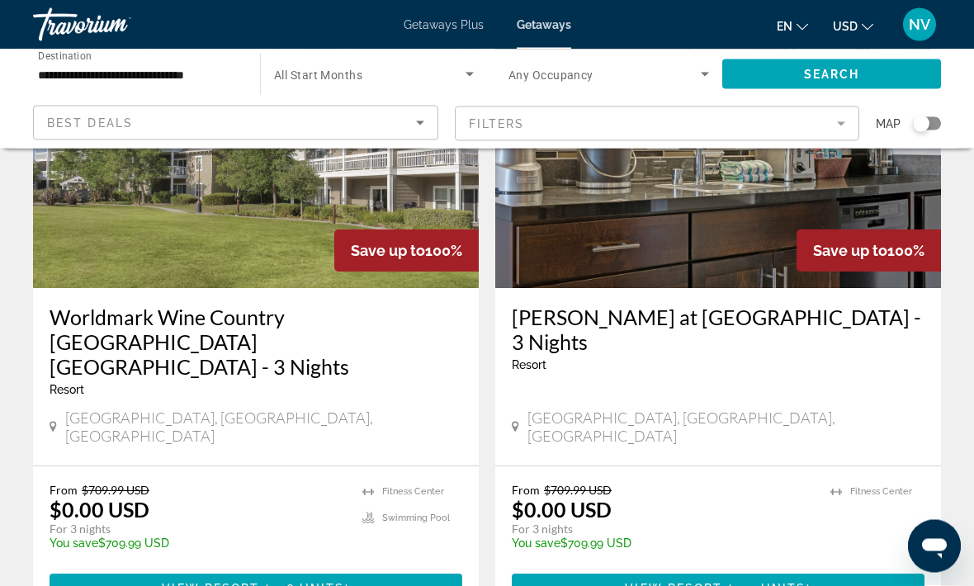
scroll to position [183, 0]
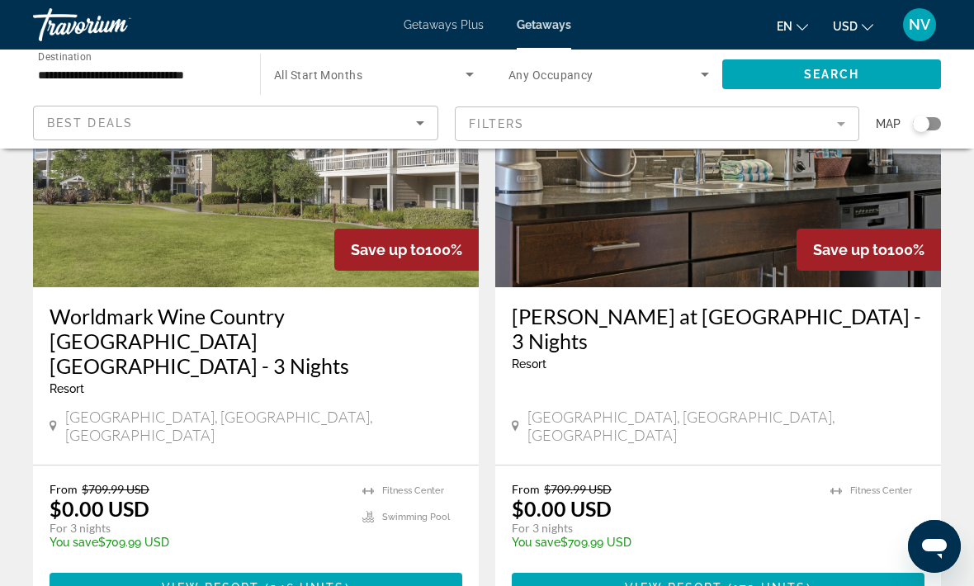
click at [361, 568] on span "Main content" at bounding box center [256, 588] width 413 height 40
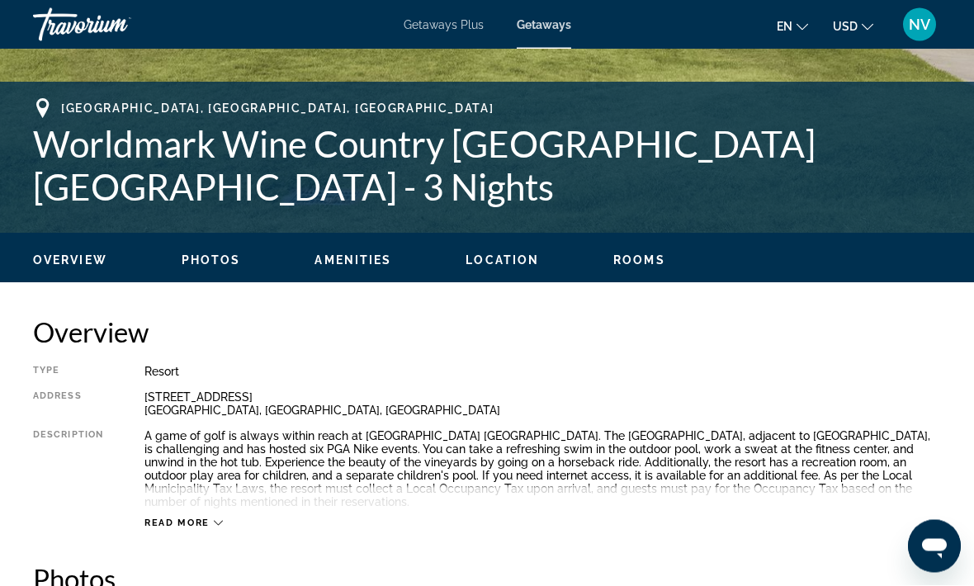
scroll to position [601, 0]
click at [185, 520] on span "Read more" at bounding box center [176, 522] width 65 height 11
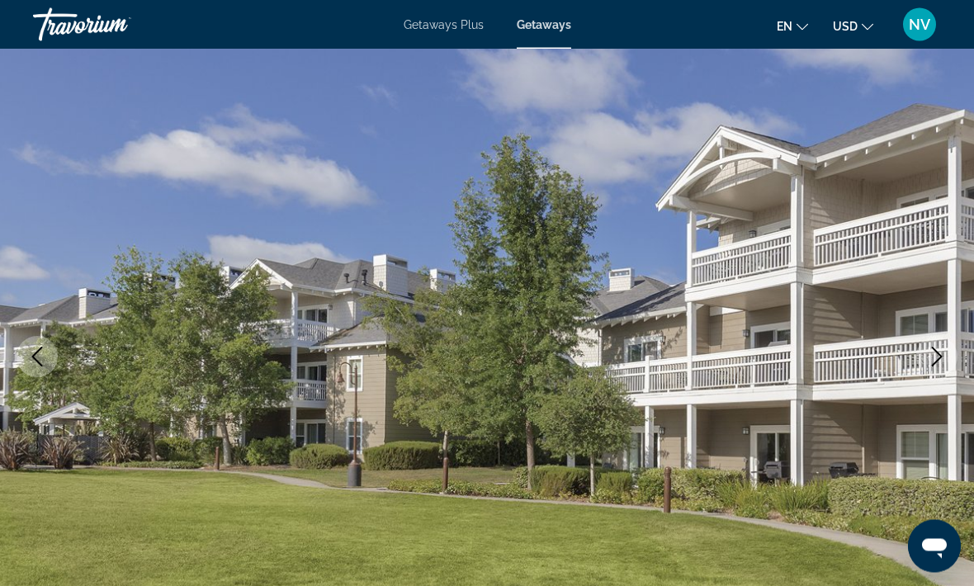
scroll to position [0, 0]
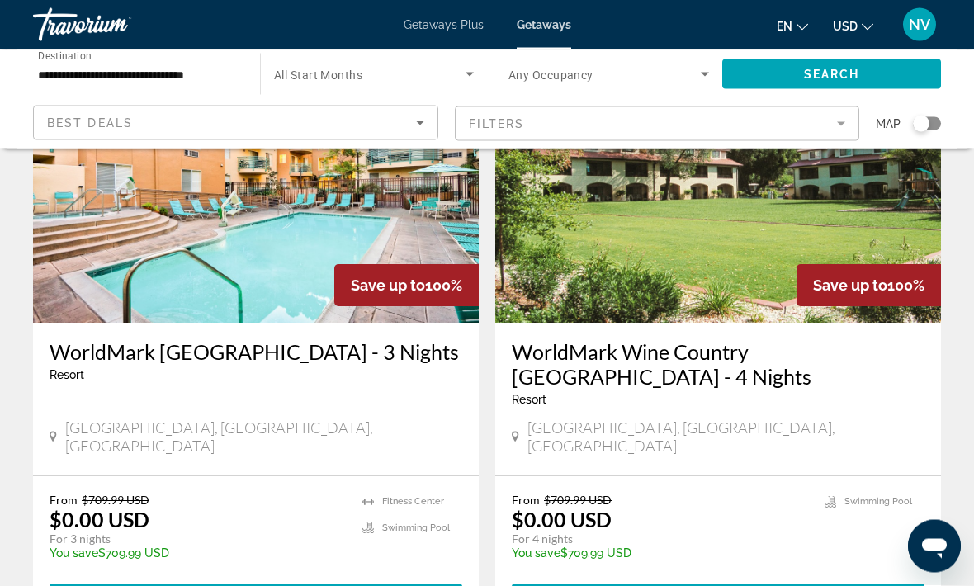
scroll to position [1364, 0]
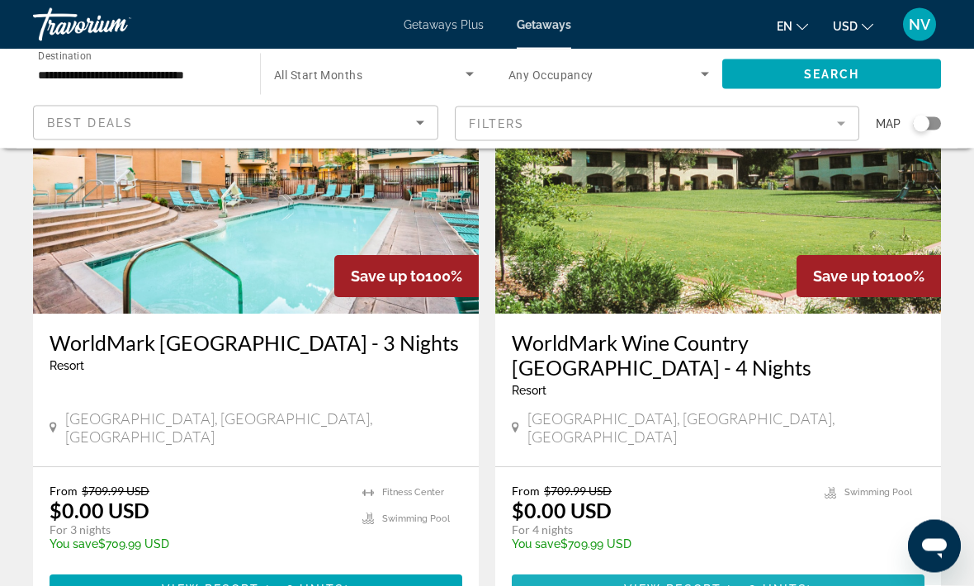
click at [772, 583] on span "408 units" at bounding box center [769, 589] width 76 height 13
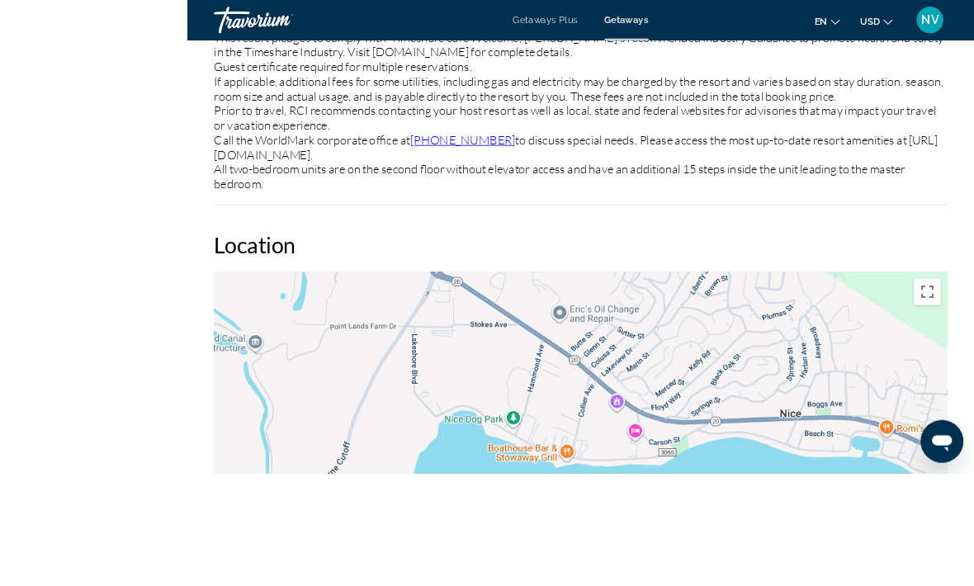
scroll to position [2764, 0]
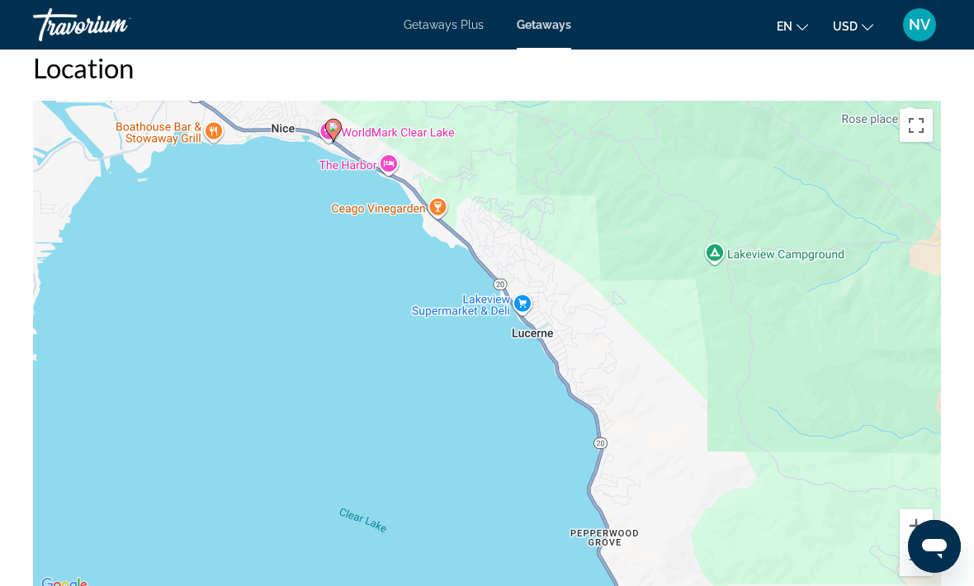
click at [923, 543] on button "Zoom out" at bounding box center [915, 559] width 33 height 33
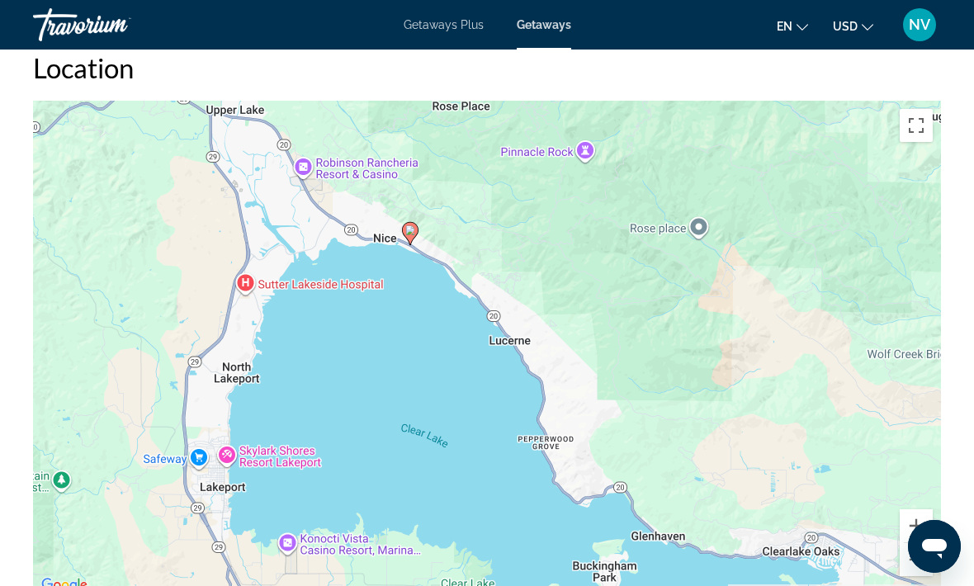
click at [917, 545] on button "Zoom out" at bounding box center [915, 559] width 33 height 33
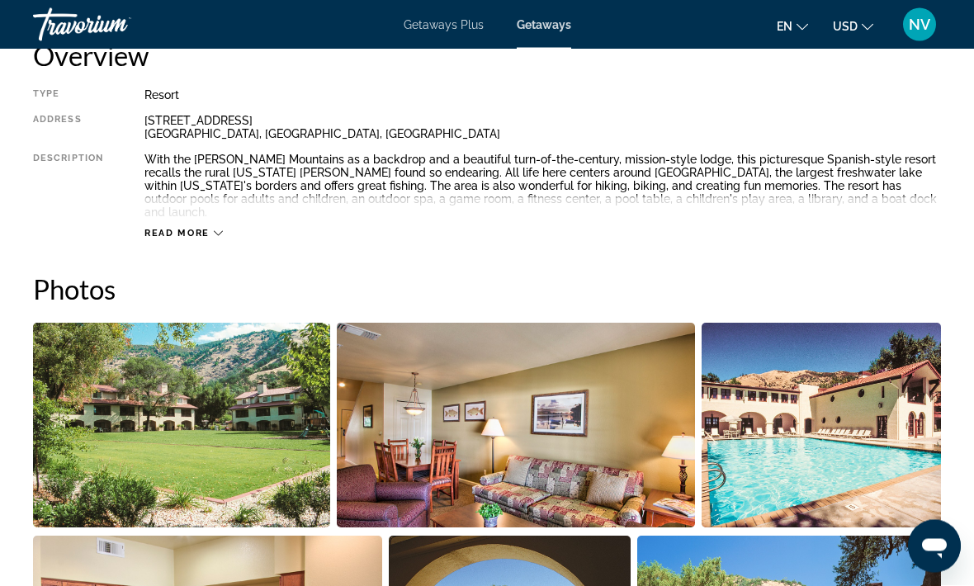
scroll to position [881, 0]
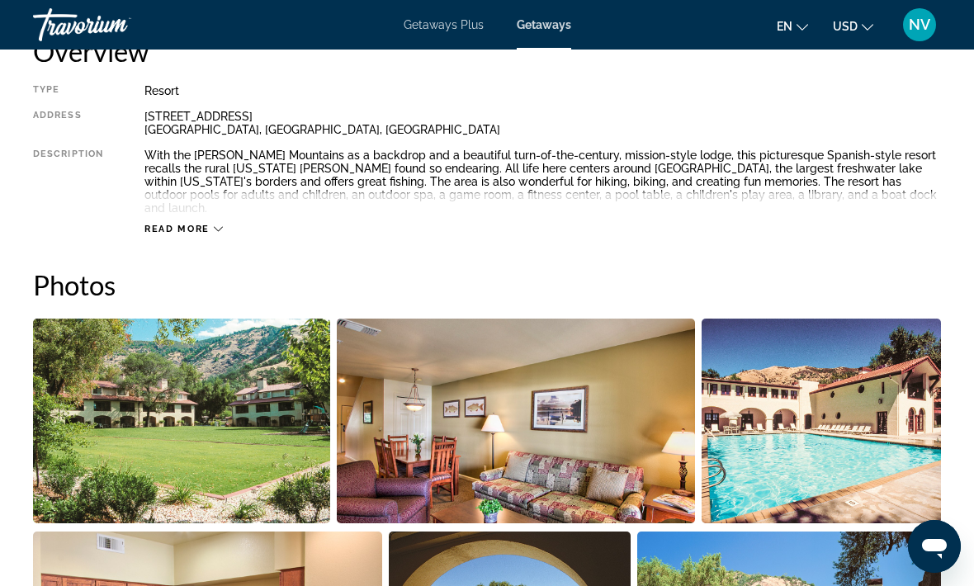
click at [196, 224] on span "Read more" at bounding box center [176, 229] width 65 height 11
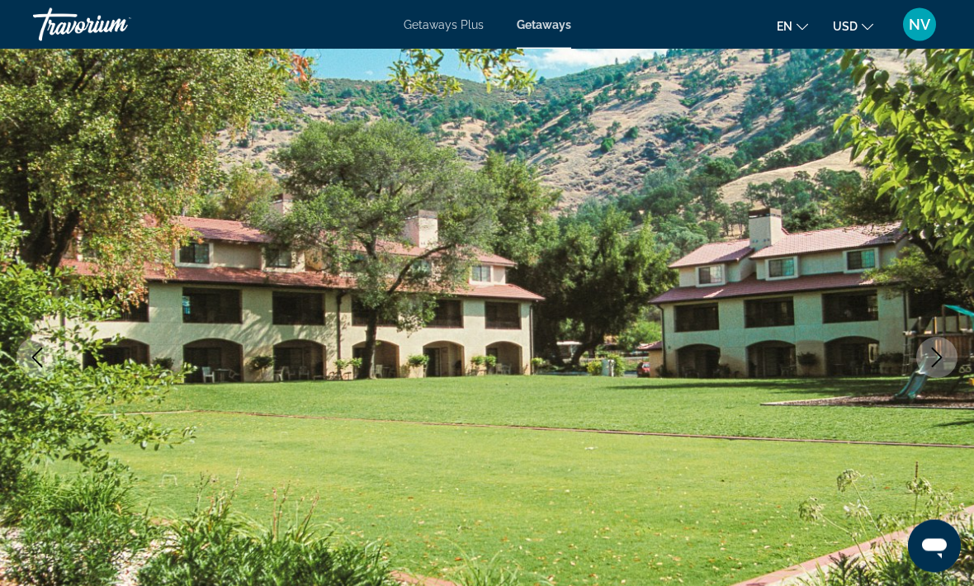
scroll to position [0, 0]
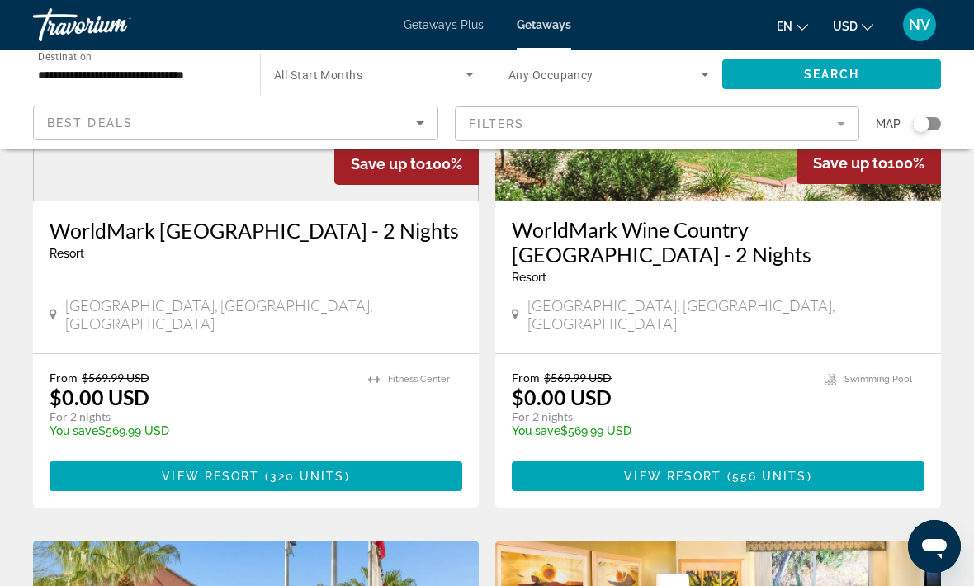
scroll to position [2014, 0]
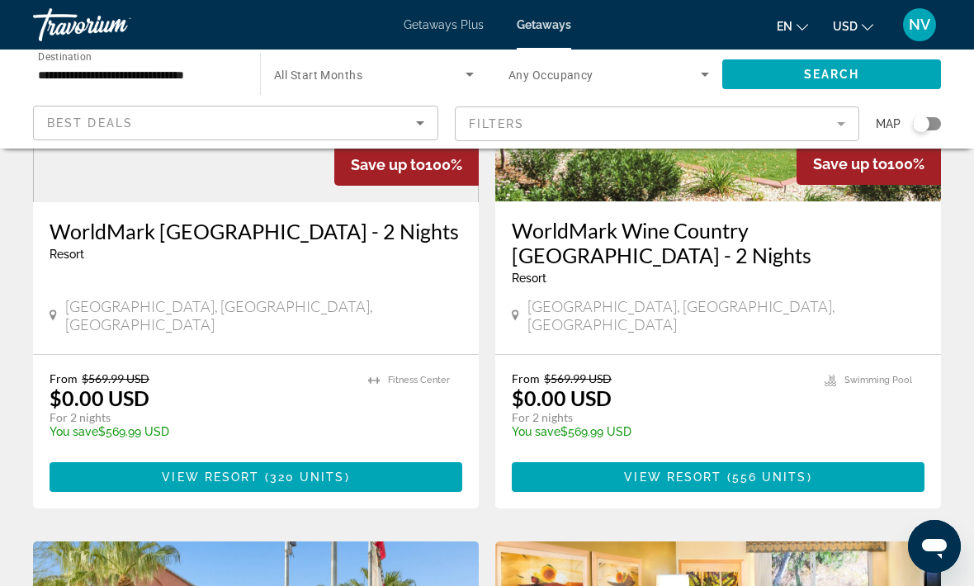
click at [780, 470] on span "556 units" at bounding box center [769, 476] width 75 height 13
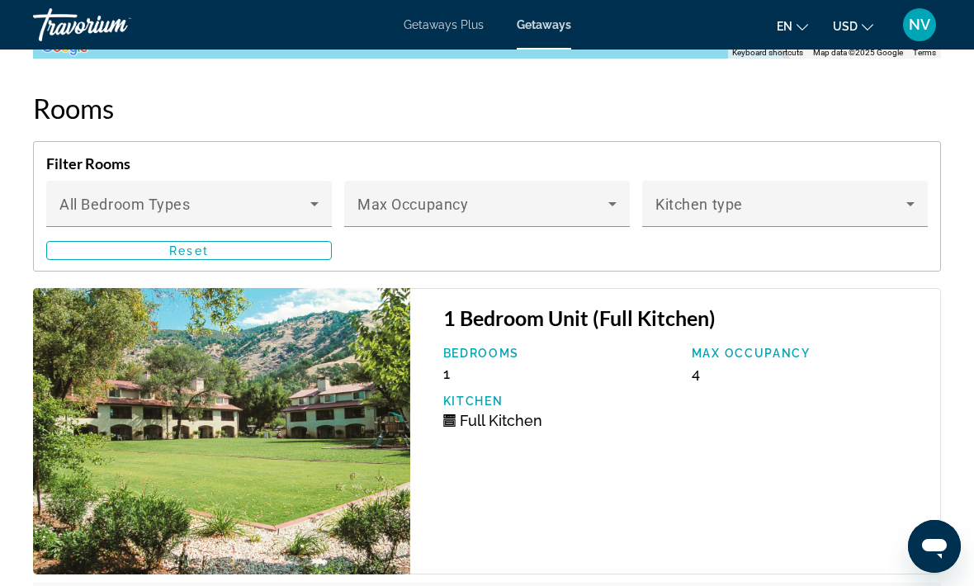
scroll to position [3326, 0]
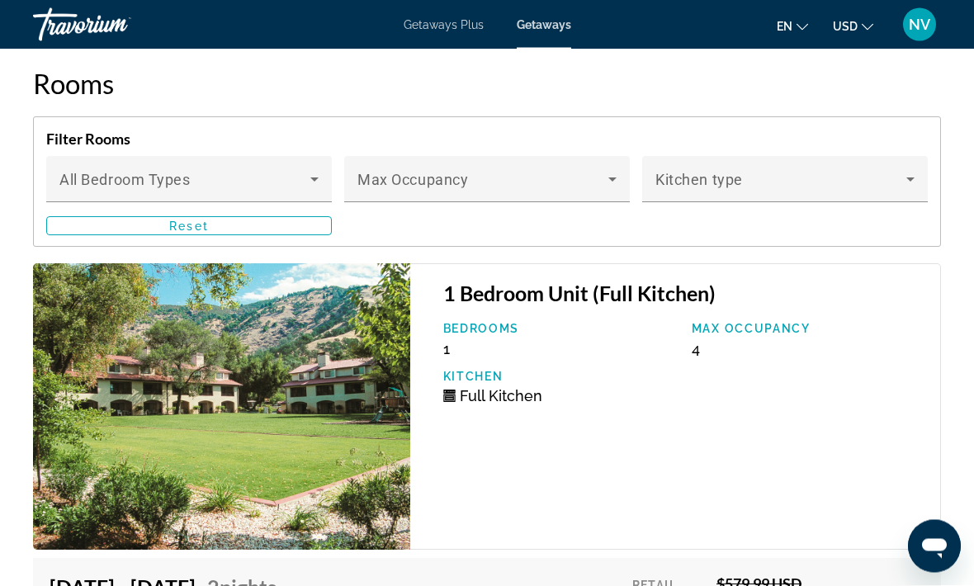
click at [311, 170] on icon "Main content" at bounding box center [314, 180] width 20 height 20
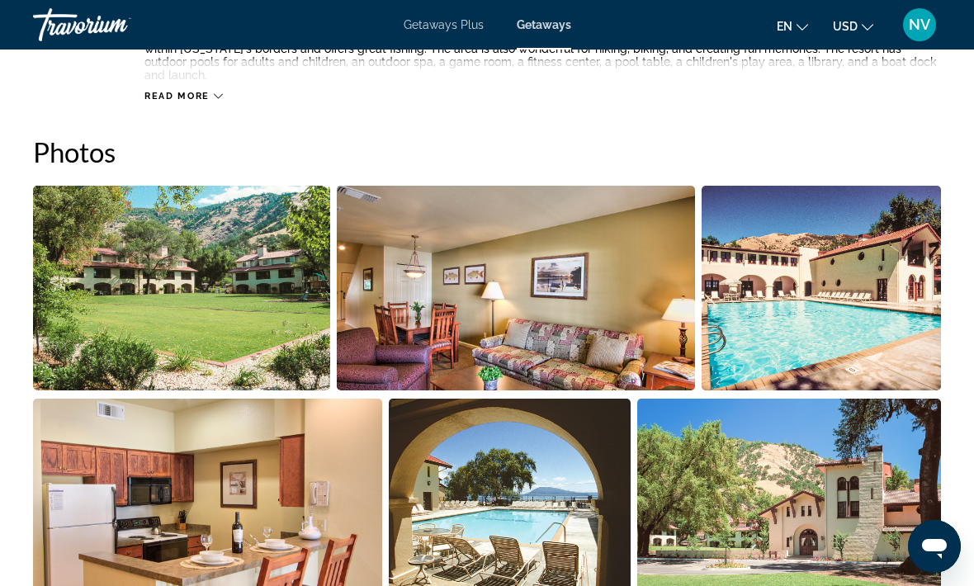
scroll to position [1013, 0]
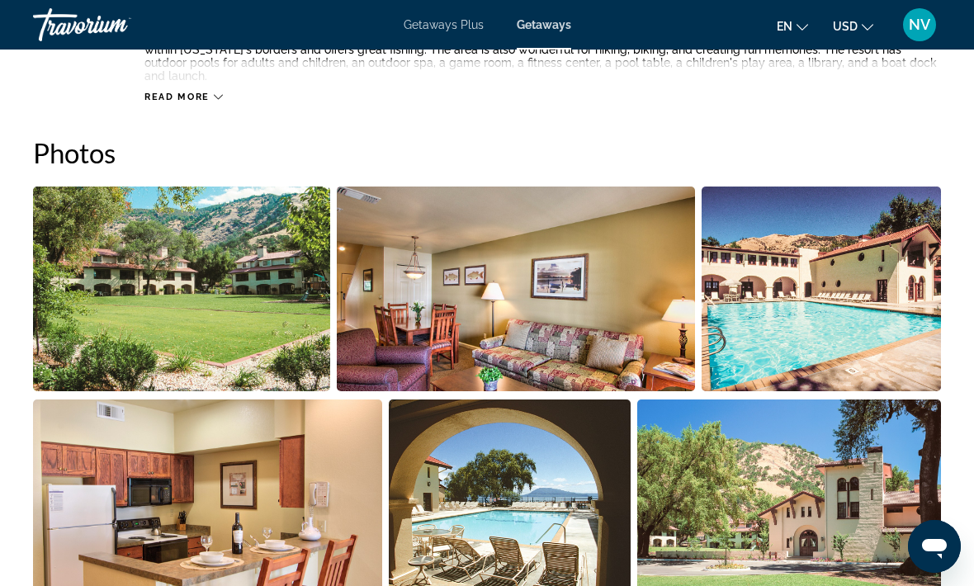
click at [604, 315] on div at bounding box center [487, 293] width 974 height 586
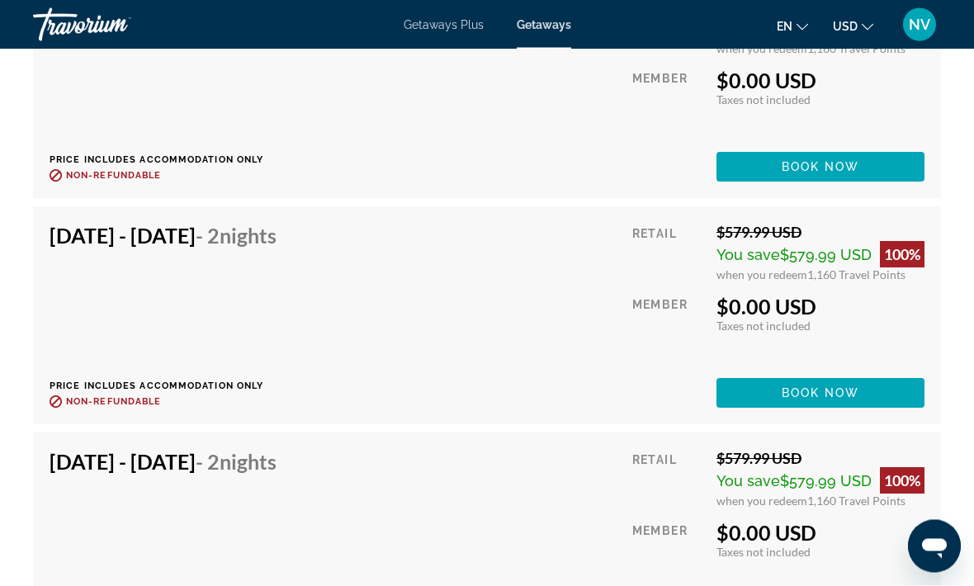
scroll to position [4384, 0]
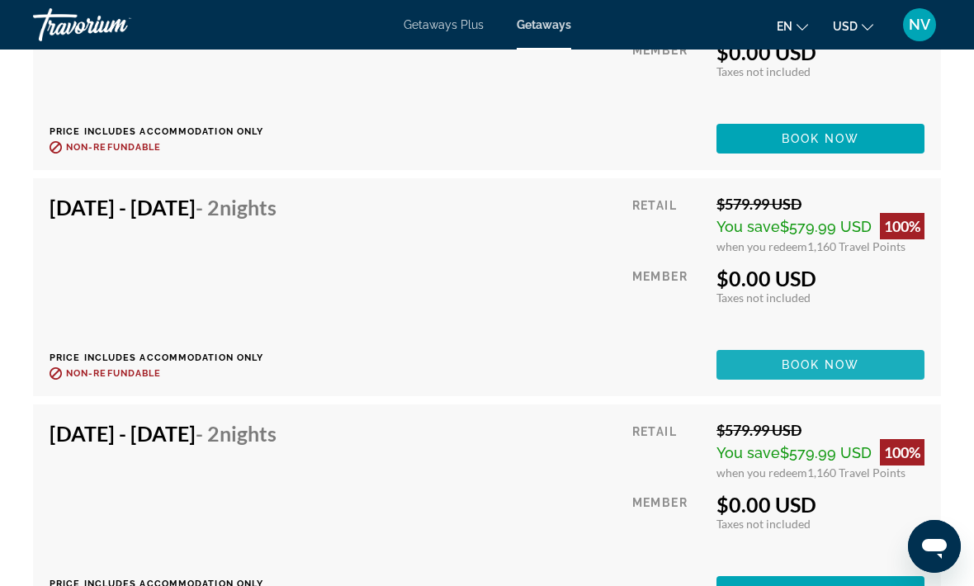
click at [833, 358] on span "Book now" at bounding box center [820, 364] width 78 height 13
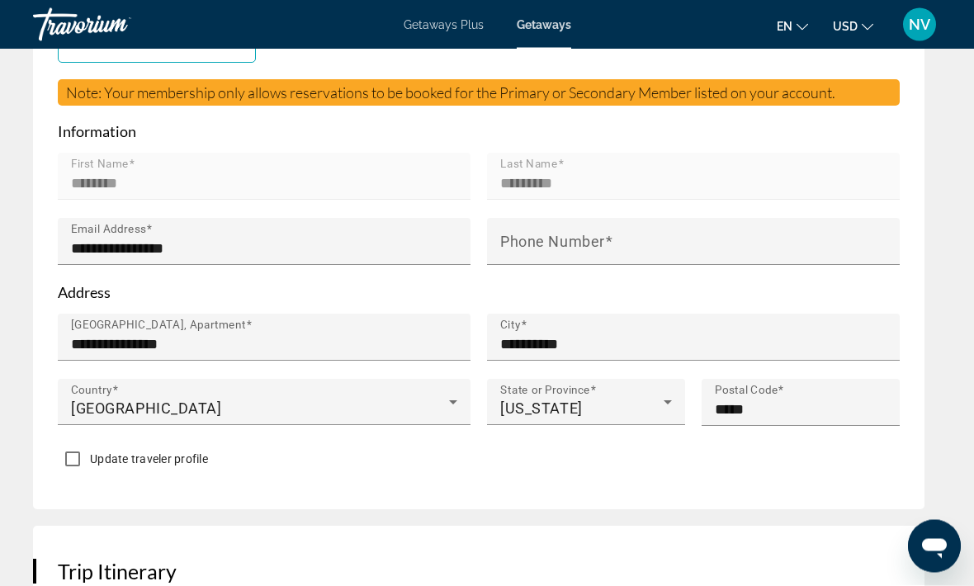
scroll to position [910, 0]
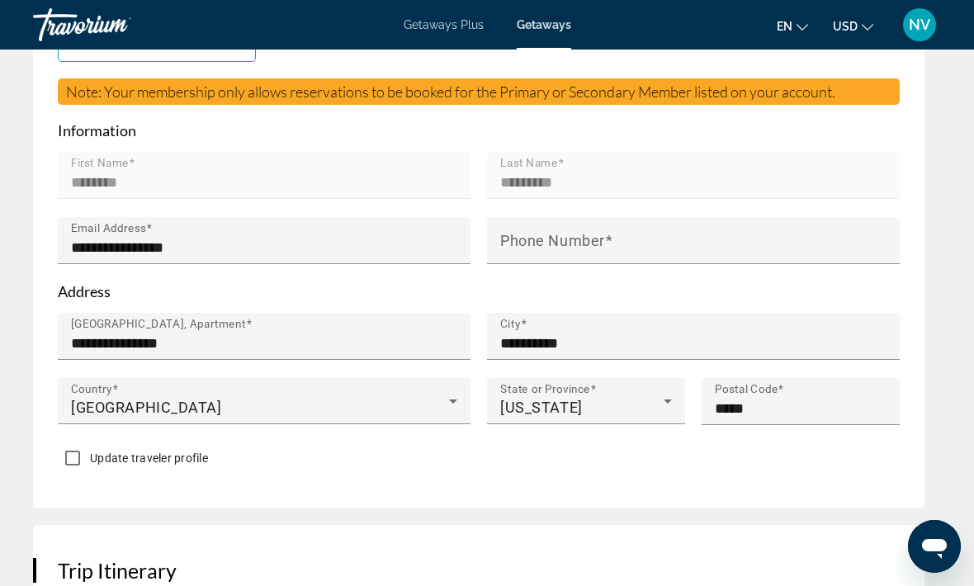
click at [595, 241] on mat-label "Phone Number" at bounding box center [552, 240] width 105 height 17
click at [595, 241] on input "Phone Number" at bounding box center [698, 248] width 396 height 20
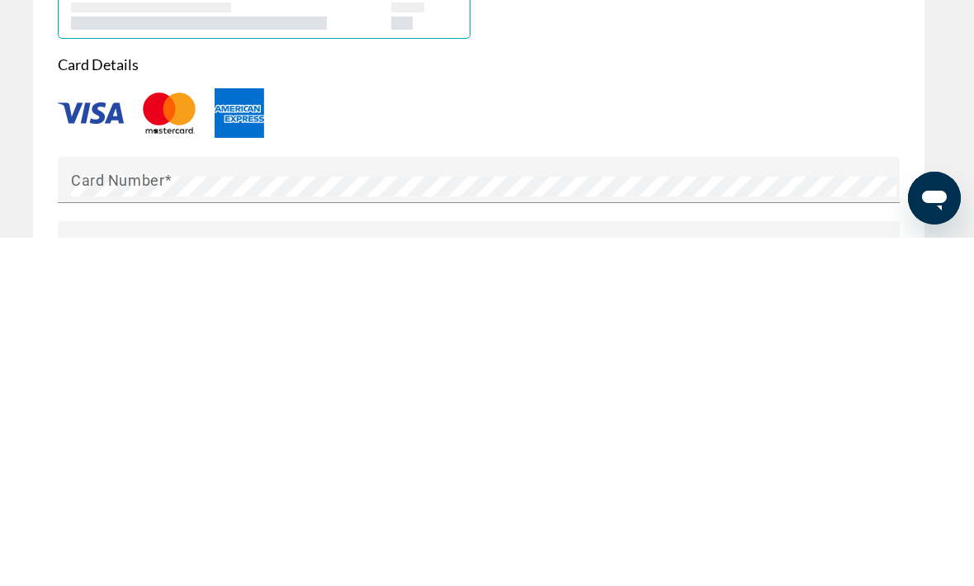
scroll to position [1493, 0]
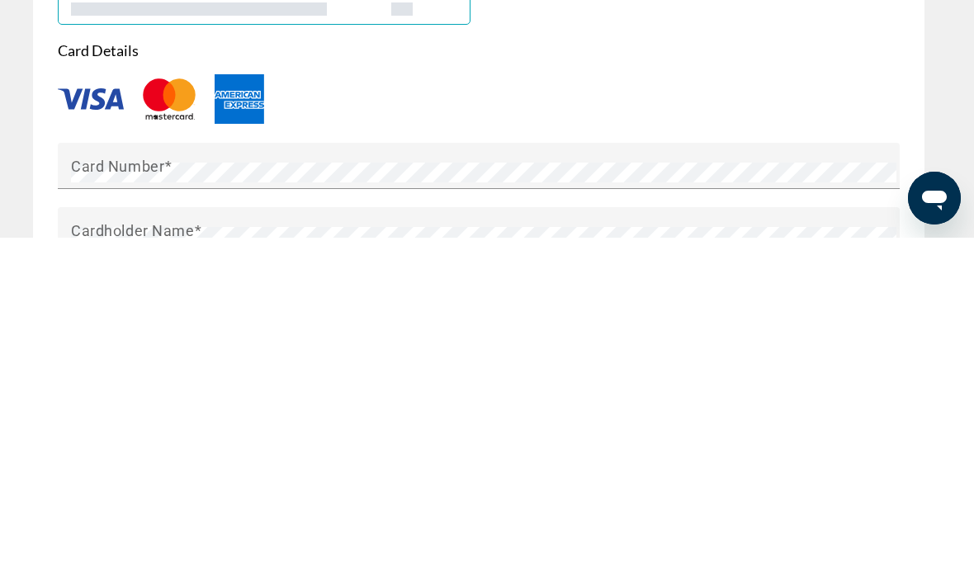
type input "**********"
click at [111, 505] on mat-label "Card Number" at bounding box center [117, 513] width 93 height 17
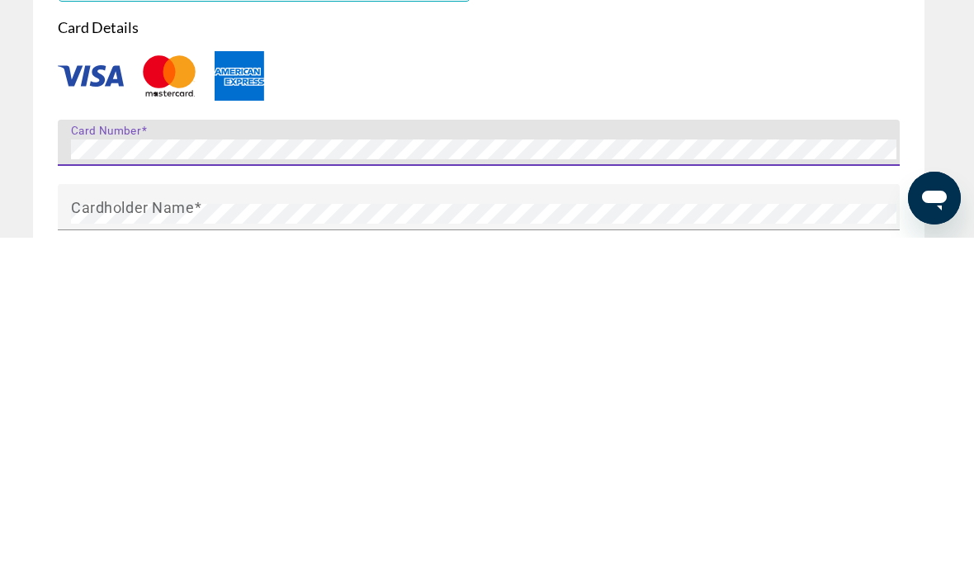
scroll to position [1574, 0]
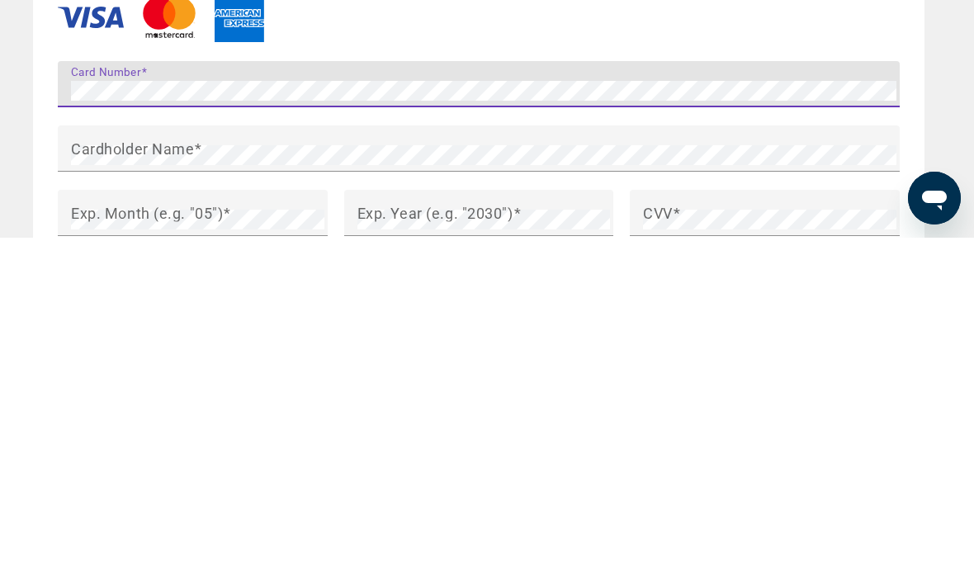
click at [185, 488] on mat-label "Cardholder Name" at bounding box center [132, 496] width 123 height 17
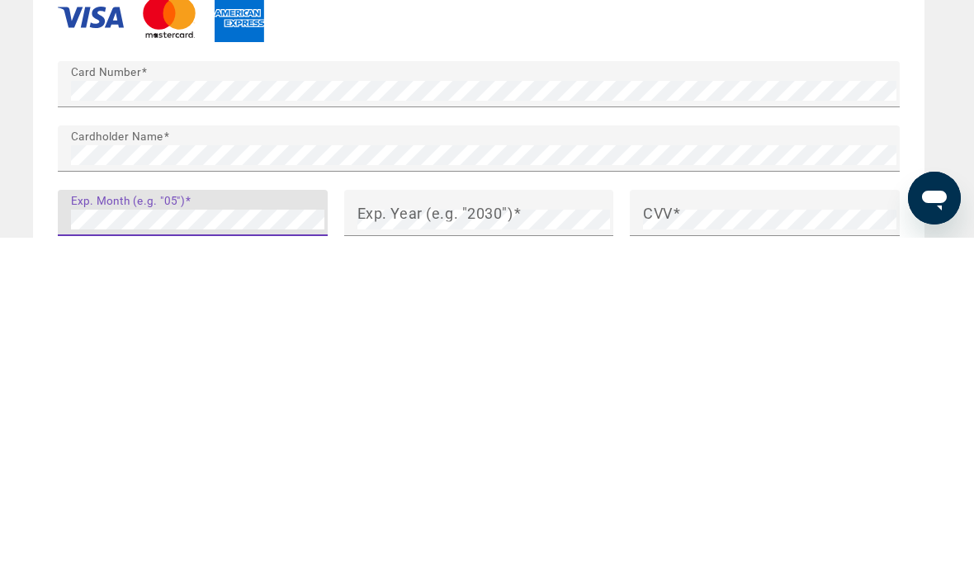
click at [435, 552] on mat-label "Exp. Year (e.g. "2030")" at bounding box center [435, 560] width 156 height 17
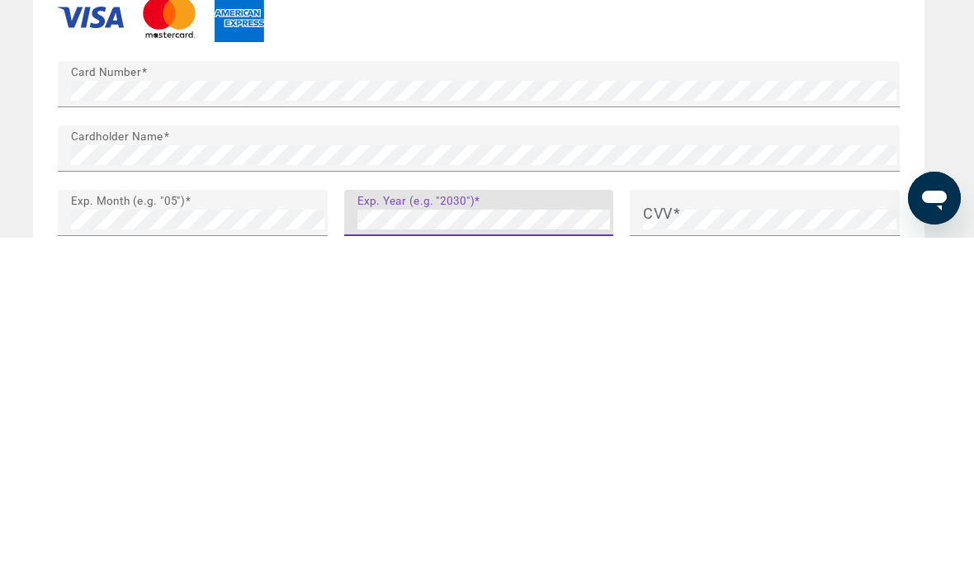
click at [654, 552] on mat-label "CVV" at bounding box center [658, 560] width 30 height 17
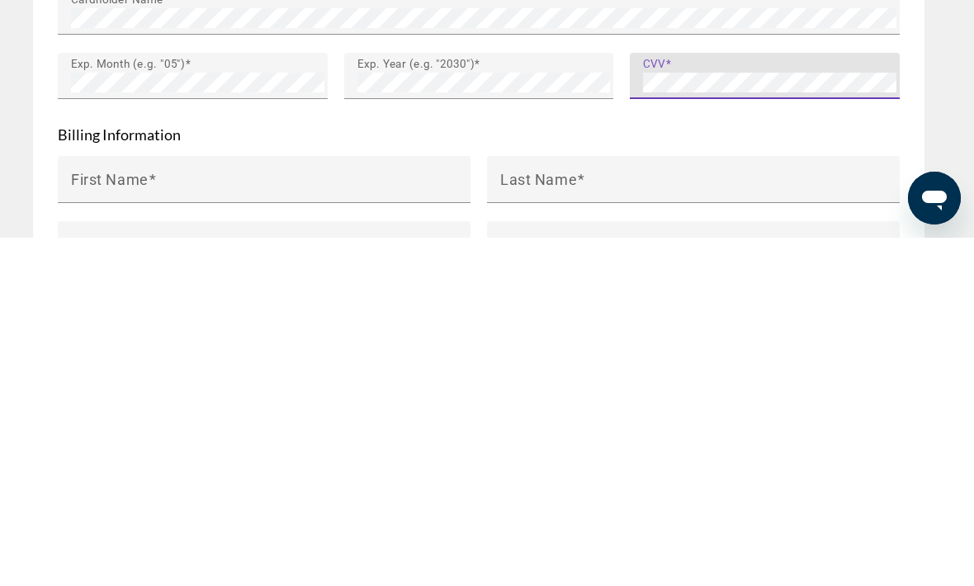
scroll to position [1711, 0]
click at [291, 525] on input "First Name" at bounding box center [269, 535] width 396 height 20
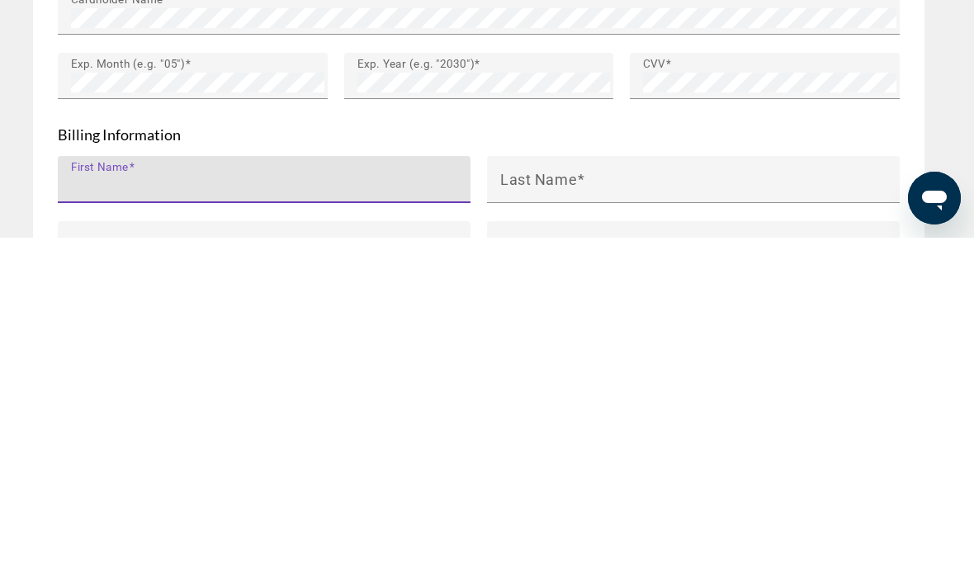
type input "********"
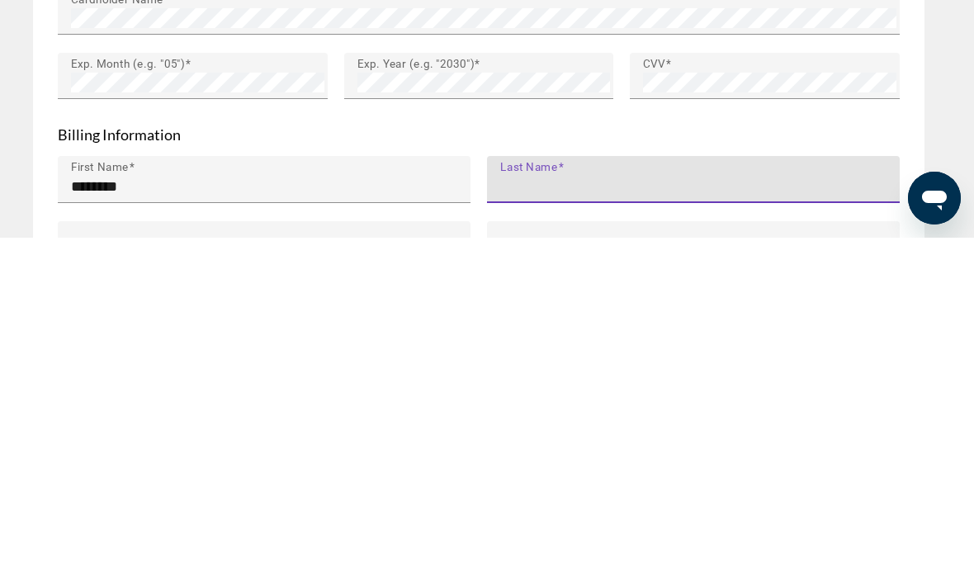
type input "*********"
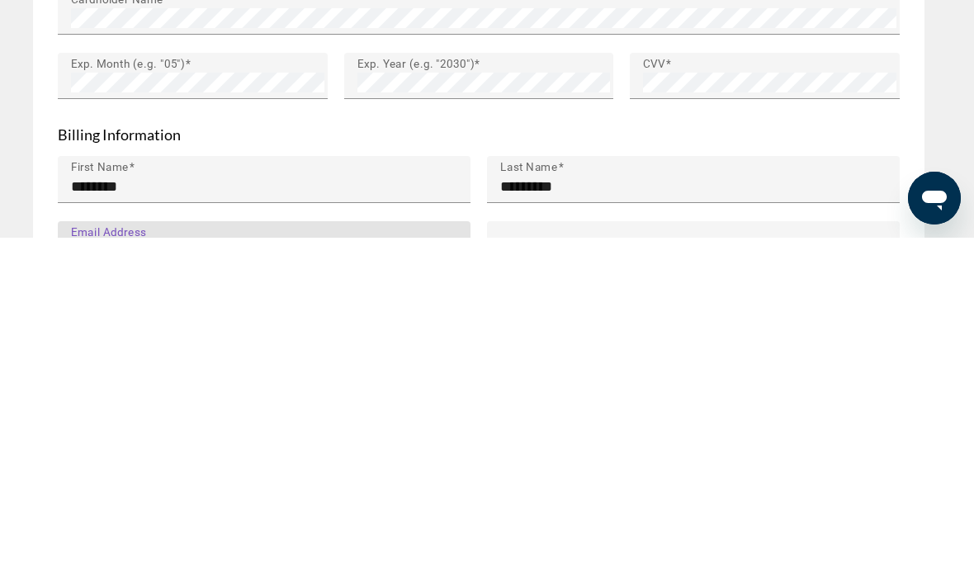
type input "**********"
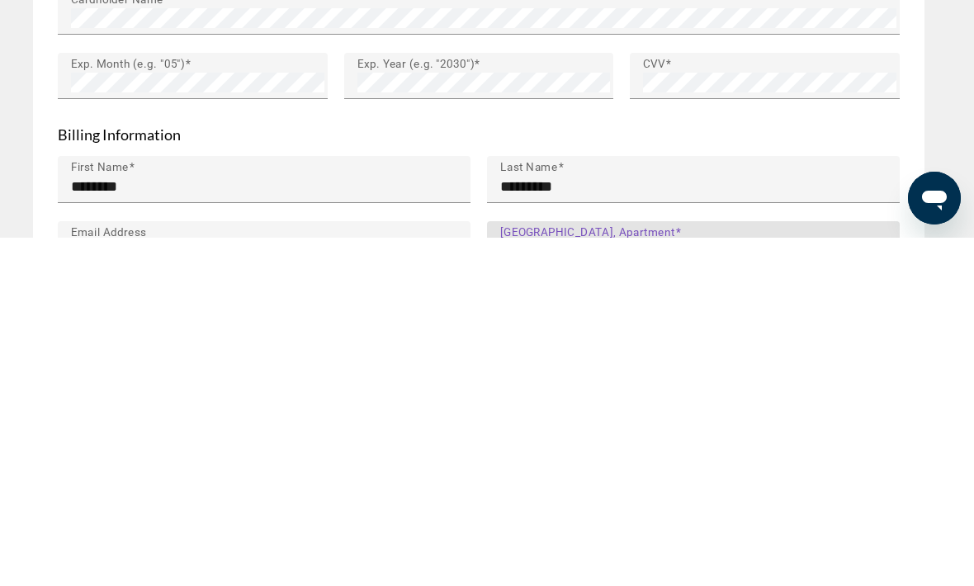
type input "**********"
type input "**"
type input "*****"
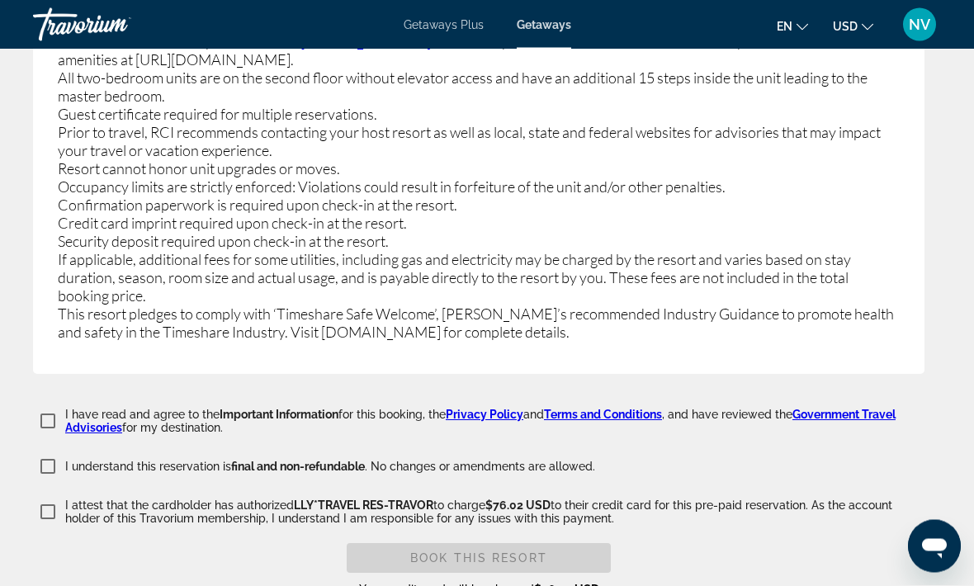
scroll to position [3568, 0]
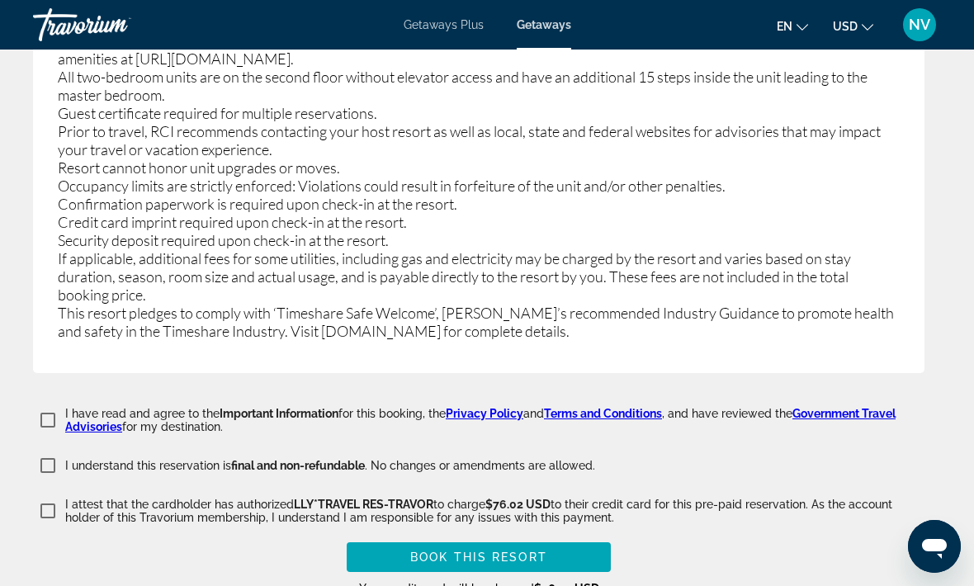
click at [545, 550] on span "Book this Resort" at bounding box center [478, 556] width 137 height 13
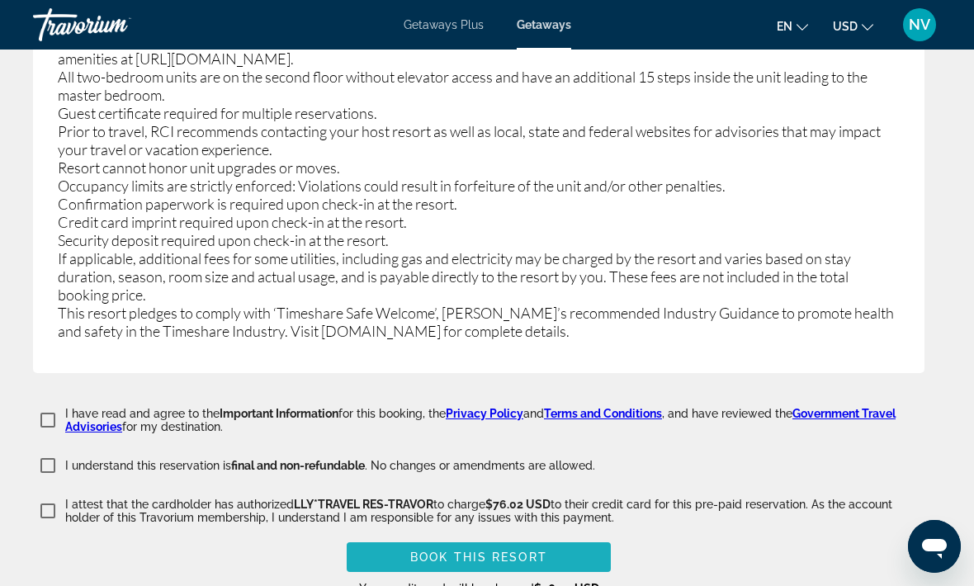
scroll to position [2049, 0]
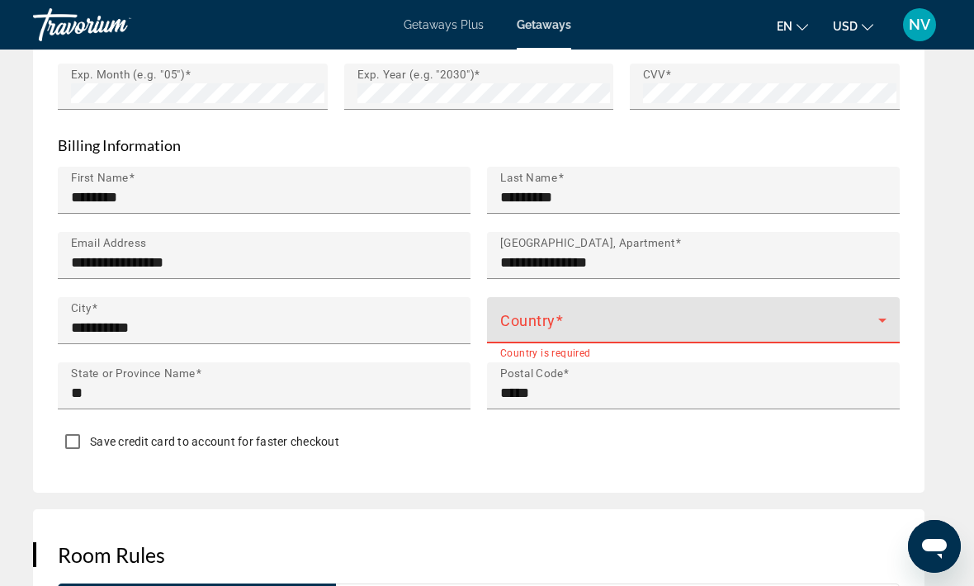
click at [869, 319] on span "Main content" at bounding box center [689, 327] width 378 height 20
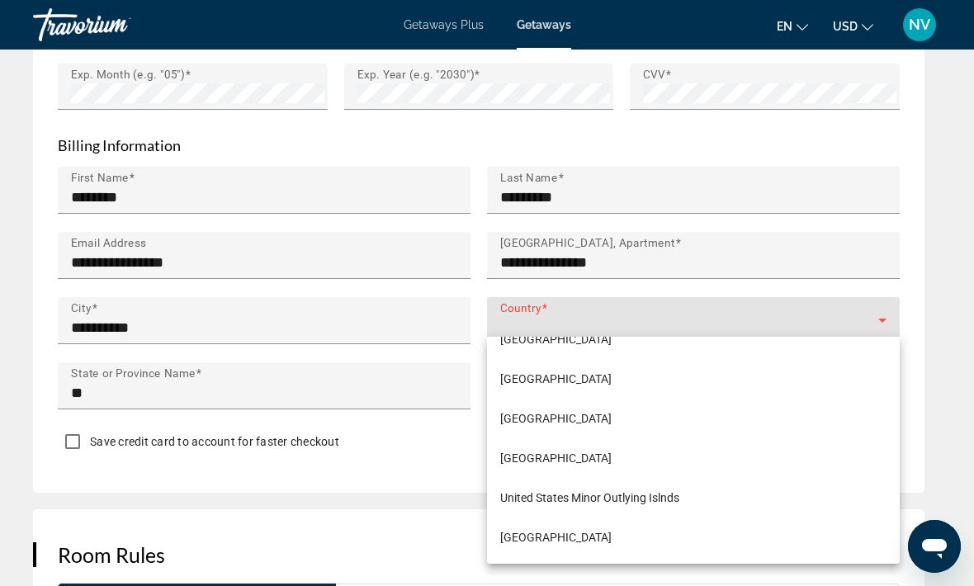
scroll to position [9509, 0]
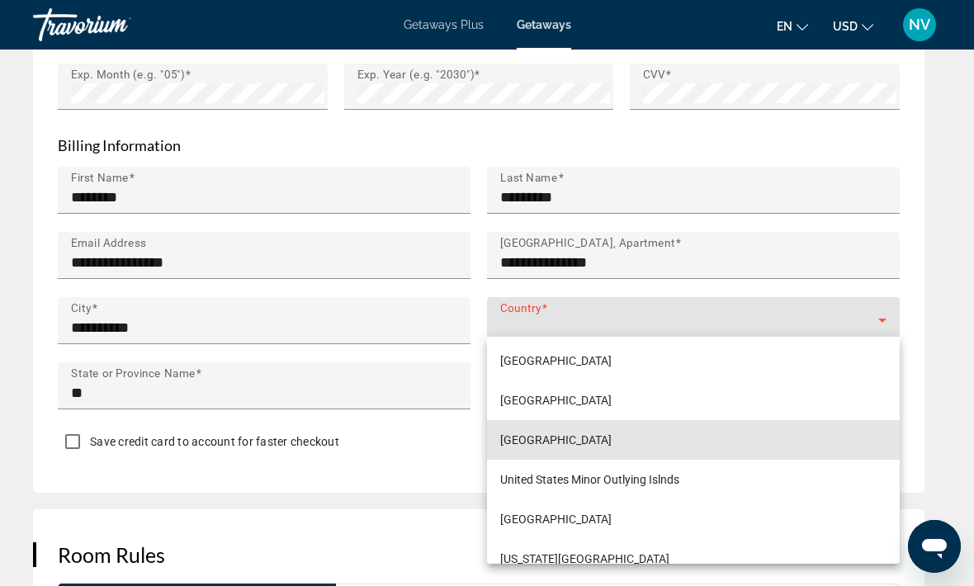
click at [611, 442] on span "[GEOGRAPHIC_DATA]" at bounding box center [555, 440] width 111 height 20
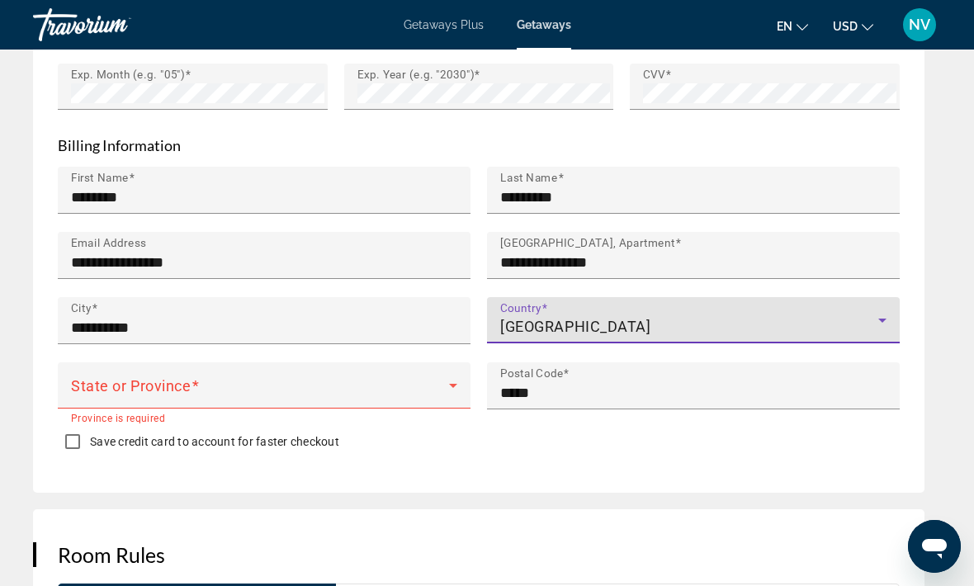
click at [446, 384] on icon "Main content" at bounding box center [453, 385] width 20 height 20
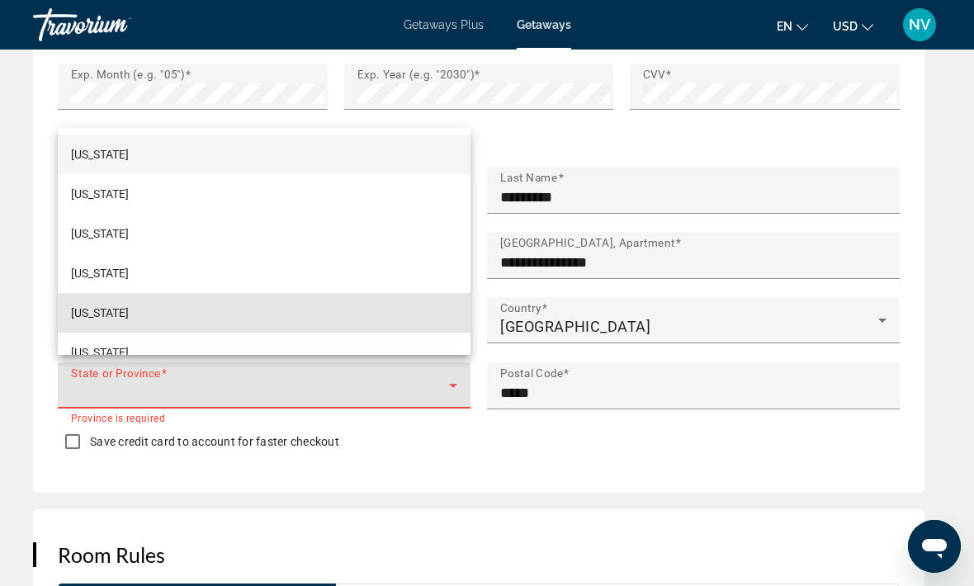
click at [399, 333] on mat-option "[US_STATE]" at bounding box center [264, 313] width 413 height 40
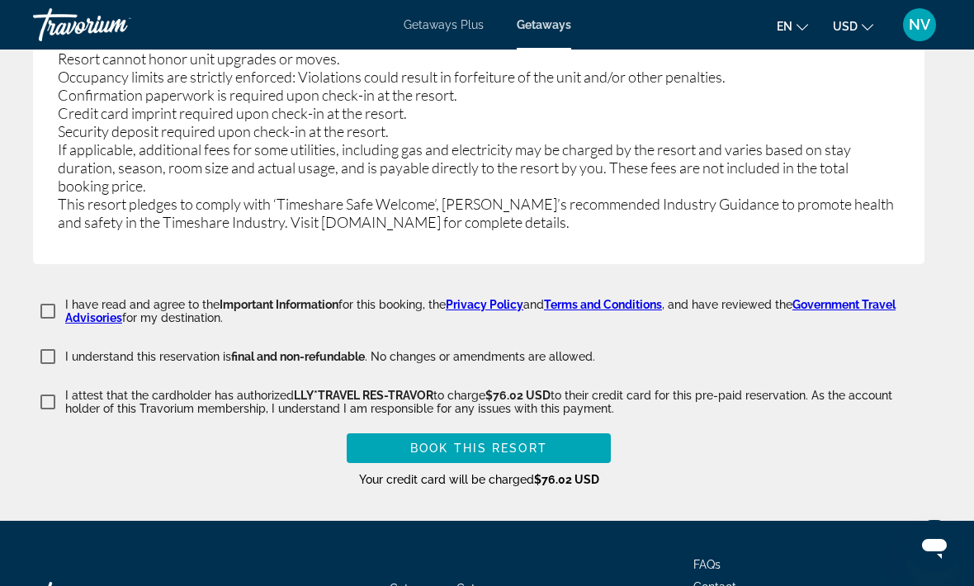
scroll to position [3674, 0]
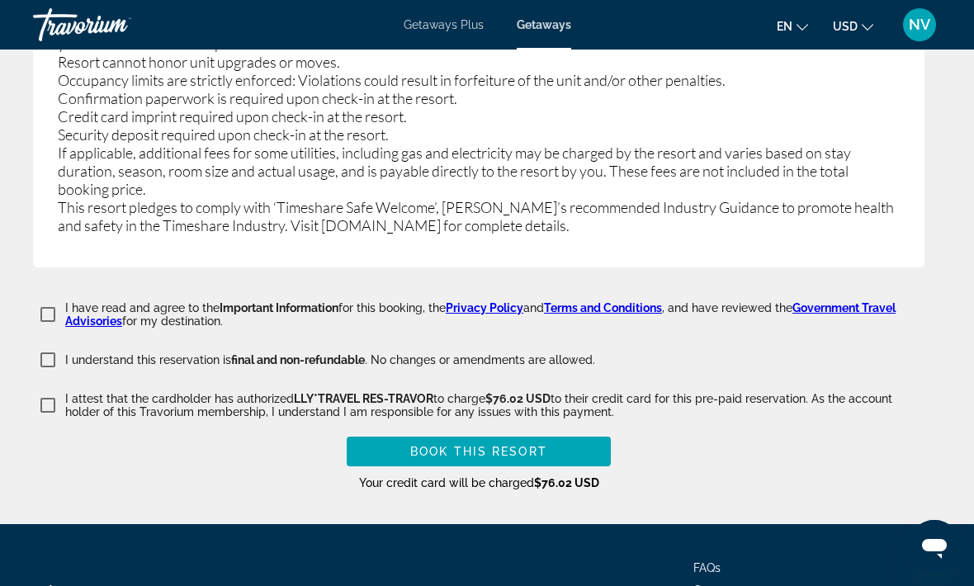
click at [511, 445] on span "Book this Resort" at bounding box center [478, 451] width 137 height 13
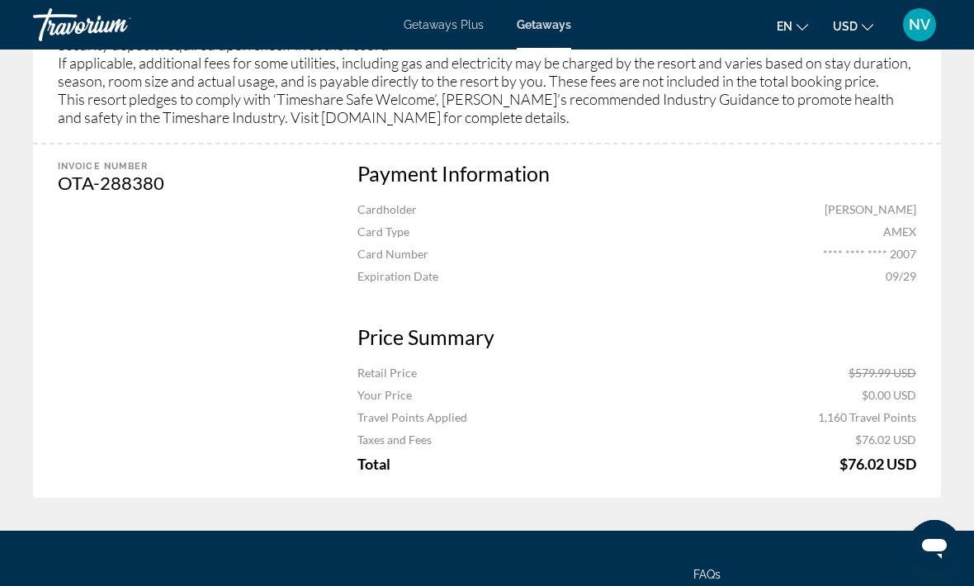
scroll to position [1535, 0]
